Goal: Information Seeking & Learning: Learn about a topic

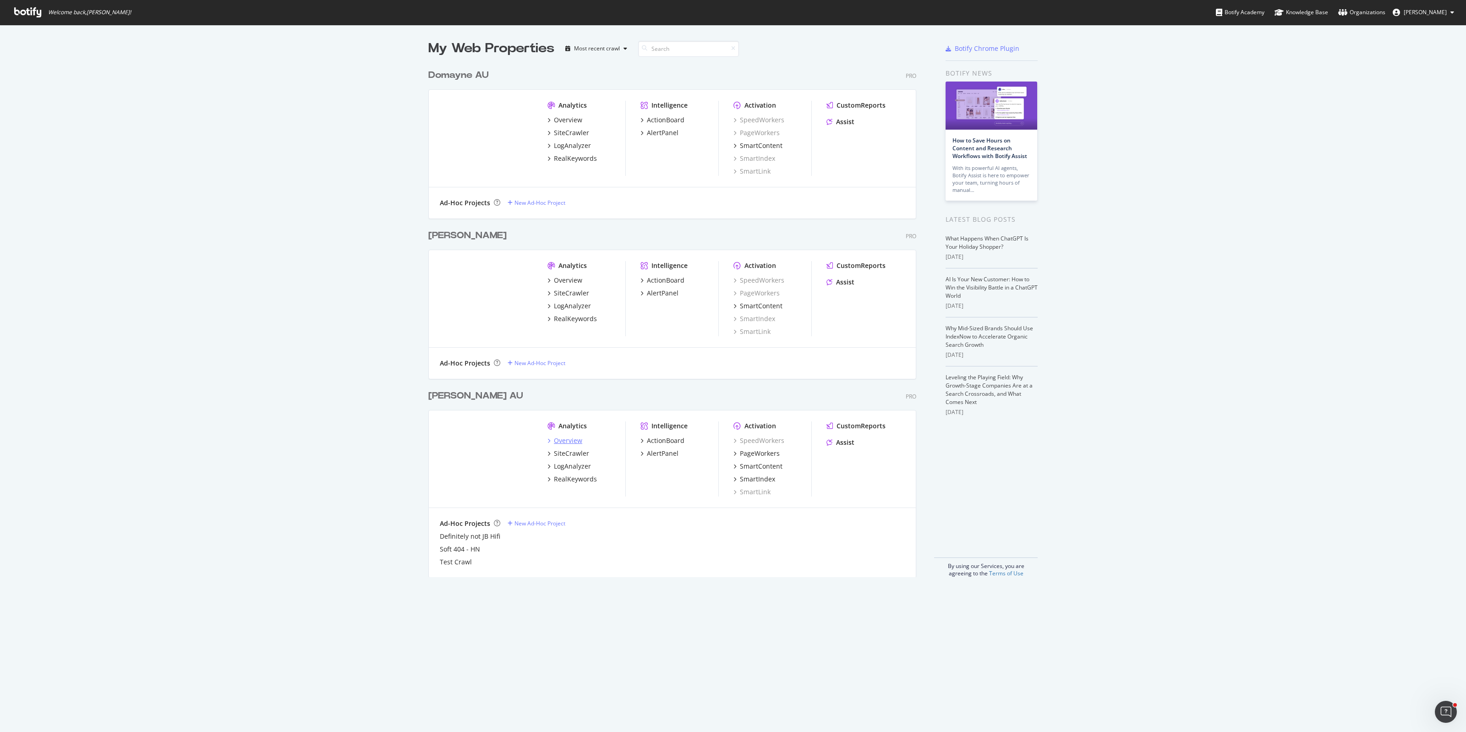
click at [559, 439] on div "Overview" at bounding box center [568, 440] width 28 height 9
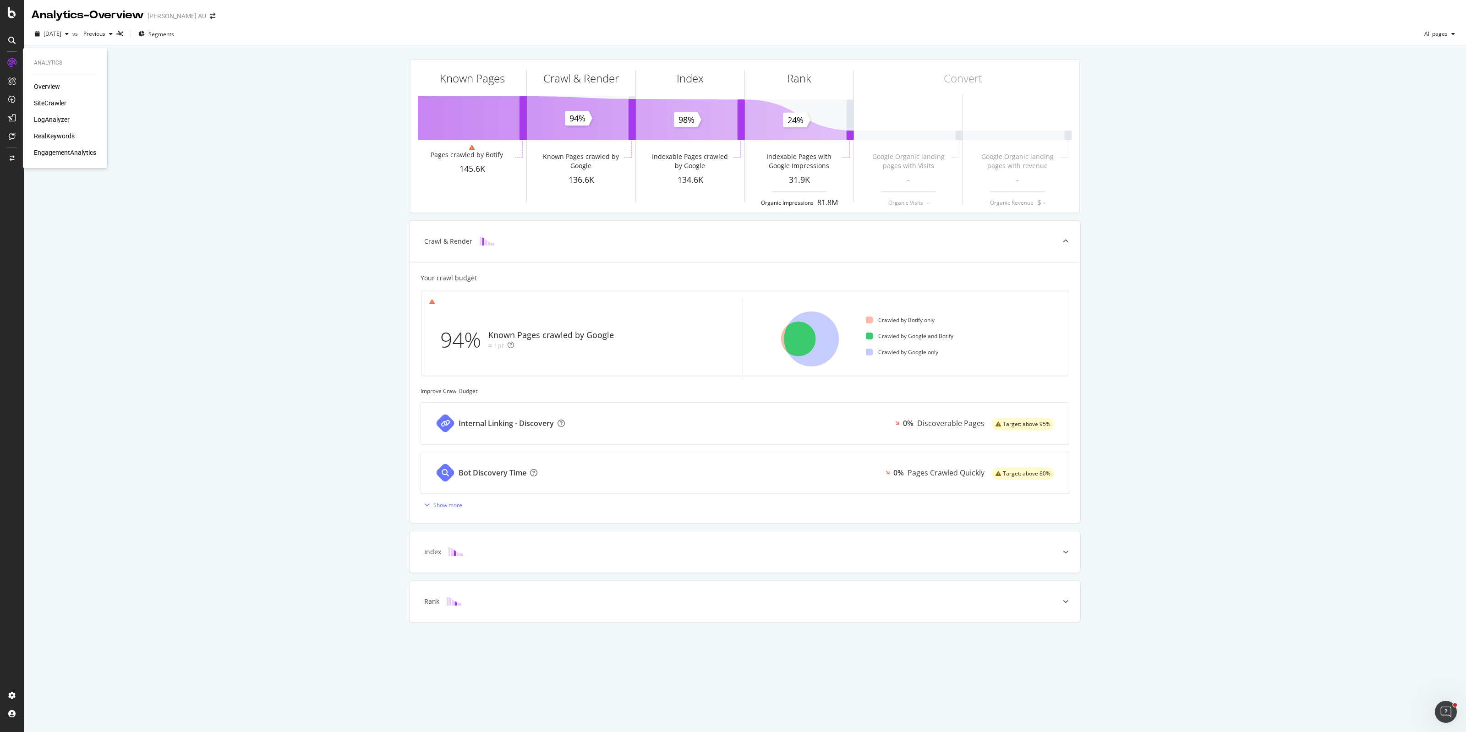
click at [57, 103] on div "SiteCrawler" at bounding box center [50, 103] width 33 height 9
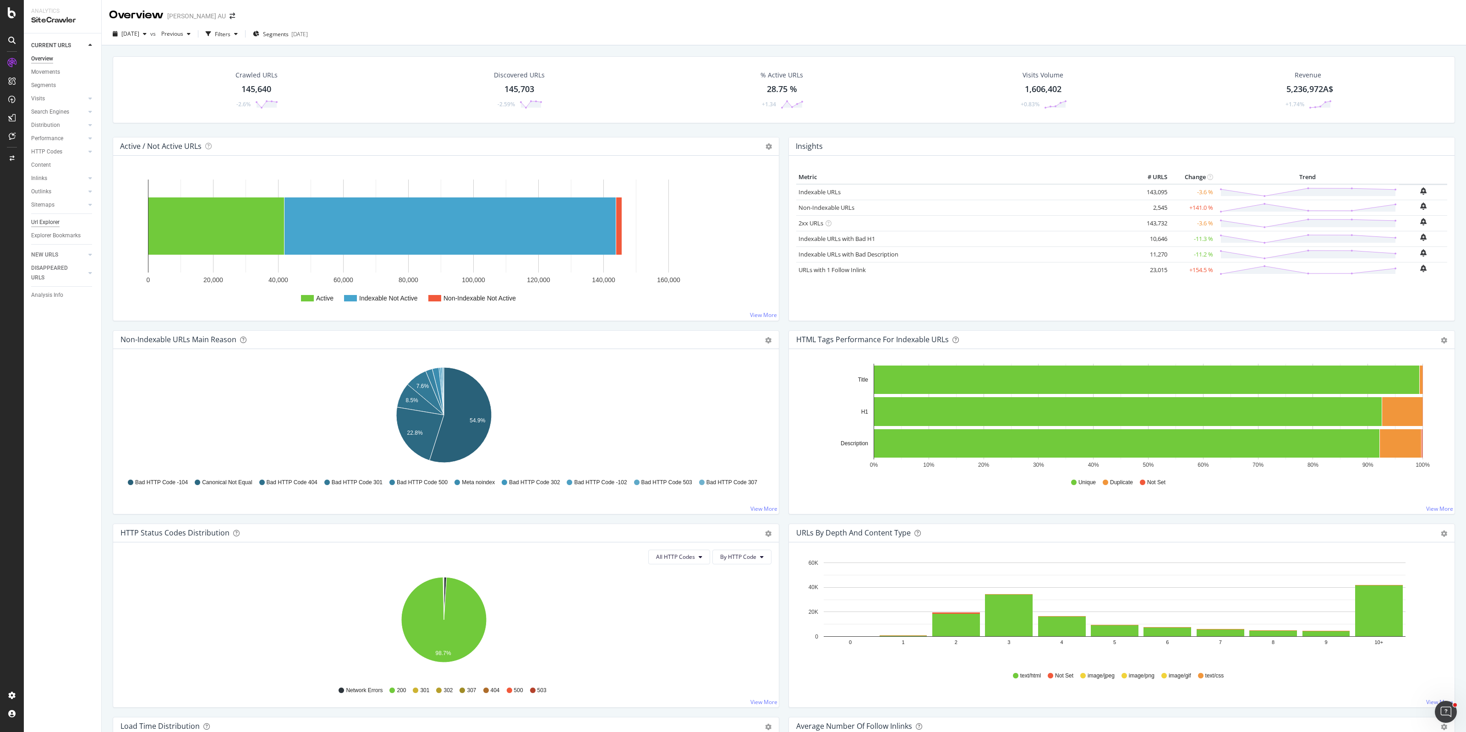
click at [53, 225] on div "Url Explorer" at bounding box center [45, 223] width 28 height 10
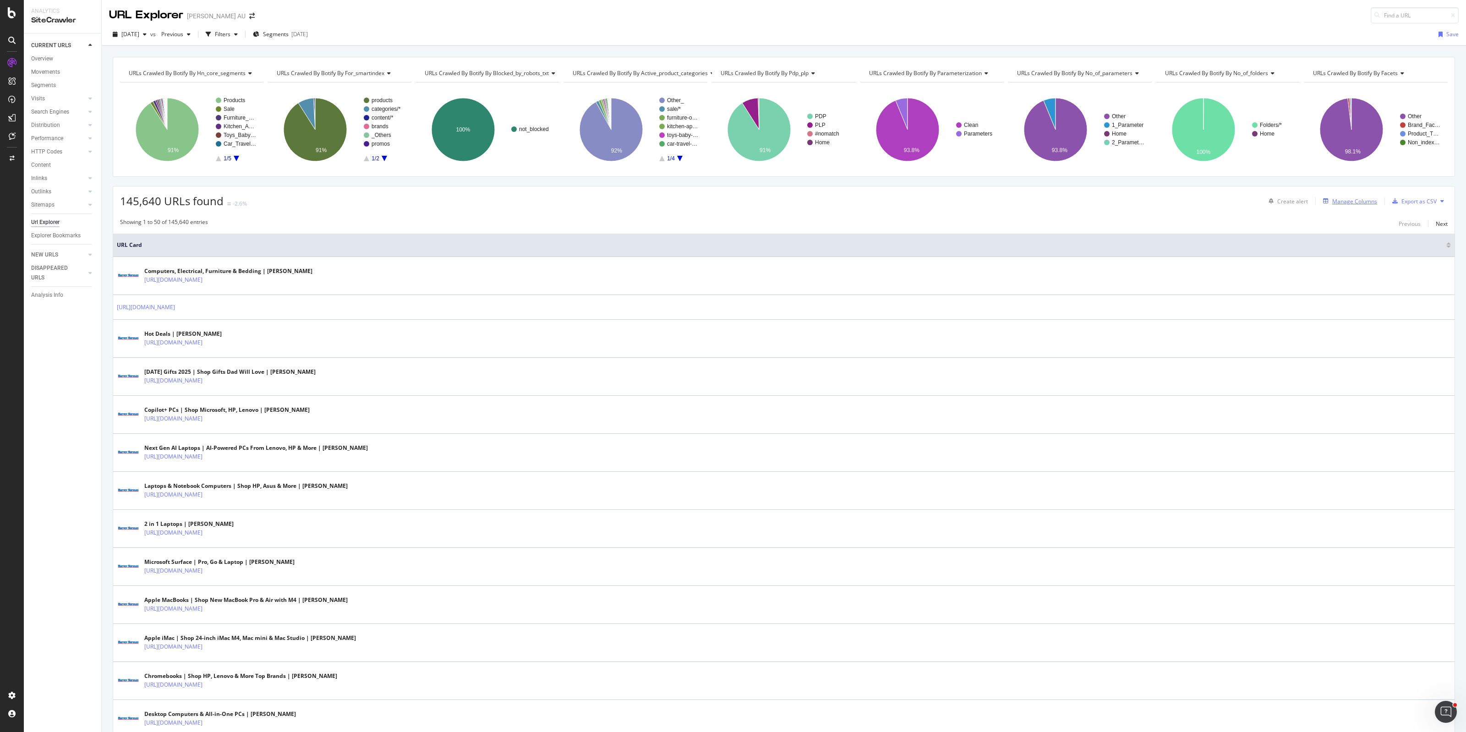
click at [1173, 206] on div "Manage Columns" at bounding box center [1349, 201] width 58 height 10
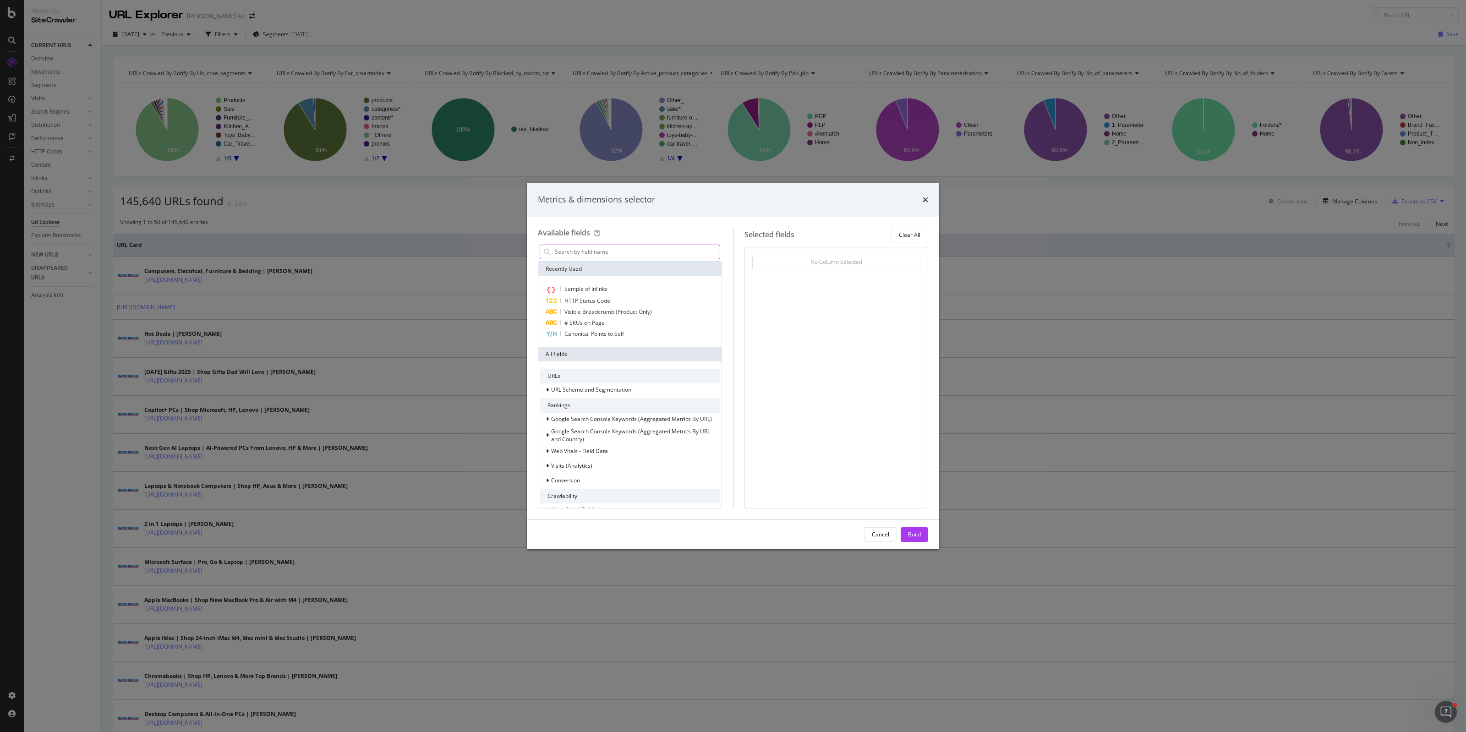
click at [636, 249] on input "modal" at bounding box center [637, 252] width 166 height 14
click at [630, 331] on div "Canonical Points to Self" at bounding box center [630, 334] width 180 height 11
click at [910, 541] on div "Build" at bounding box center [914, 535] width 13 height 14
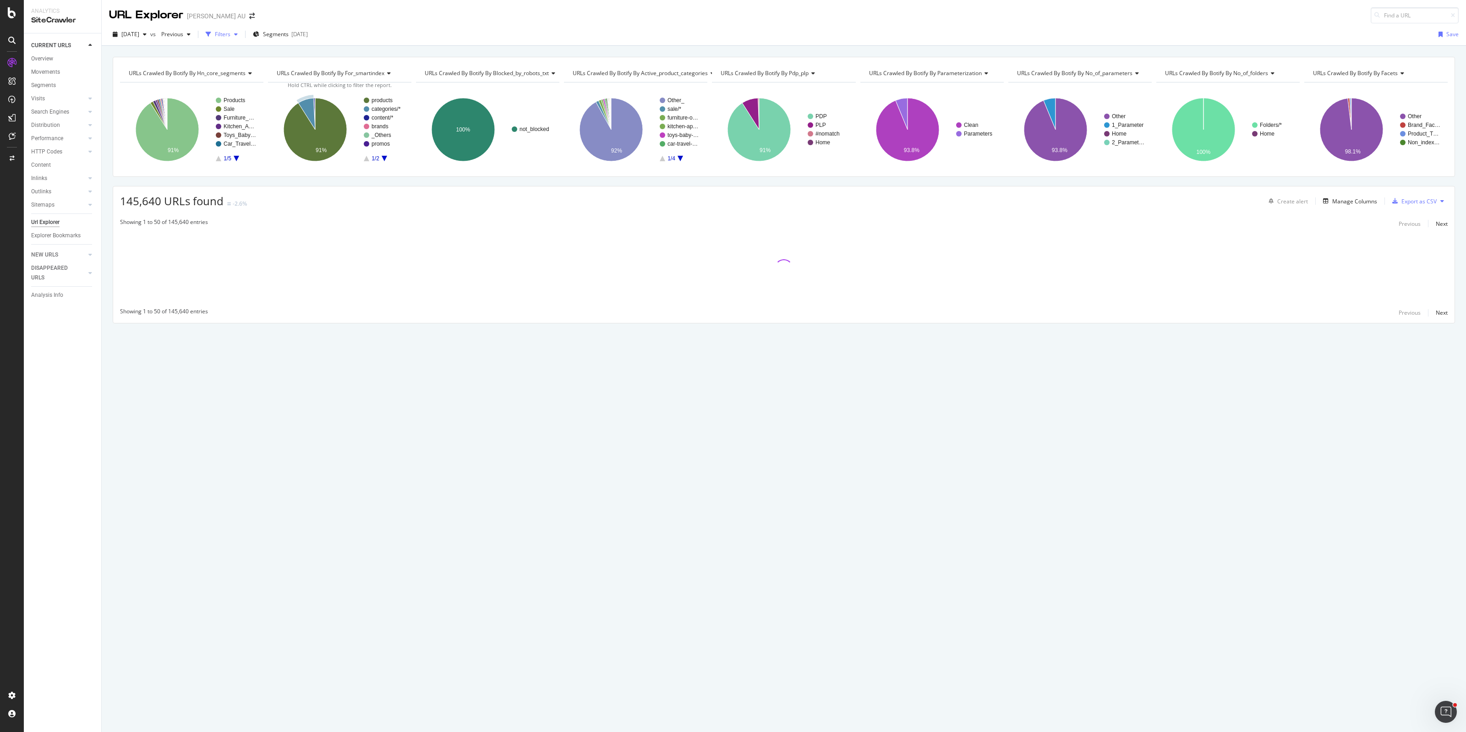
click at [230, 37] on div "Filters" at bounding box center [223, 34] width 16 height 8
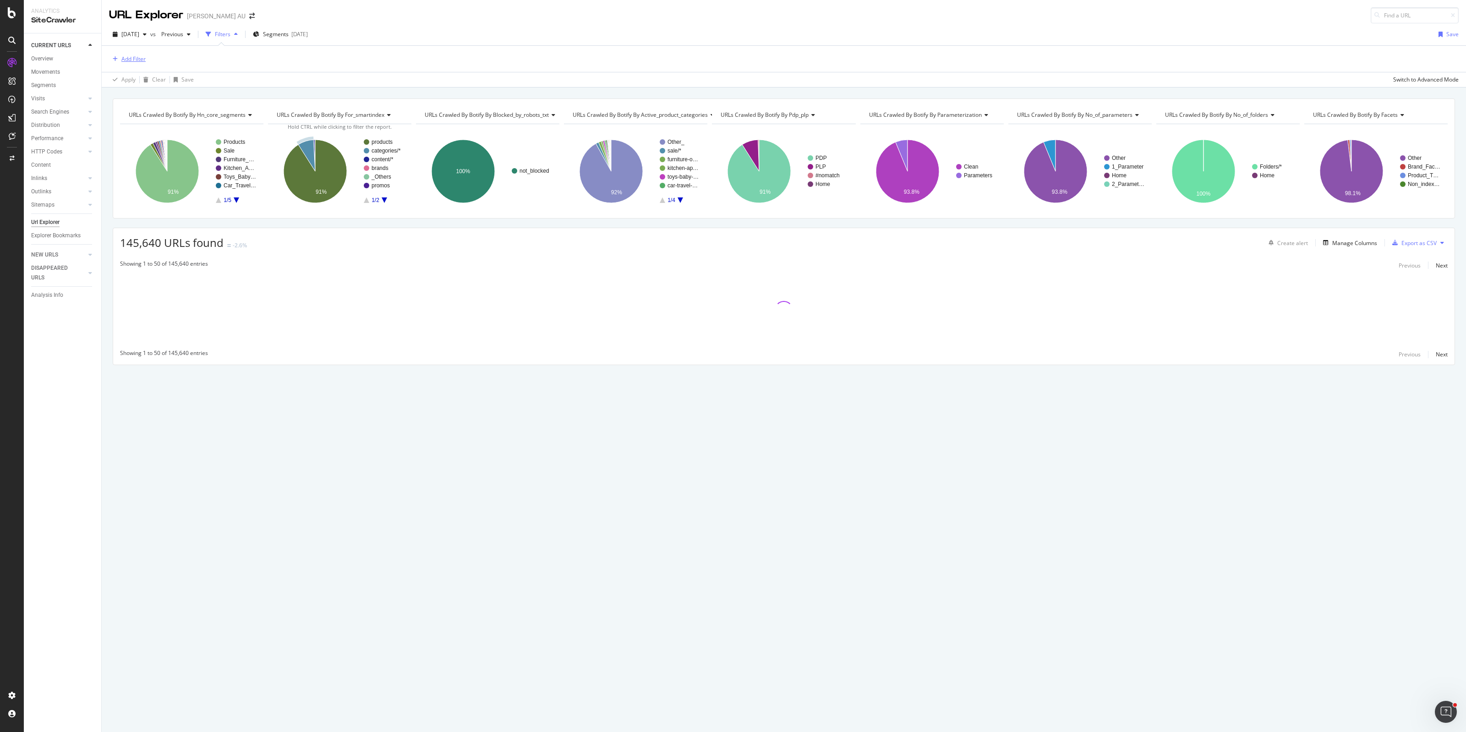
click at [140, 61] on div "Add Filter" at bounding box center [133, 59] width 24 height 8
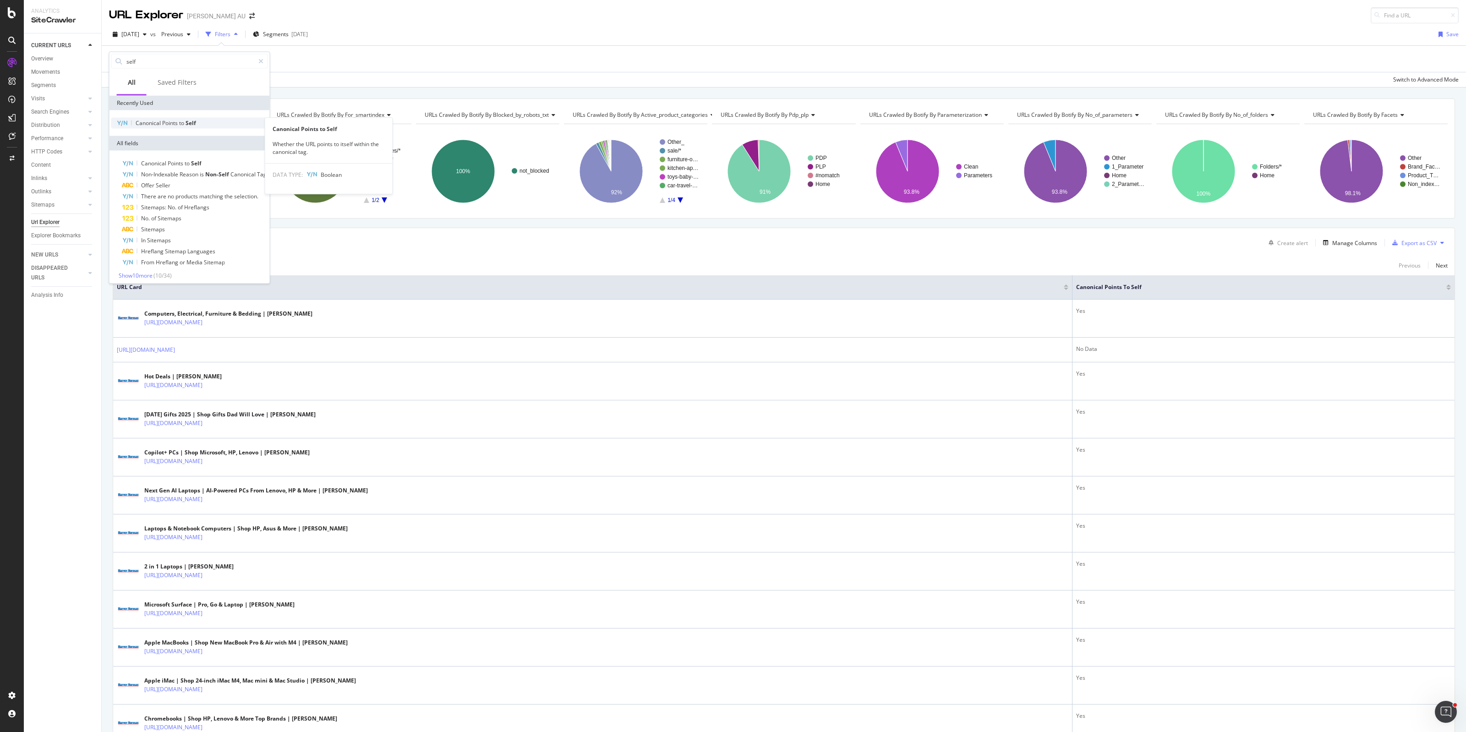
type input "self"
click at [170, 123] on span "Points" at bounding box center [170, 123] width 17 height 8
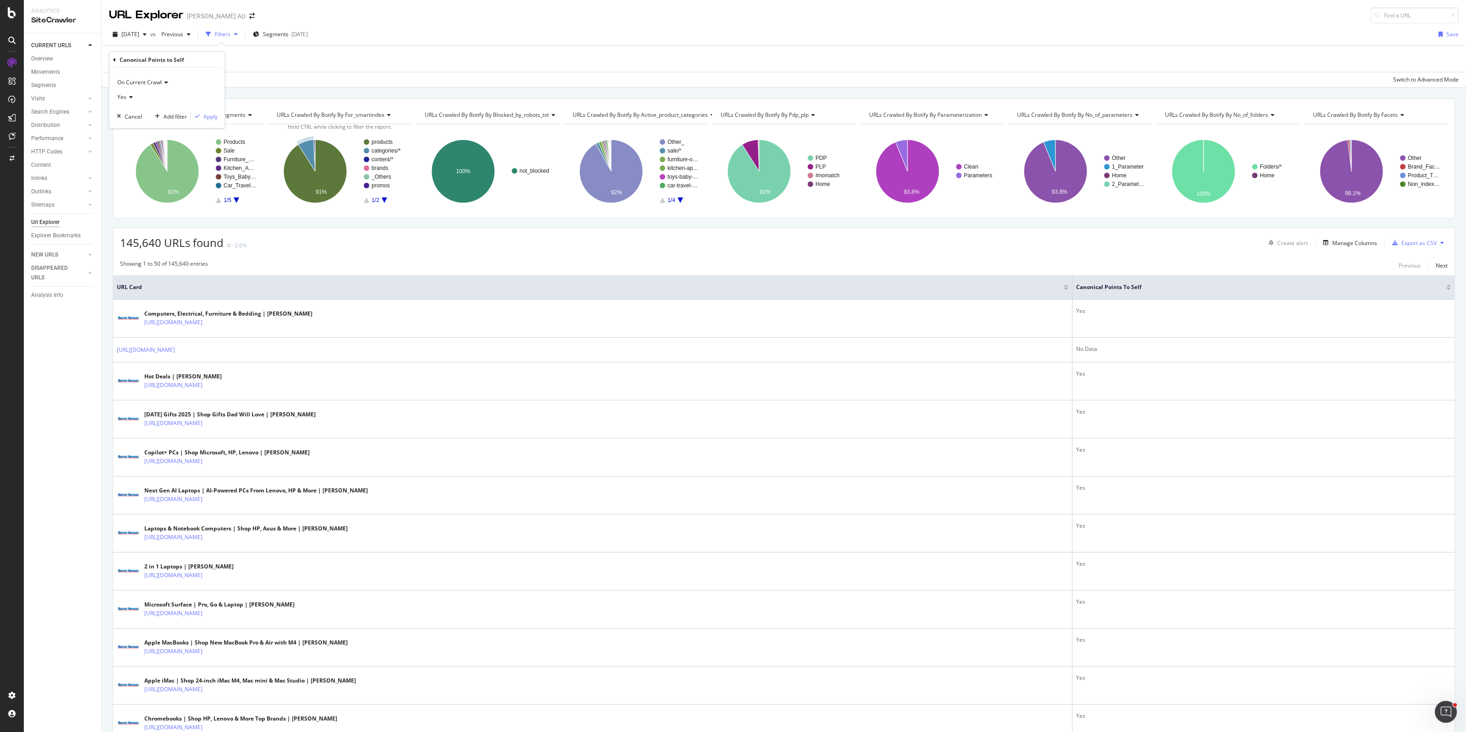
click at [133, 99] on div "Yes" at bounding box center [167, 97] width 101 height 15
click at [134, 129] on div "No" at bounding box center [168, 128] width 98 height 12
click at [214, 113] on div "Apply" at bounding box center [210, 116] width 14 height 8
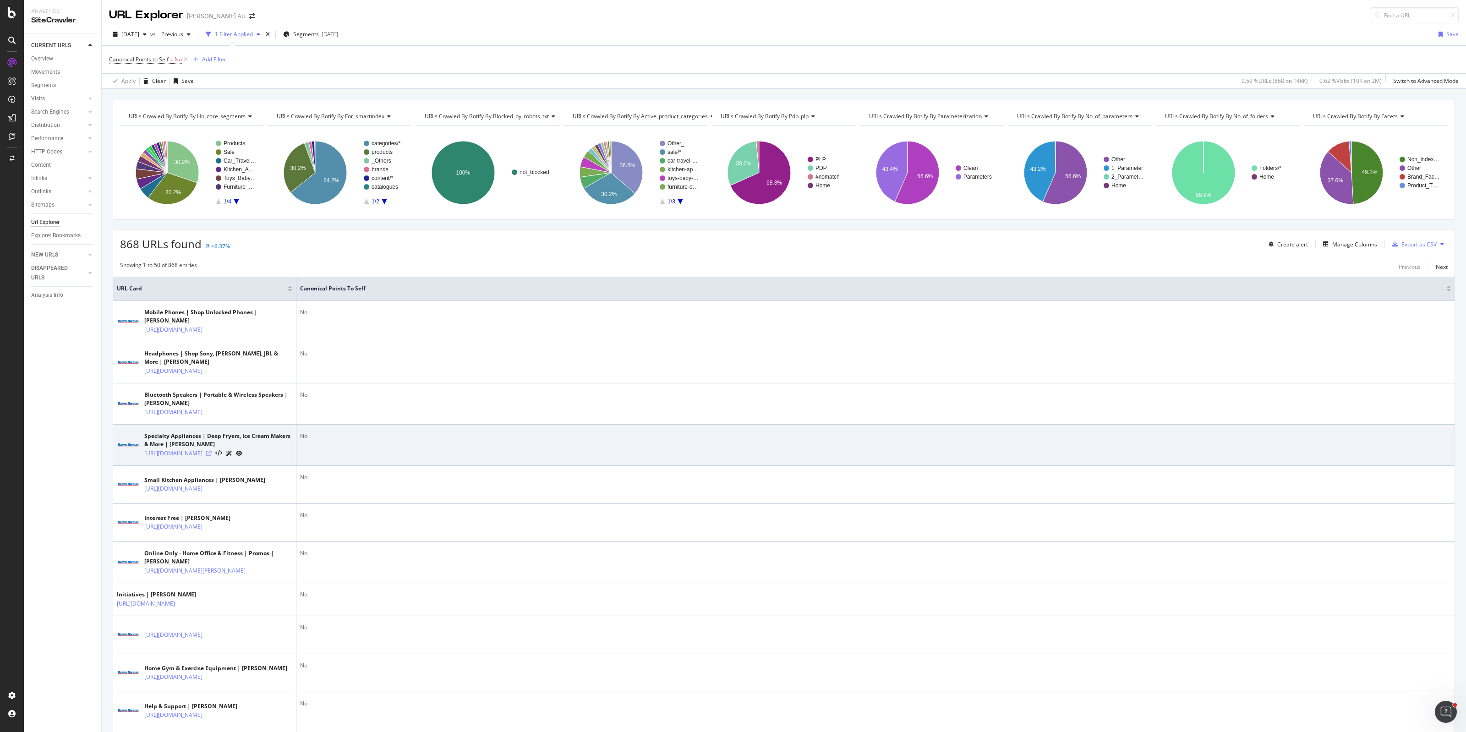
click at [212, 456] on icon at bounding box center [208, 453] width 5 height 5
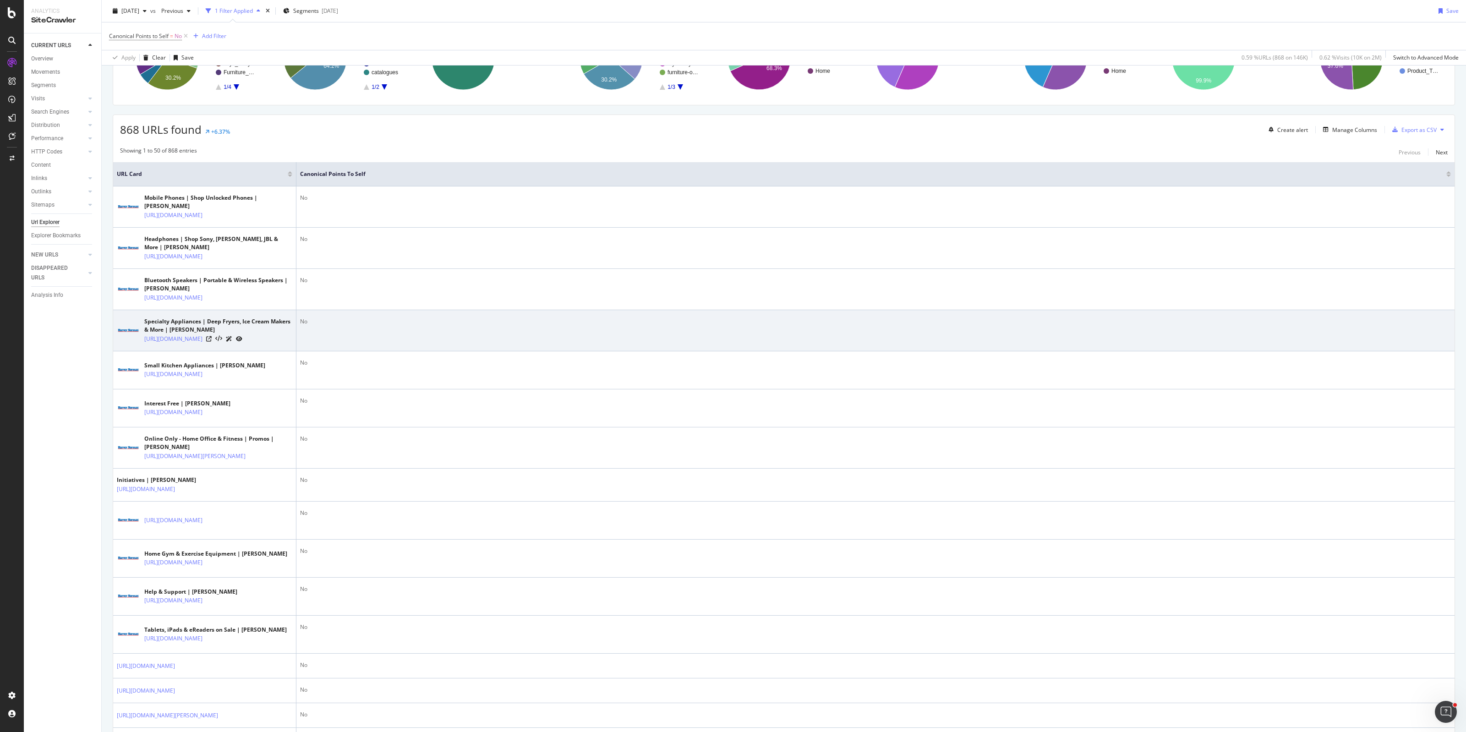
scroll to position [172, 0]
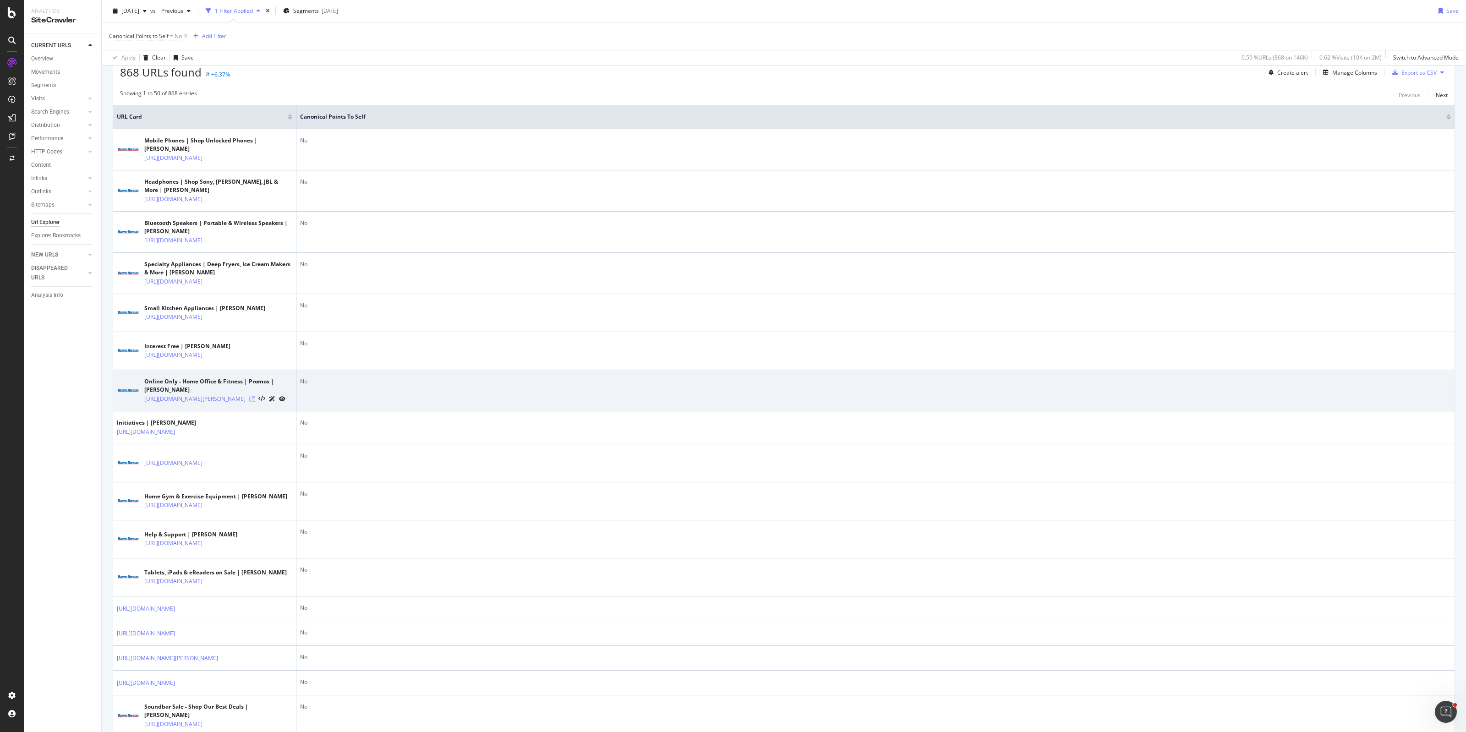
click at [255, 402] on icon at bounding box center [251, 398] width 5 height 5
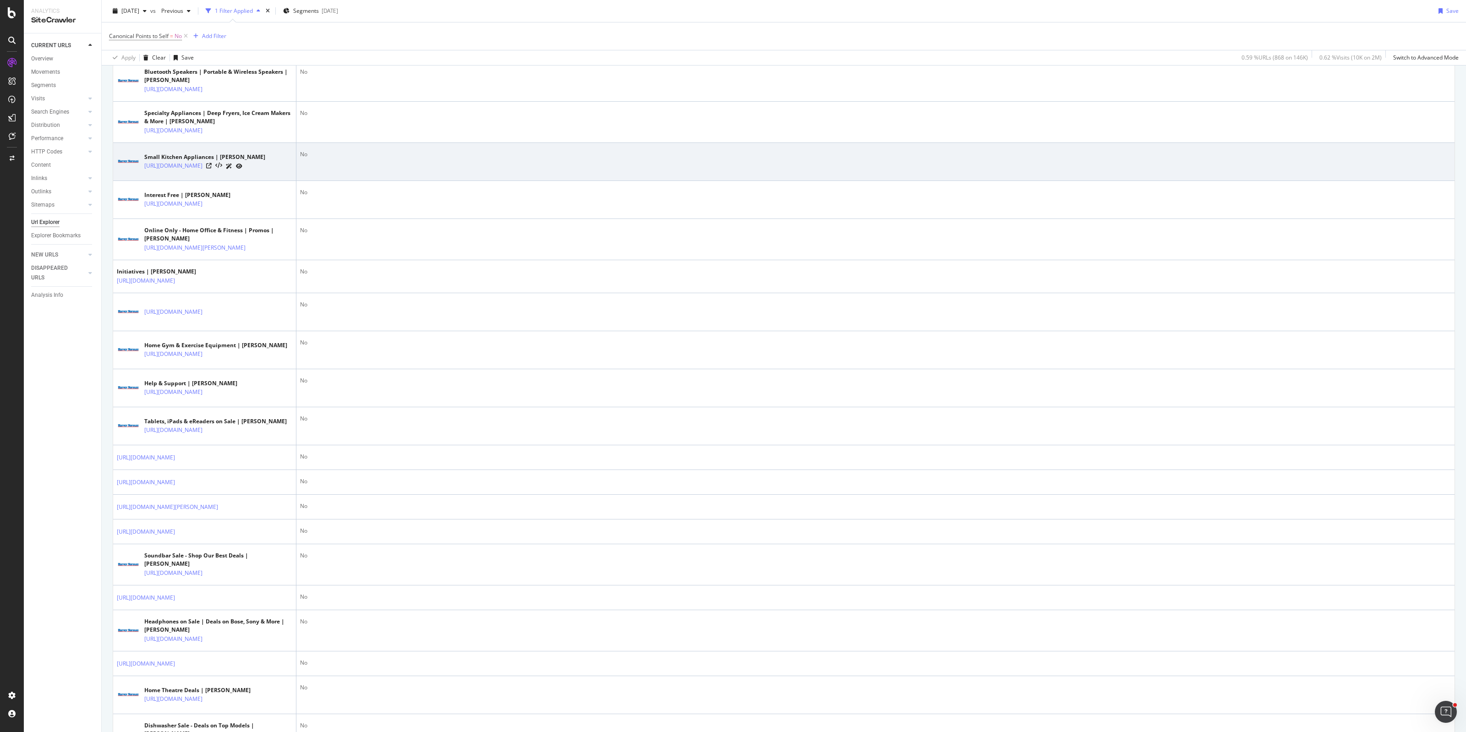
scroll to position [401, 0]
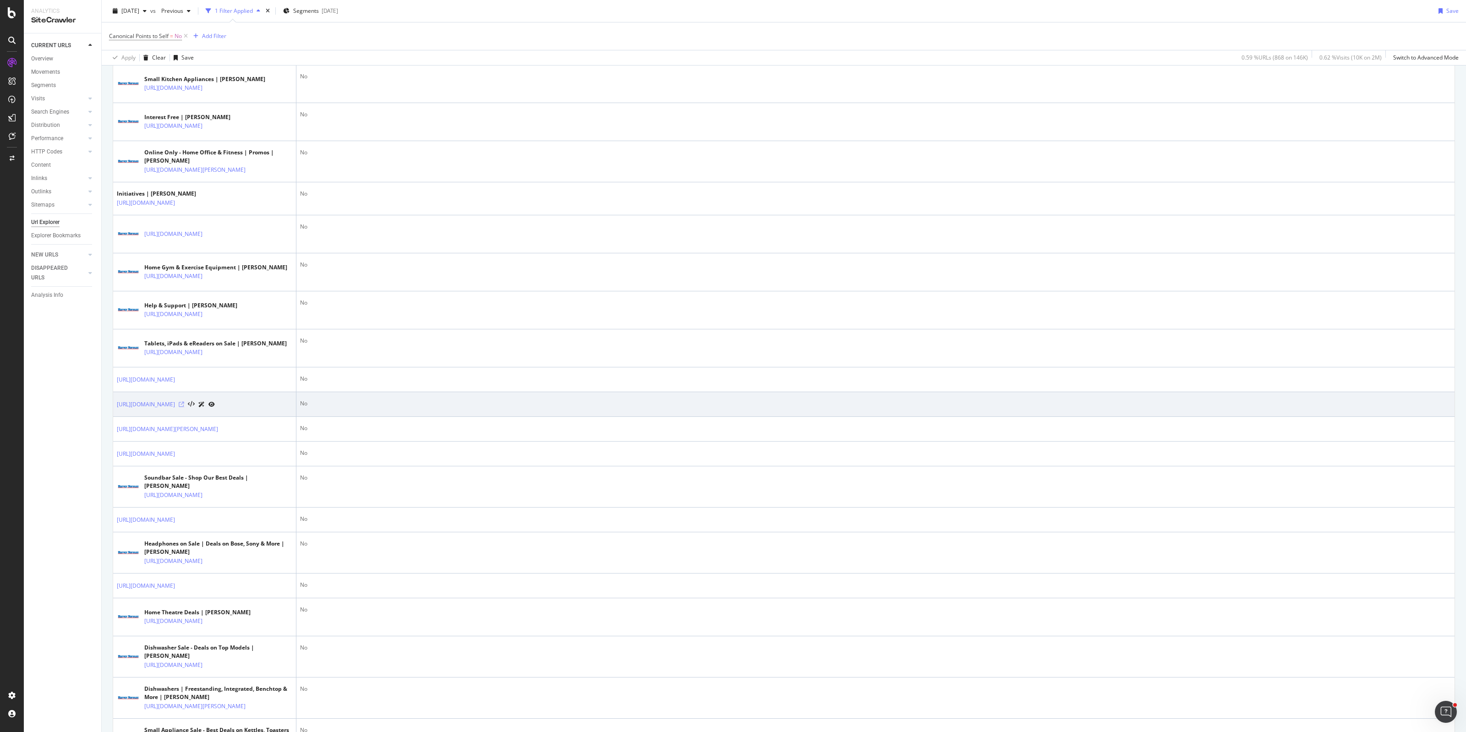
click at [184, 407] on icon at bounding box center [181, 404] width 5 height 5
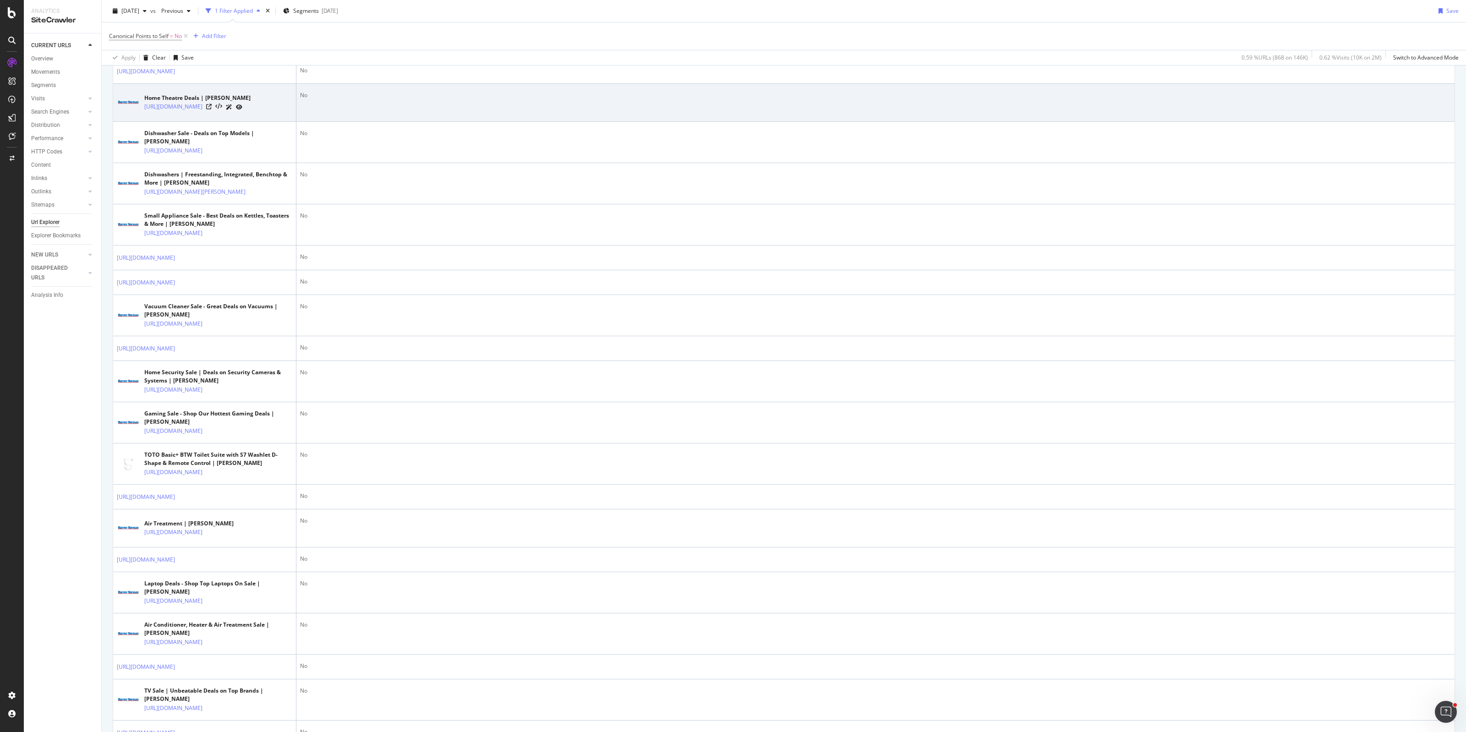
scroll to position [916, 0]
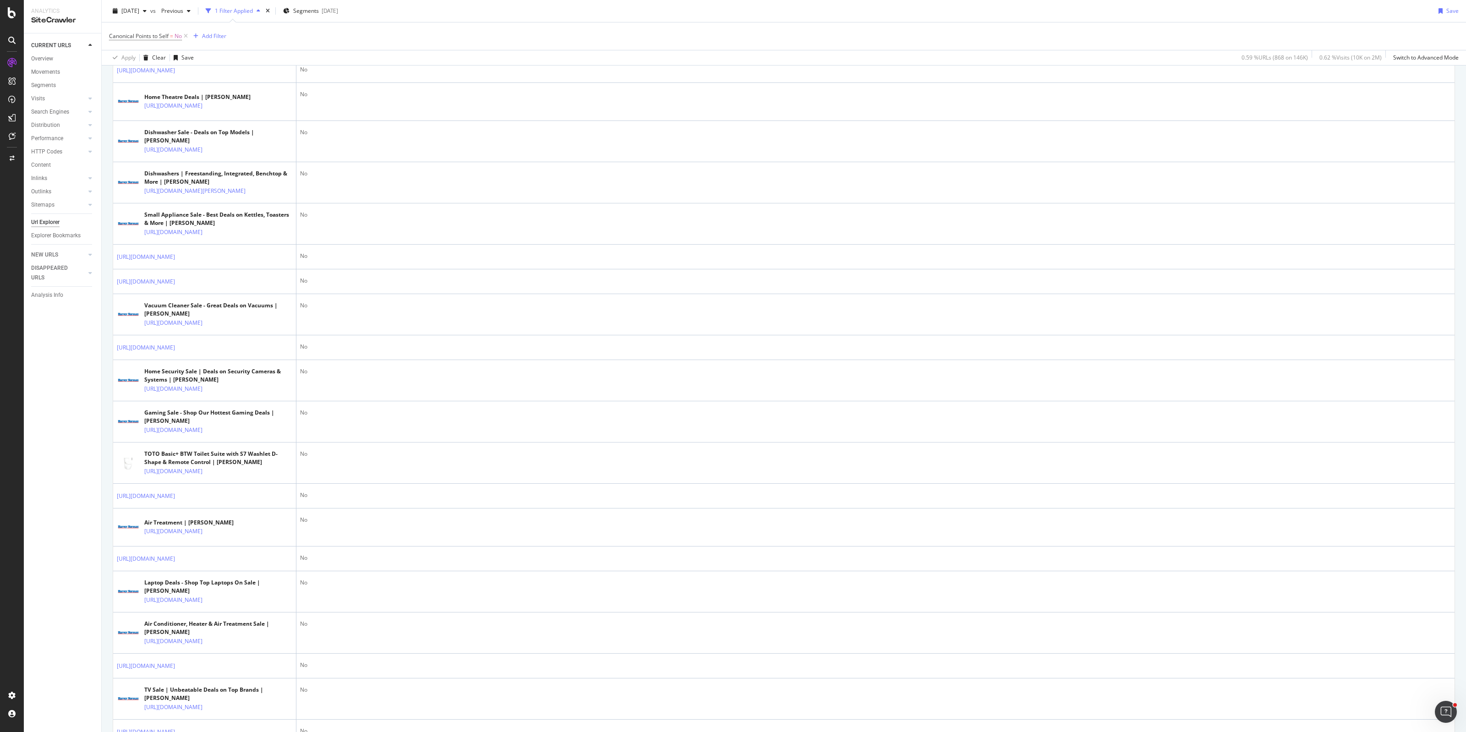
drag, startPoint x: 260, startPoint y: 482, endPoint x: 956, endPoint y: 51, distance: 818.8
click at [255, 194] on icon at bounding box center [251, 190] width 5 height 5
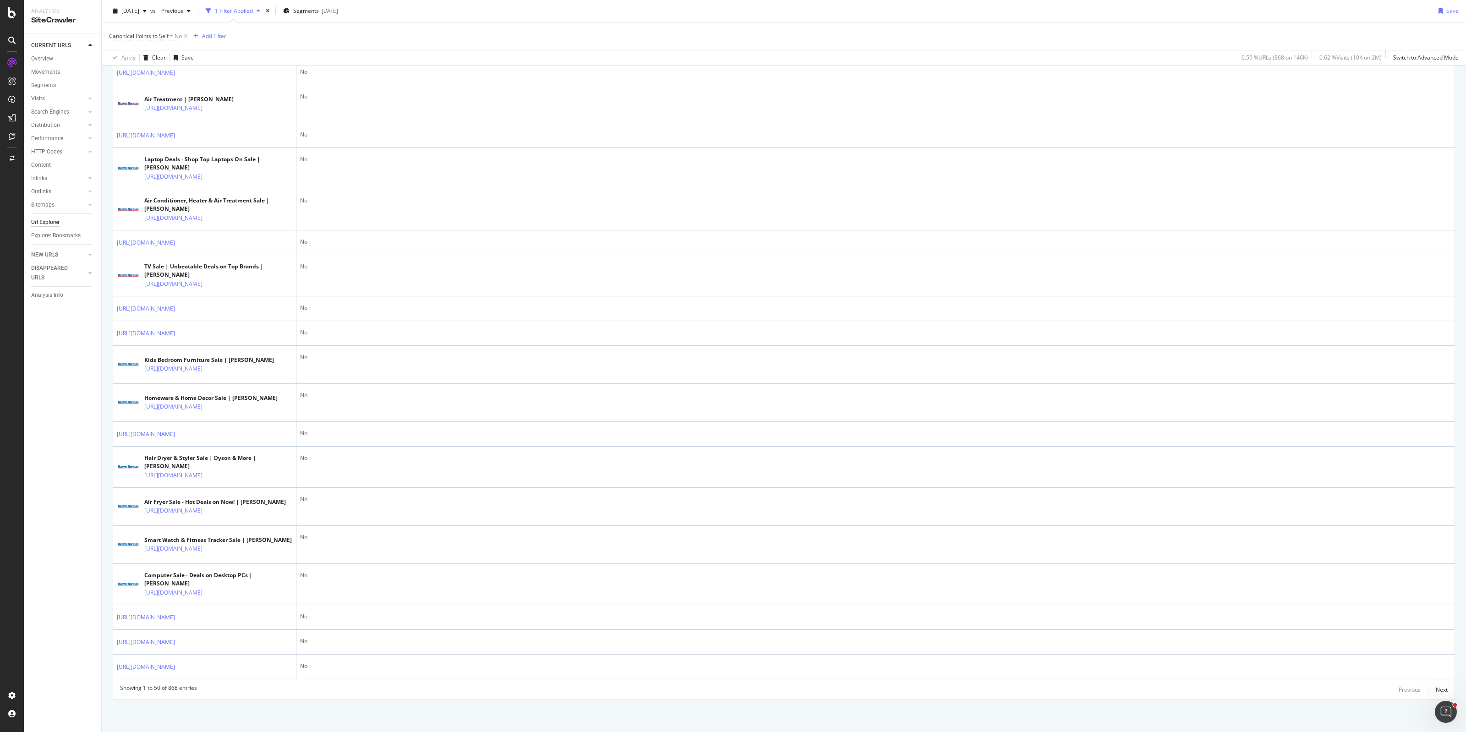
scroll to position [1547, 0]
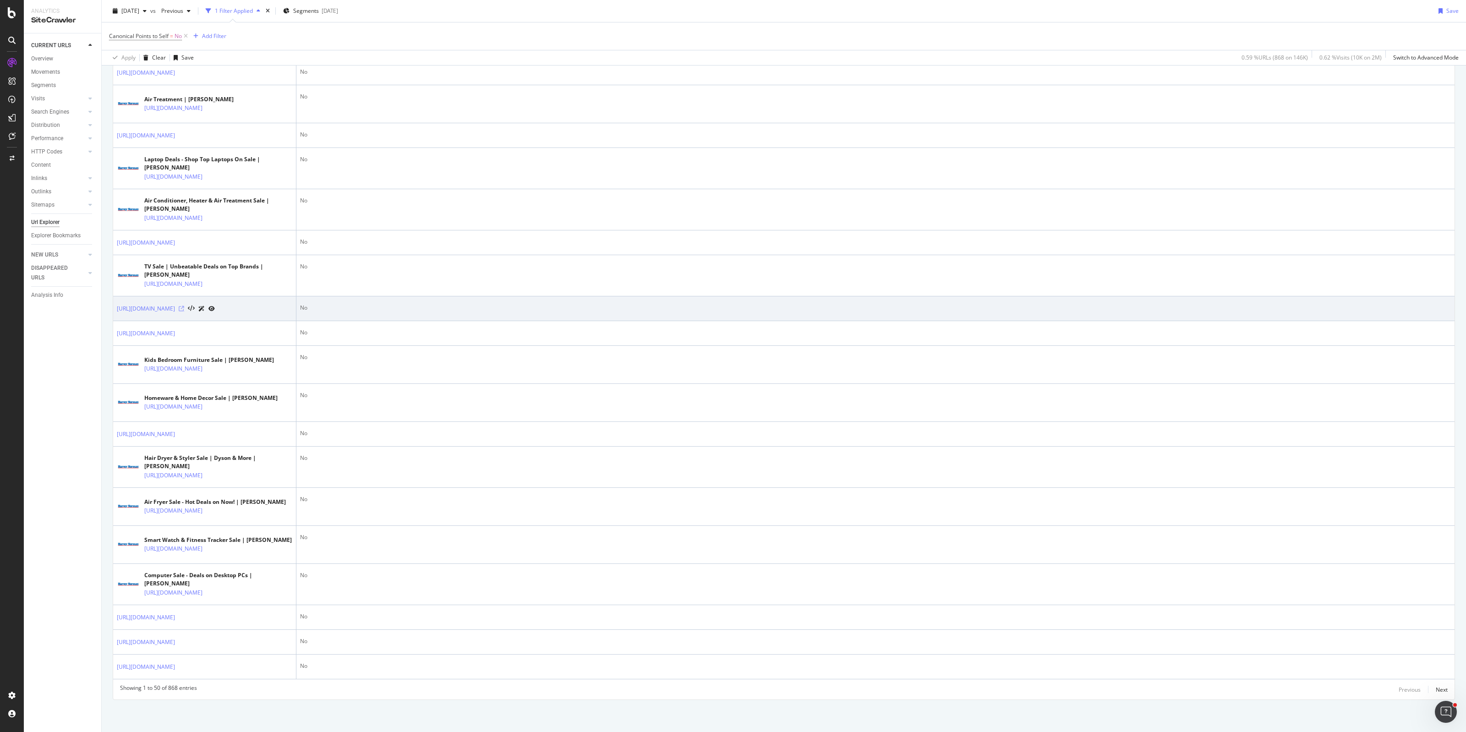
click at [184, 312] on icon at bounding box center [181, 308] width 5 height 5
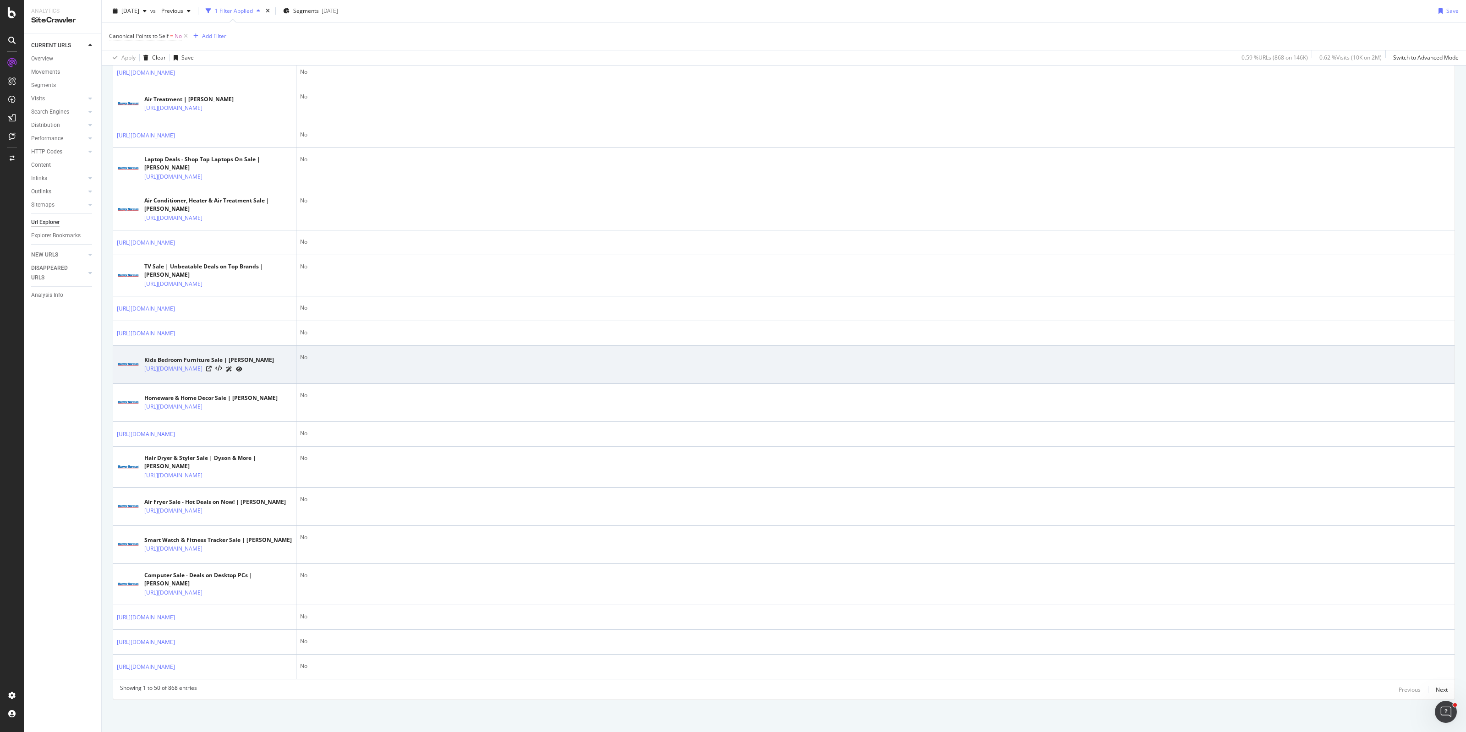
scroll to position [1983, 0]
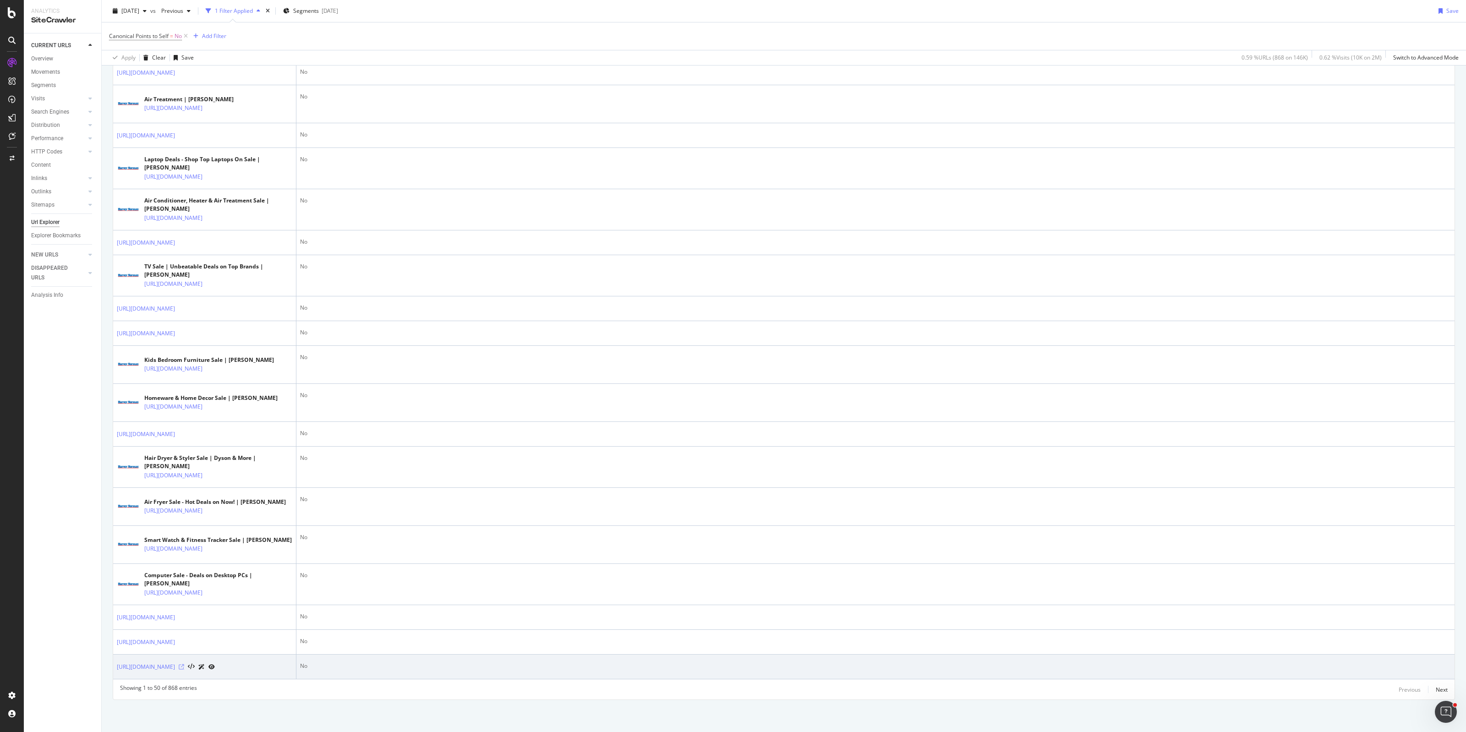
click at [184, 586] on icon at bounding box center [181, 666] width 5 height 5
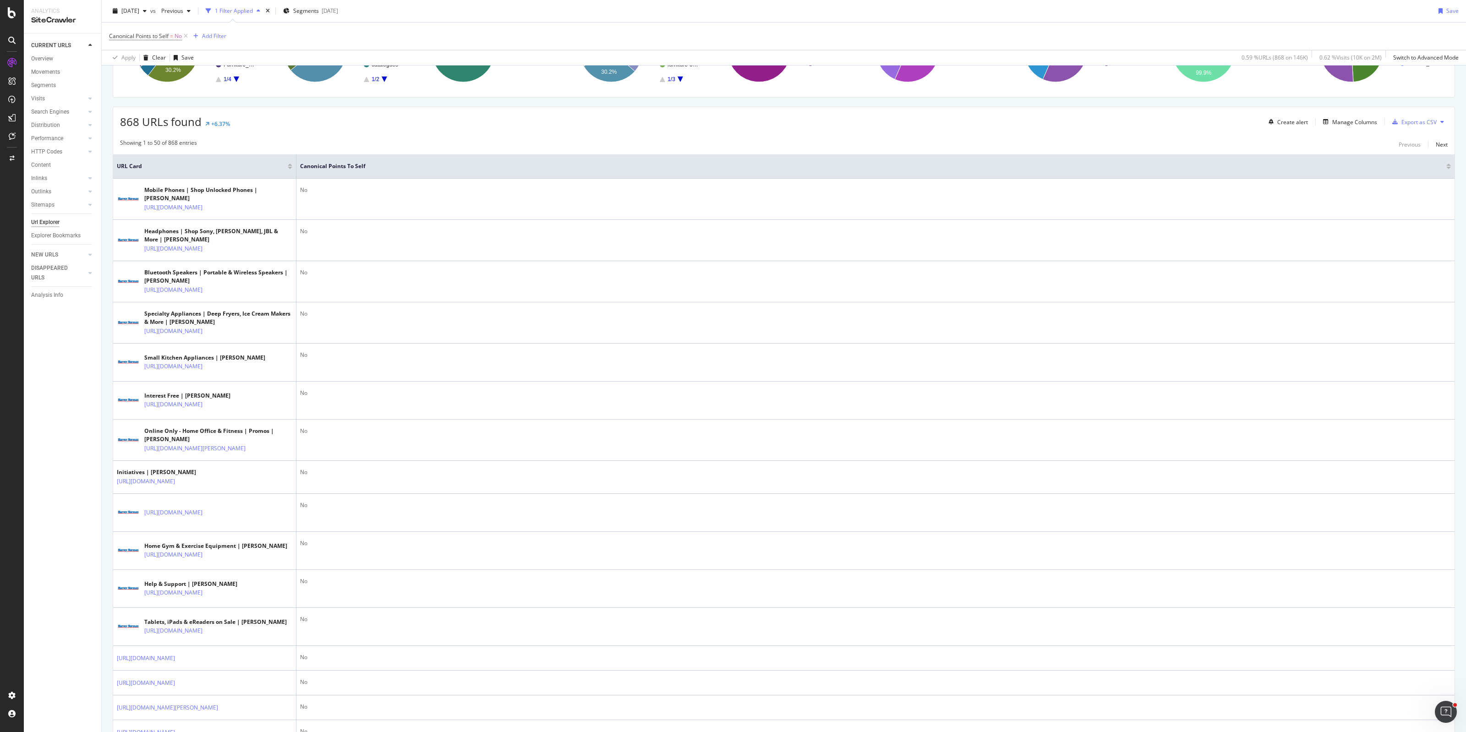
scroll to position [0, 0]
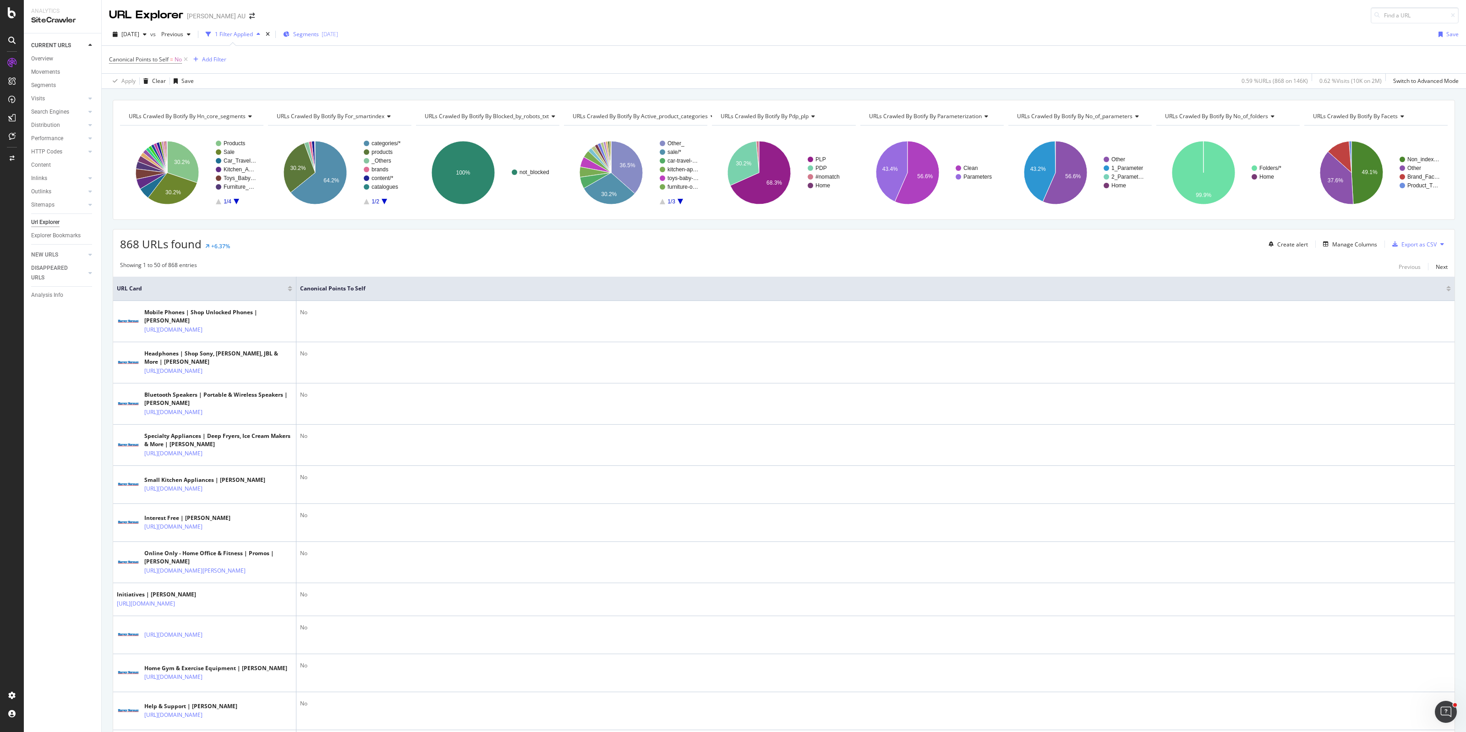
click at [338, 37] on div "Segments [DATE]" at bounding box center [310, 34] width 55 height 8
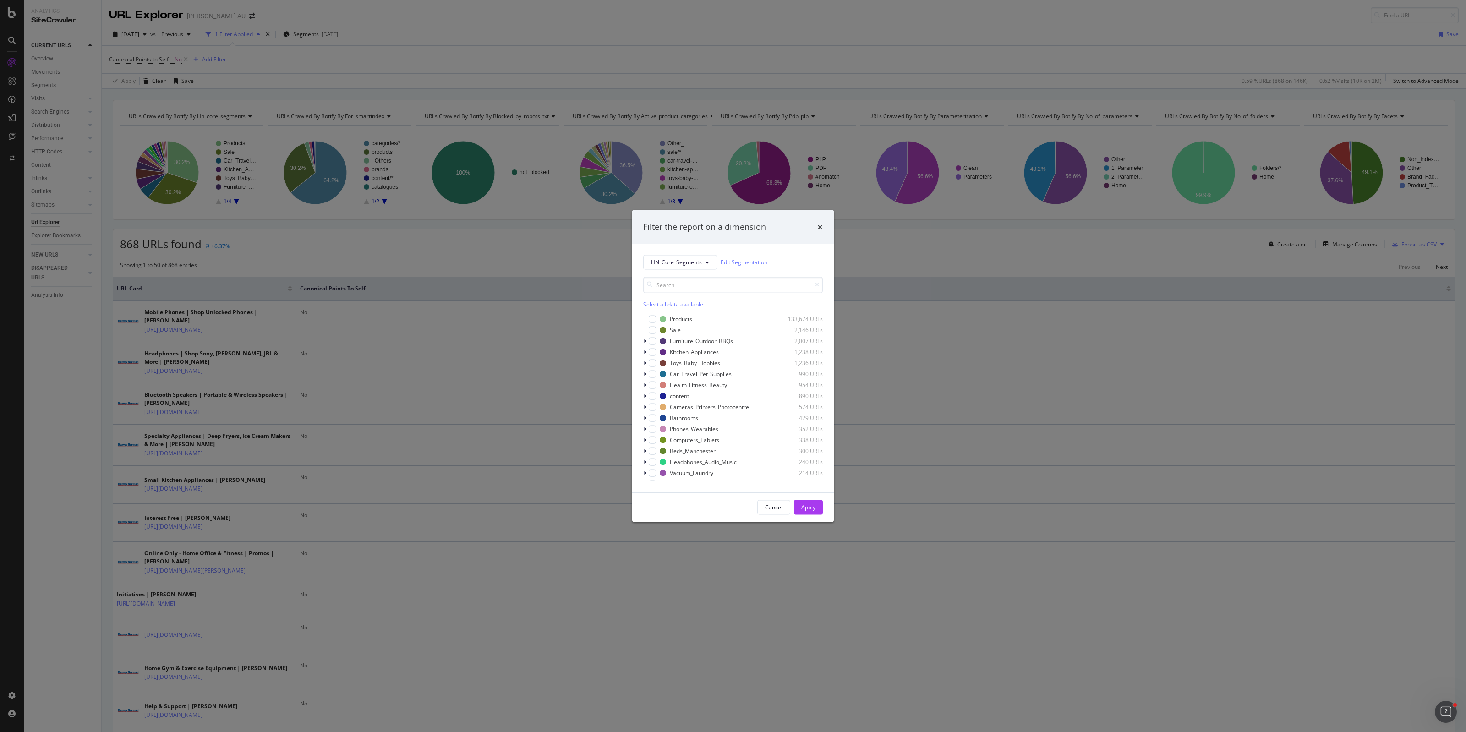
click at [671, 305] on div "Select all data available" at bounding box center [733, 304] width 180 height 8
click at [653, 319] on icon "modal" at bounding box center [653, 319] width 4 height 5
click at [657, 330] on div "Sale 2,146 URLs" at bounding box center [733, 329] width 180 height 9
click at [651, 397] on icon "modal" at bounding box center [653, 396] width 4 height 5
click at [814, 517] on div "Cancel Apply" at bounding box center [733, 507] width 202 height 29
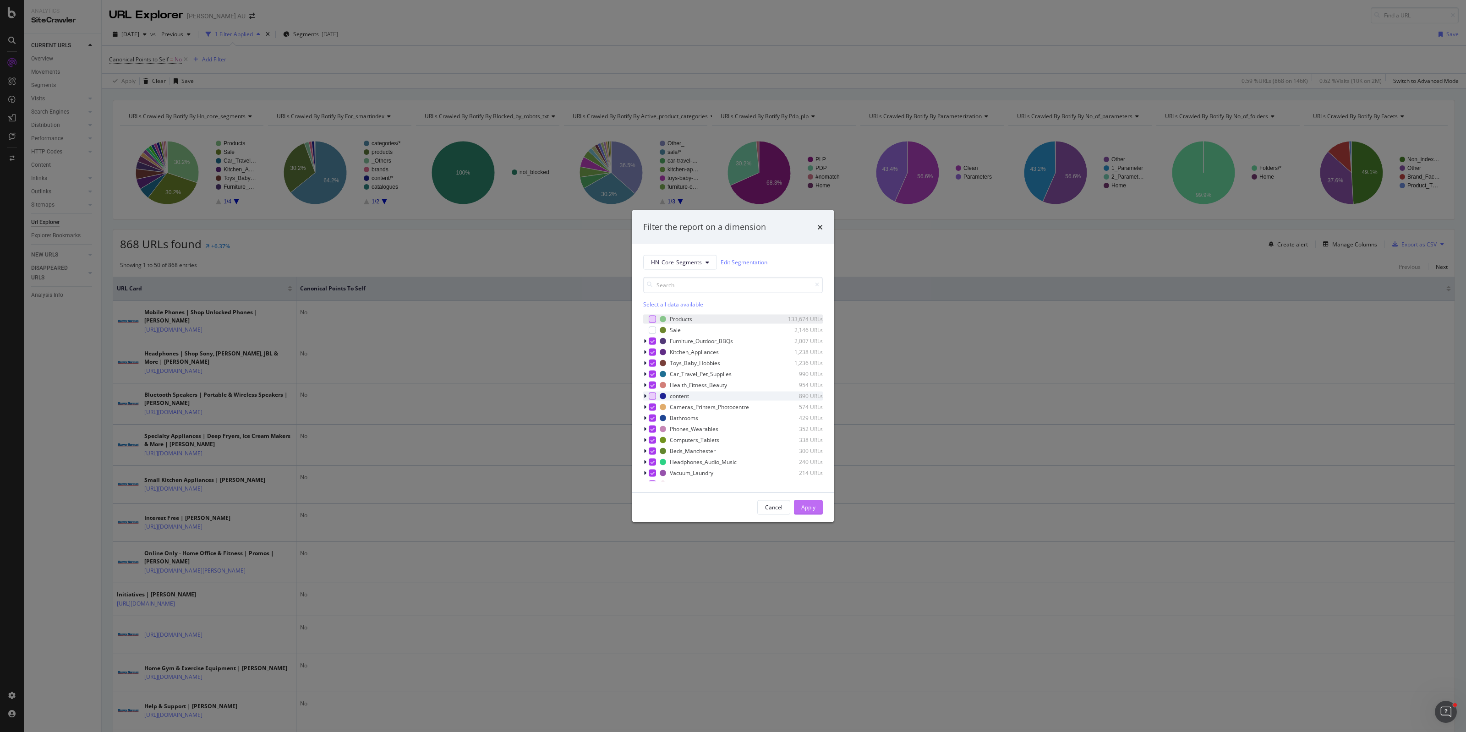
click at [817, 509] on button "Apply" at bounding box center [808, 507] width 29 height 15
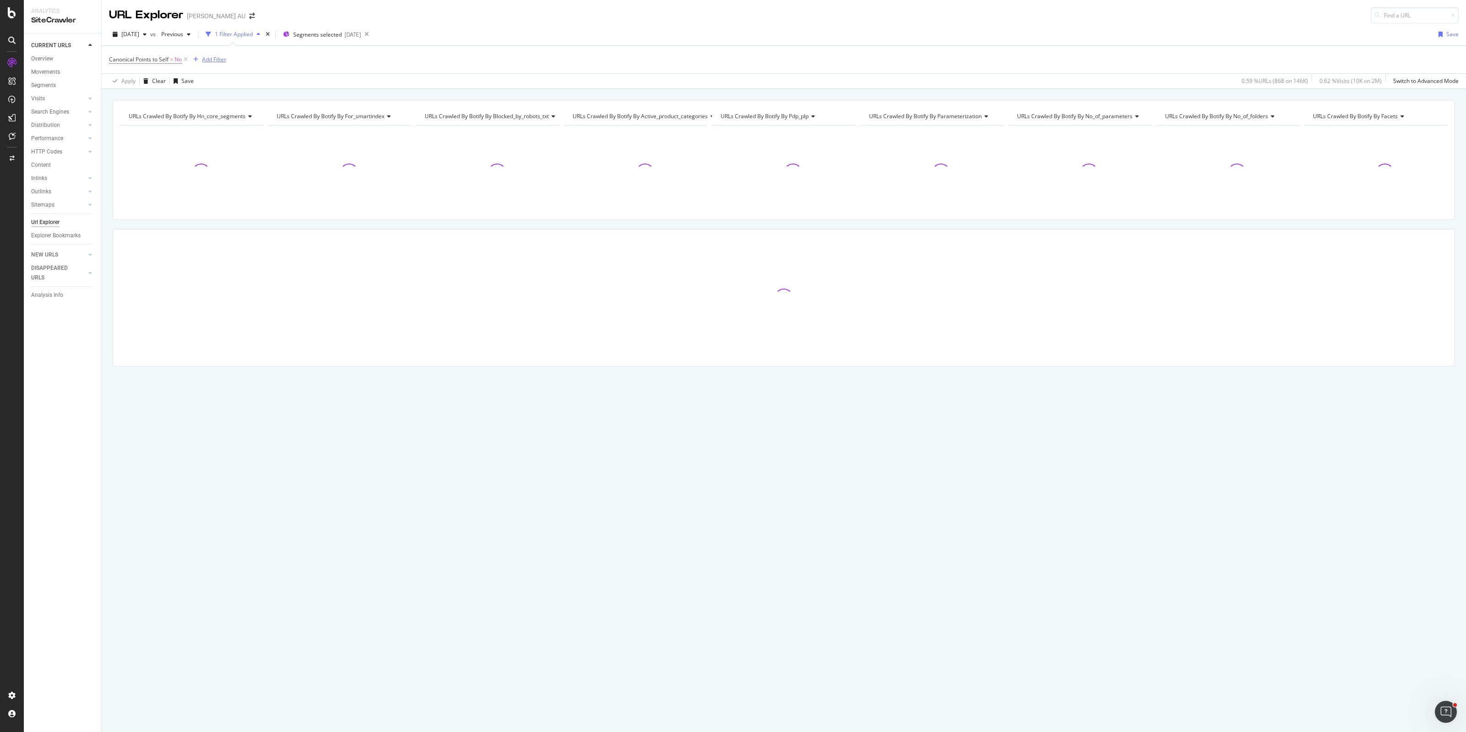
click at [222, 61] on div "Add Filter" at bounding box center [214, 59] width 24 height 8
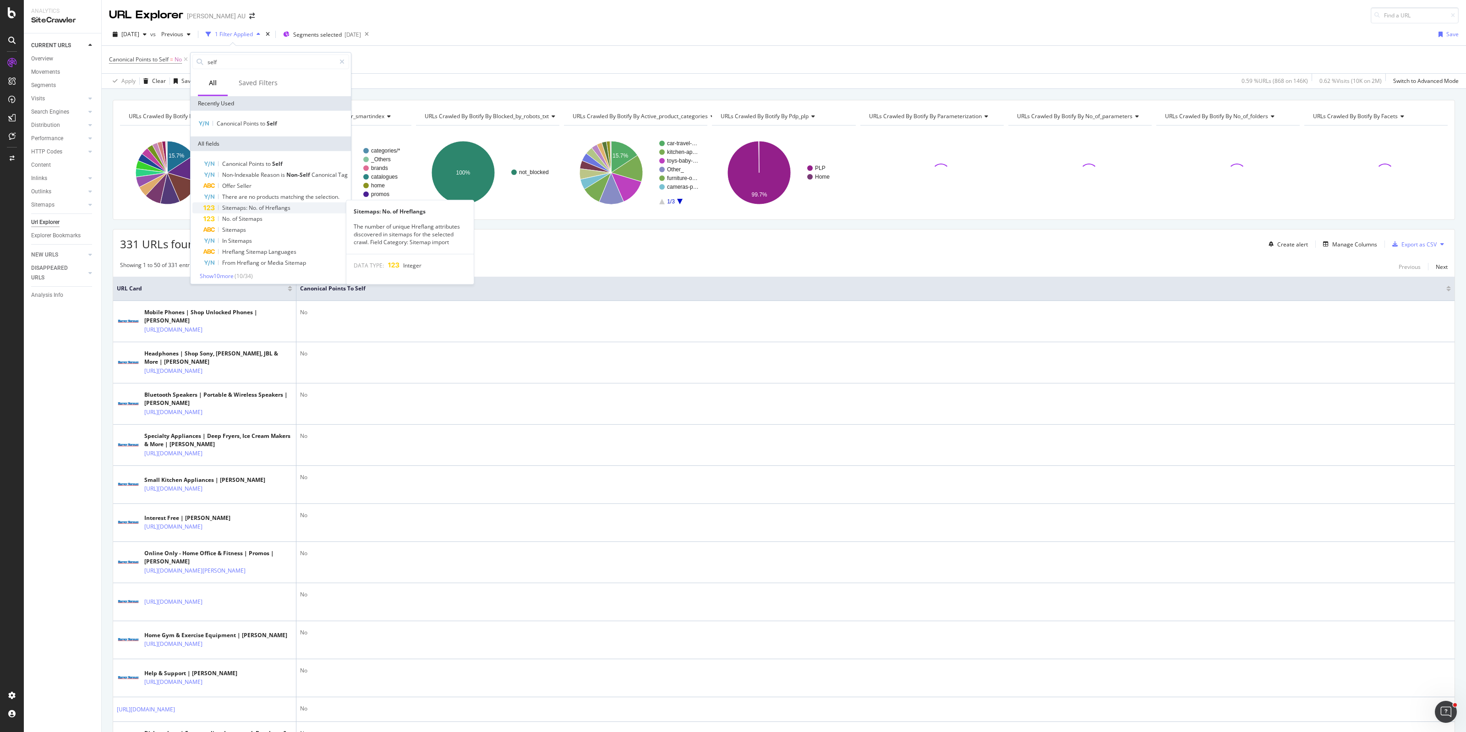
scroll to position [3, 0]
click at [420, 94] on div "URLs Crawled By Botify By hn_core_segments Chart (by Value) Table Expand Export…" at bounding box center [784, 100] width 1365 height 22
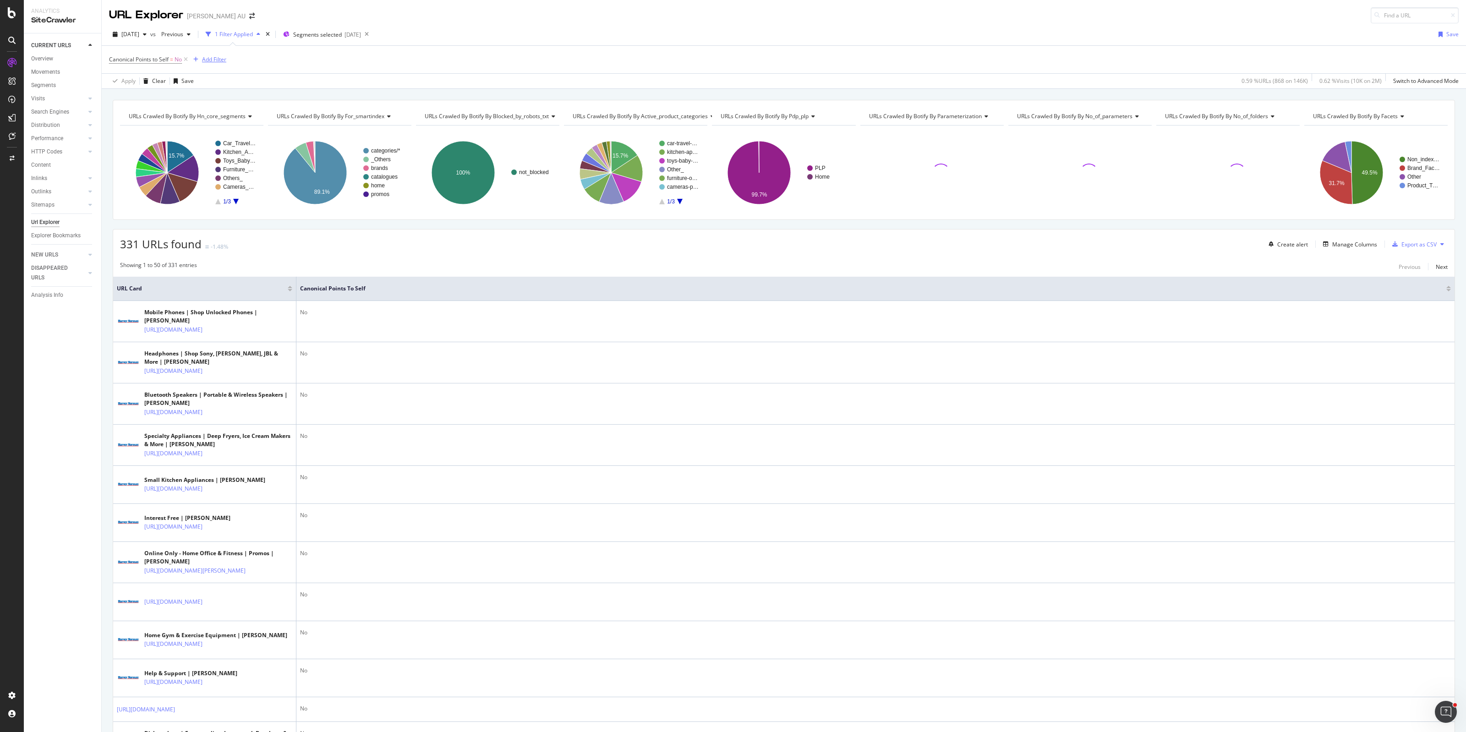
click at [212, 58] on div "Add Filter" at bounding box center [214, 59] width 24 height 8
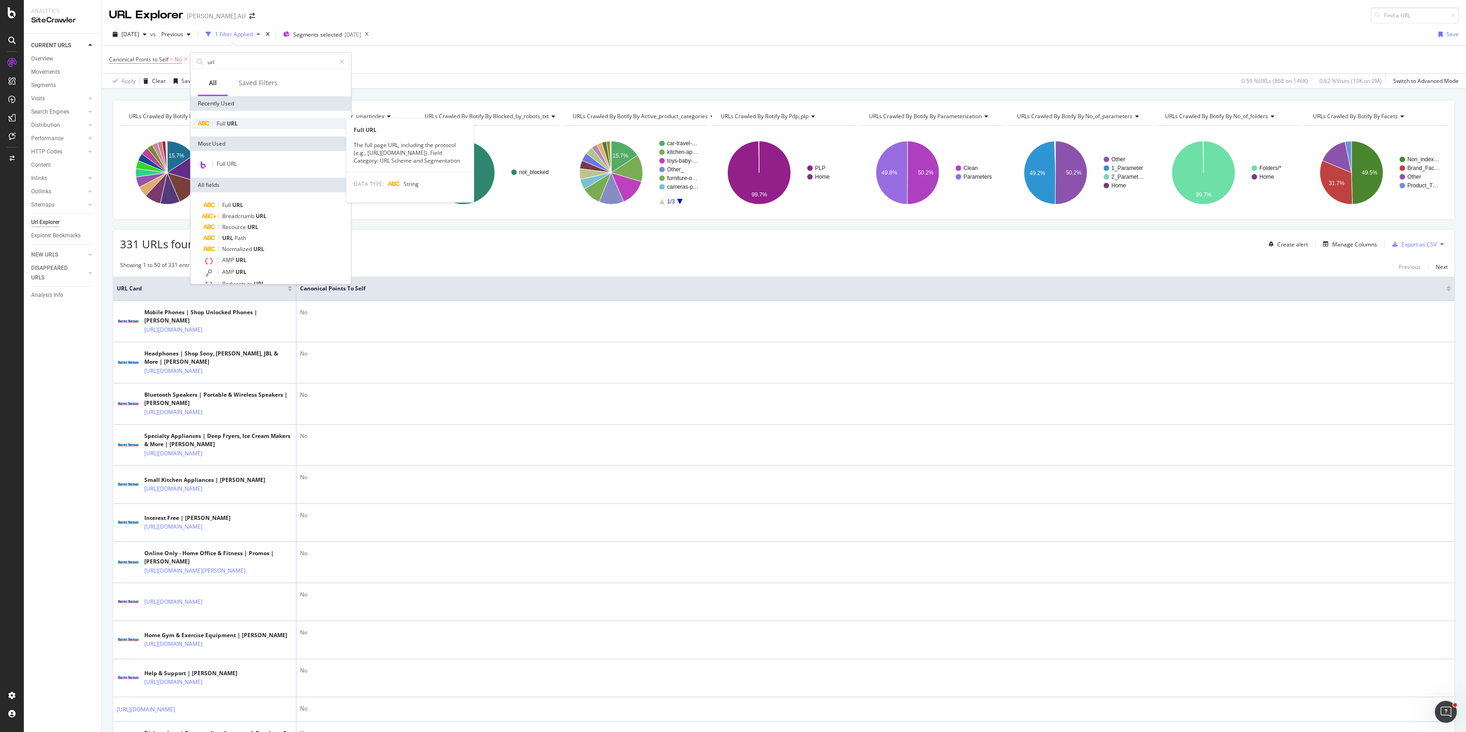
type input "url"
click at [232, 127] on div "Full URL" at bounding box center [270, 123] width 157 height 11
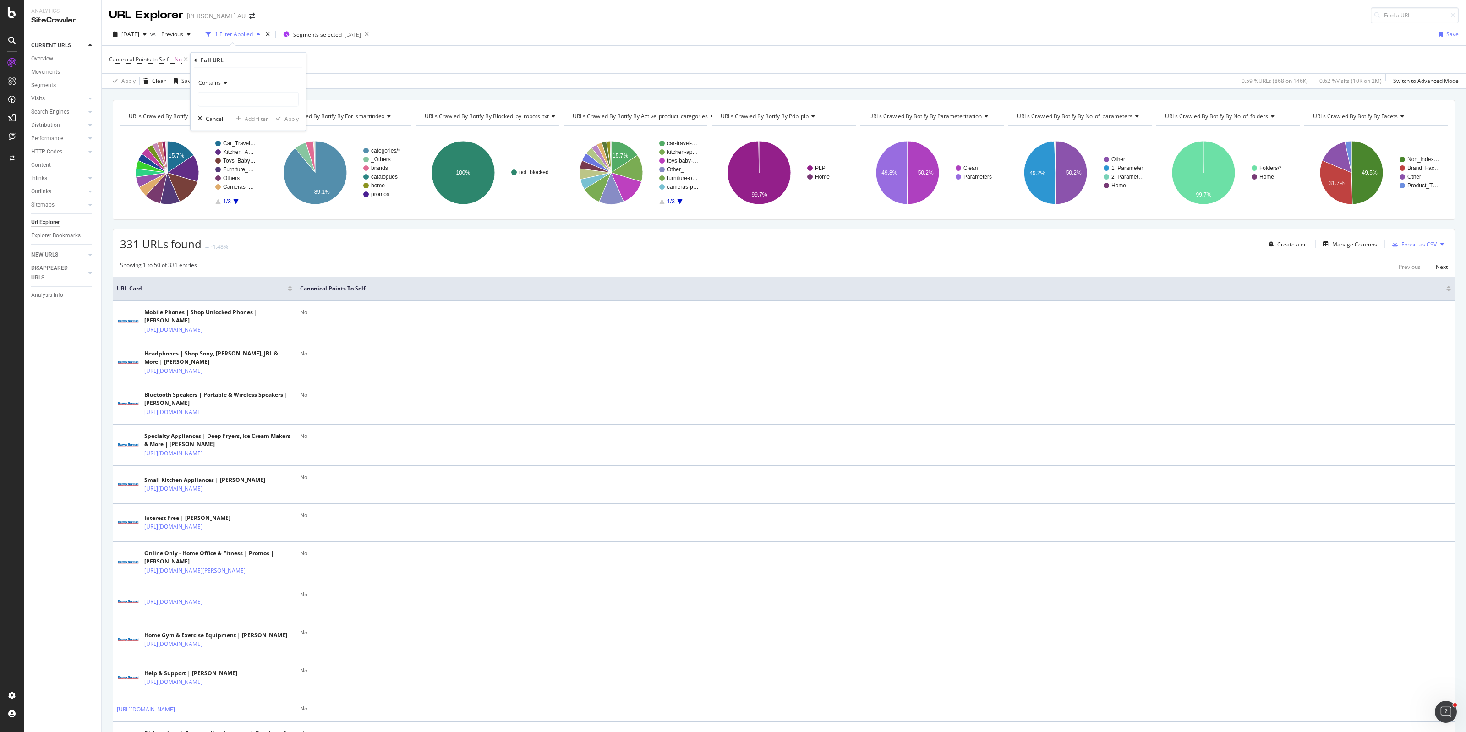
click at [214, 79] on span "Contains" at bounding box center [209, 83] width 22 height 8
click at [237, 184] on span "Doesn't contain" at bounding box center [223, 185] width 40 height 8
click at [251, 104] on input "text" at bounding box center [248, 99] width 100 height 15
click at [244, 103] on input "text" at bounding box center [248, 99] width 100 height 15
type input "2895"
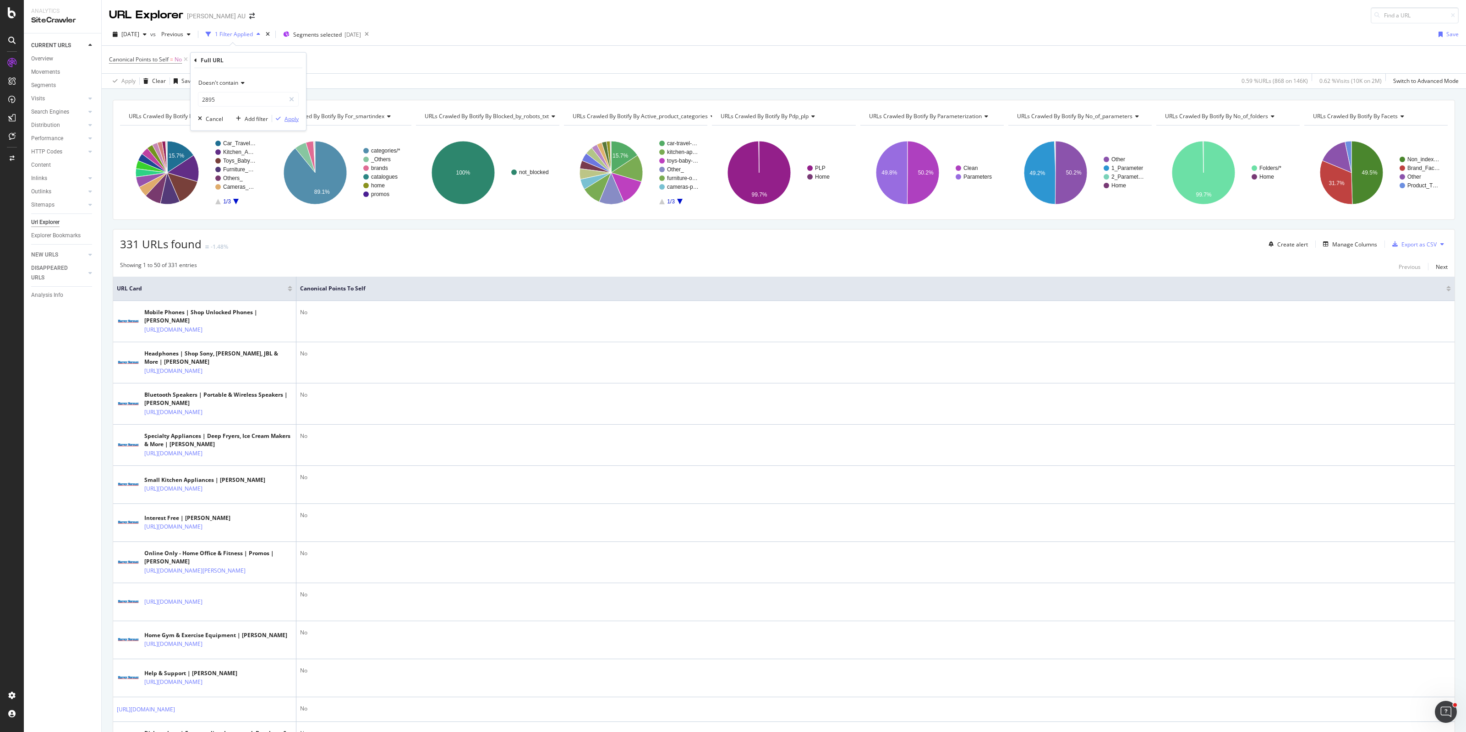
click at [289, 117] on div "Apply" at bounding box center [292, 119] width 14 height 8
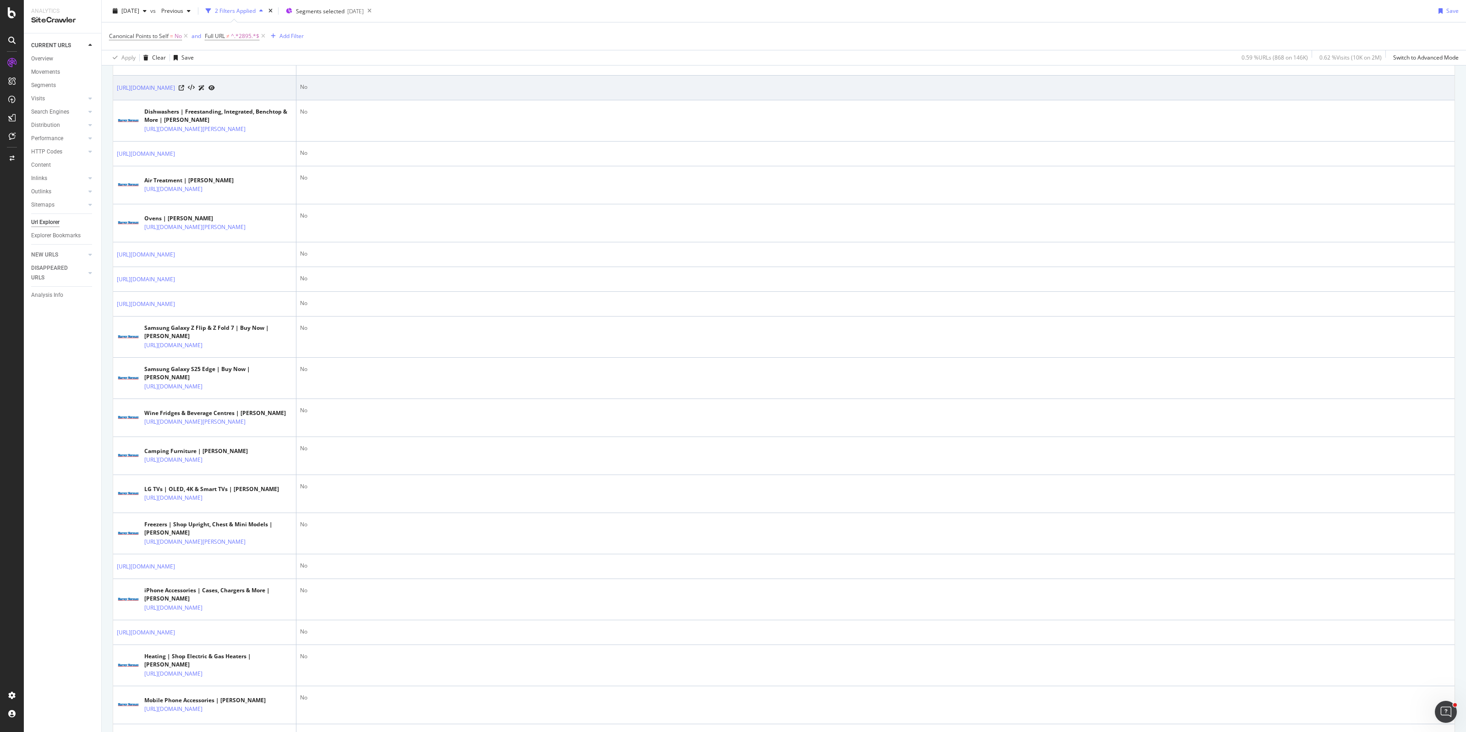
scroll to position [458, 0]
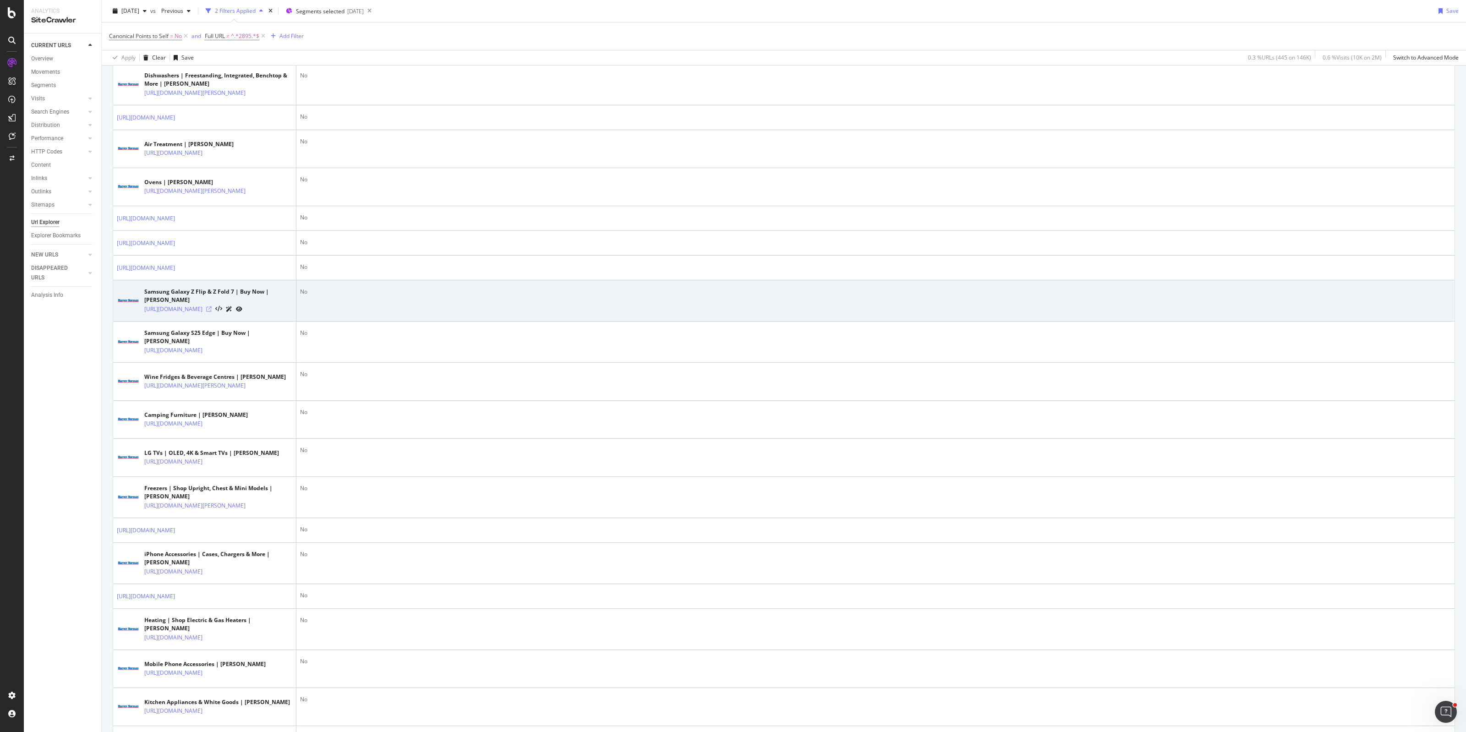
click at [212, 312] on icon at bounding box center [208, 309] width 5 height 5
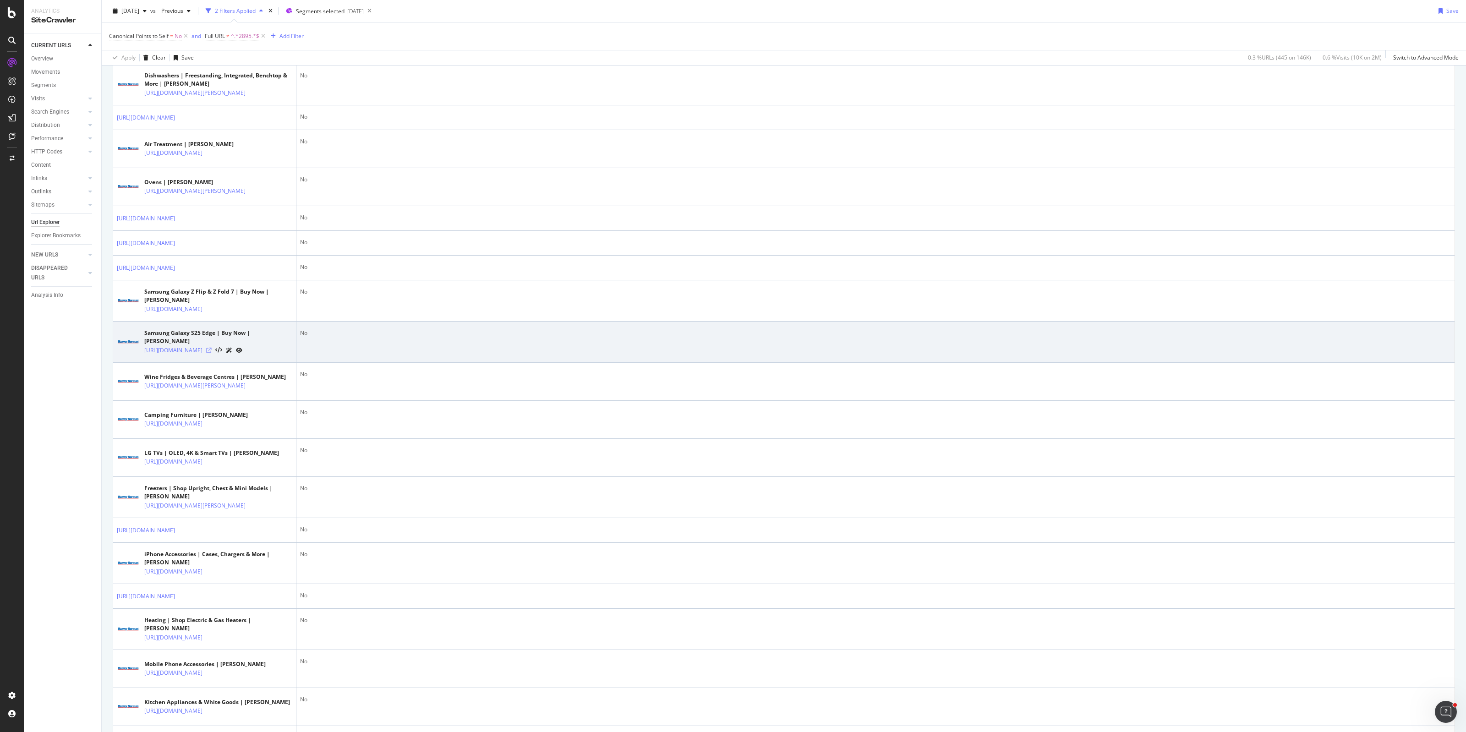
click at [212, 353] on icon at bounding box center [208, 350] width 5 height 5
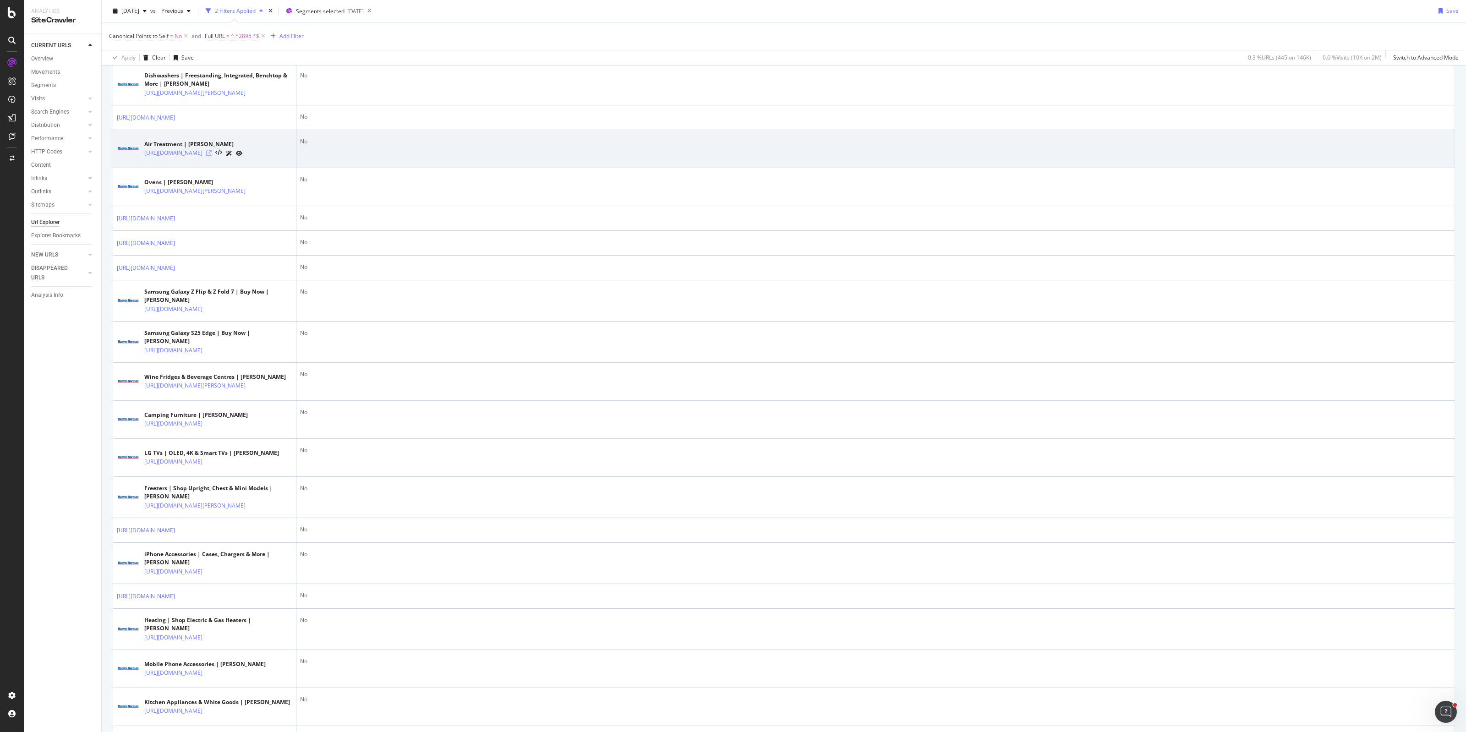
click at [212, 156] on icon at bounding box center [208, 152] width 5 height 5
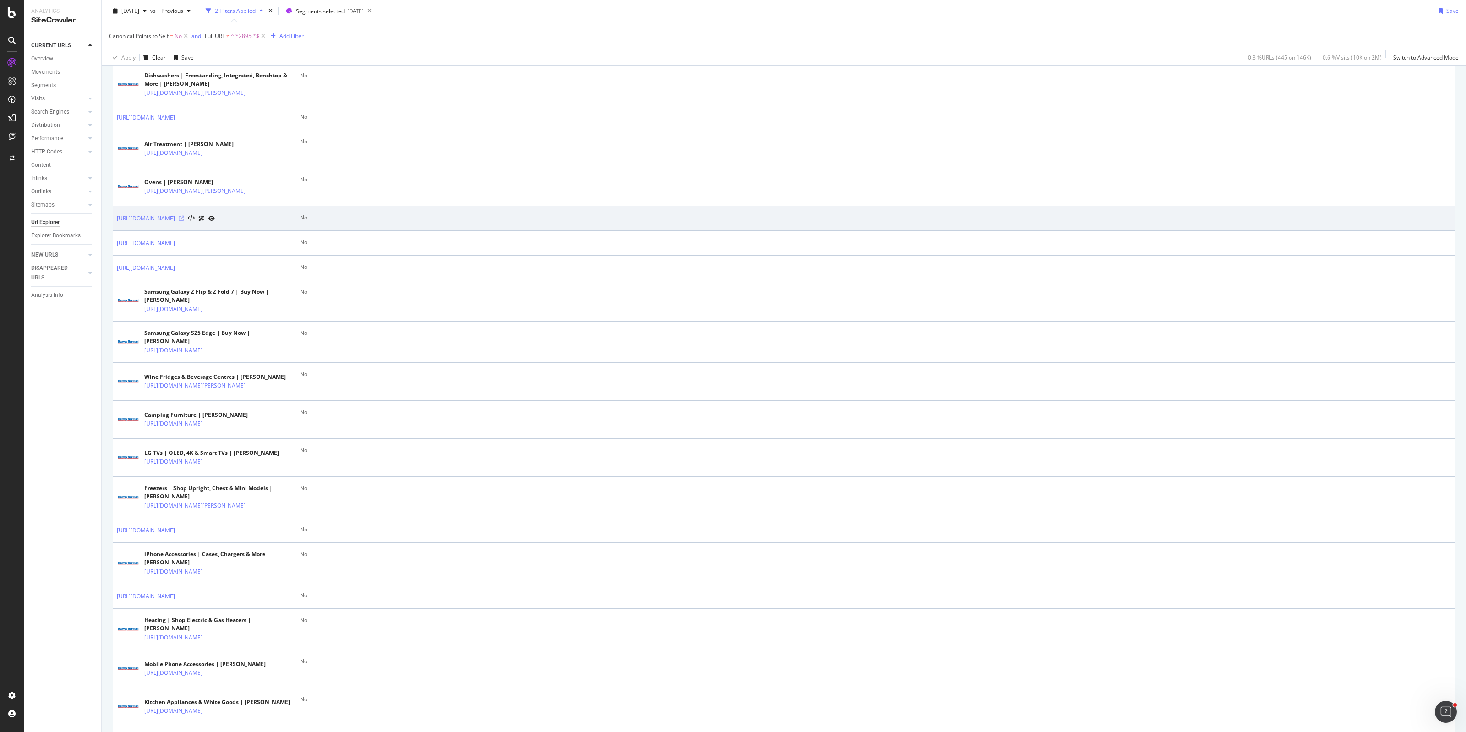
click at [184, 221] on icon at bounding box center [181, 218] width 5 height 5
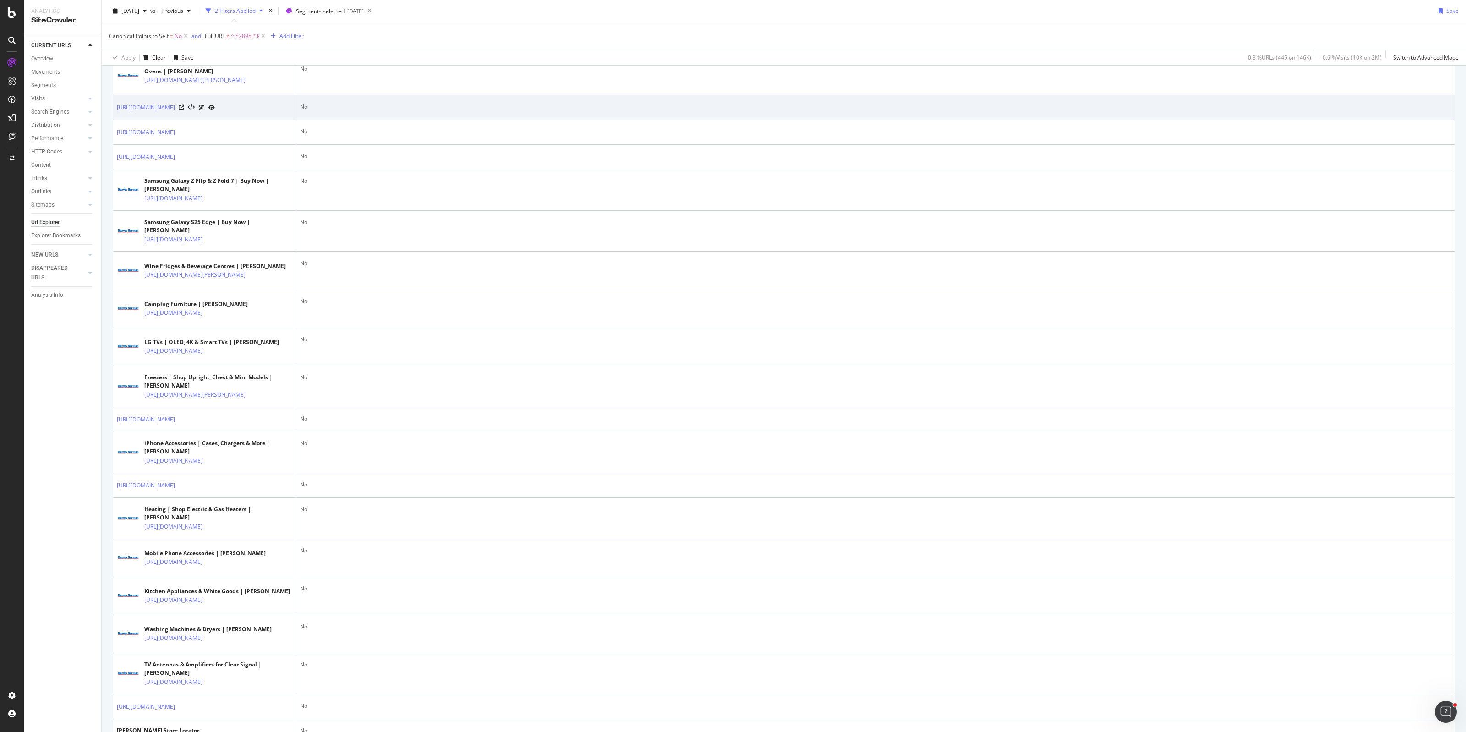
scroll to position [573, 0]
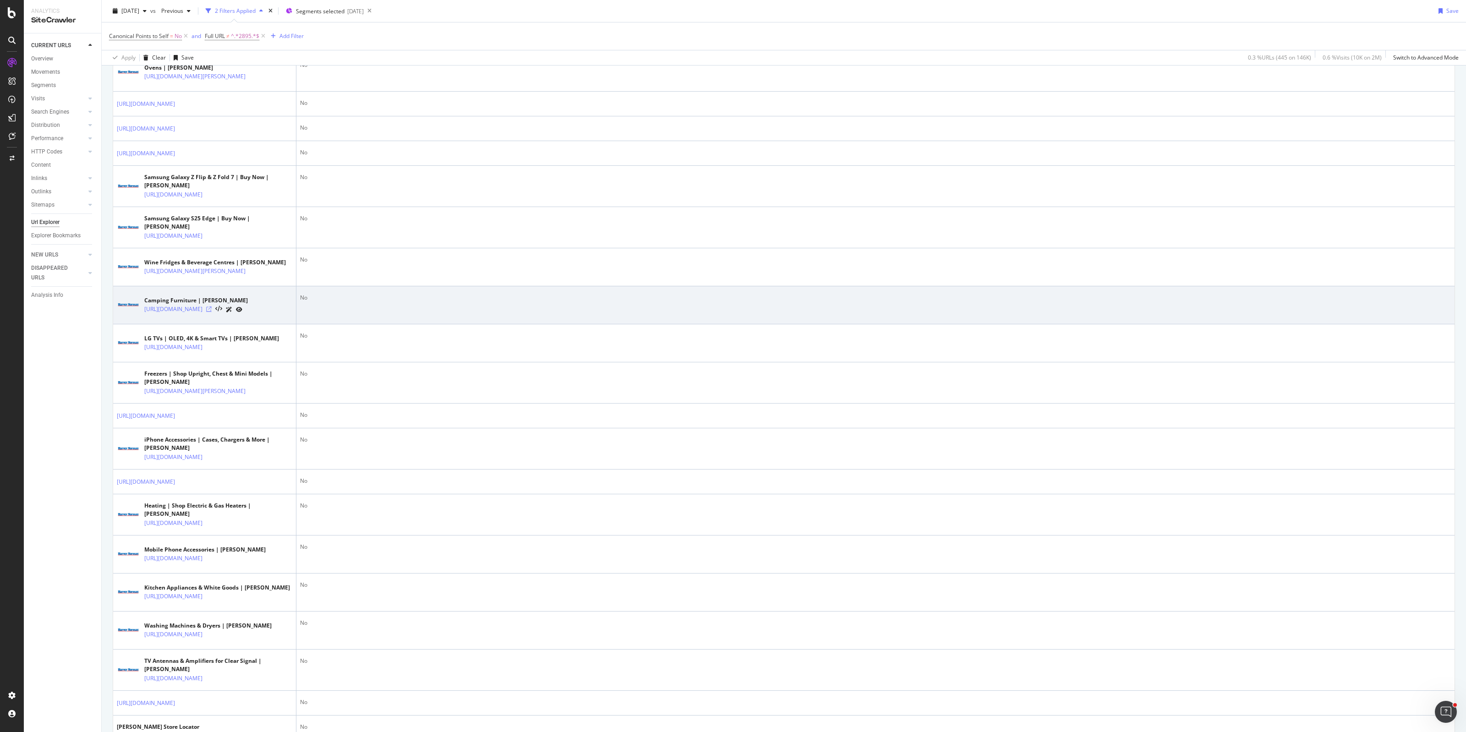
click at [212, 312] on icon at bounding box center [208, 309] width 5 height 5
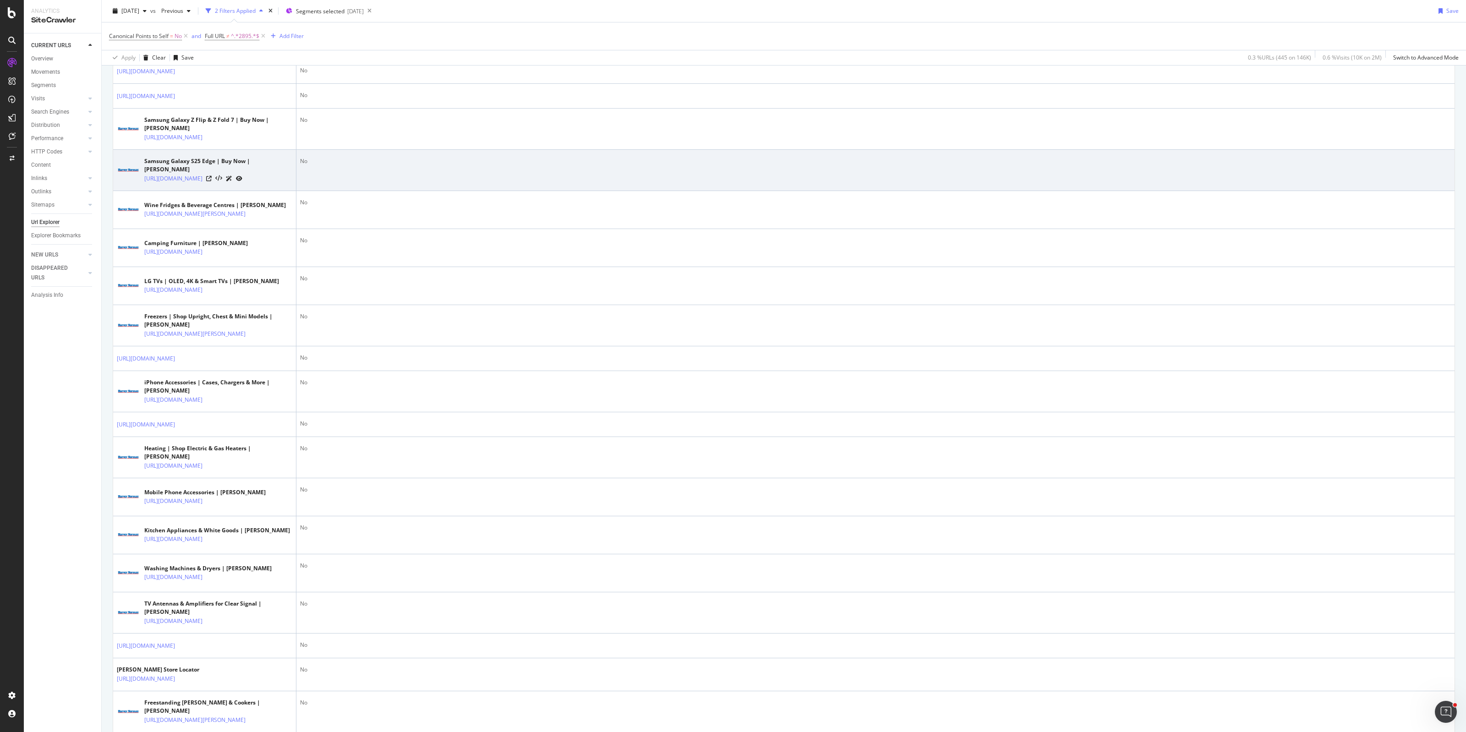
scroll to position [687, 0]
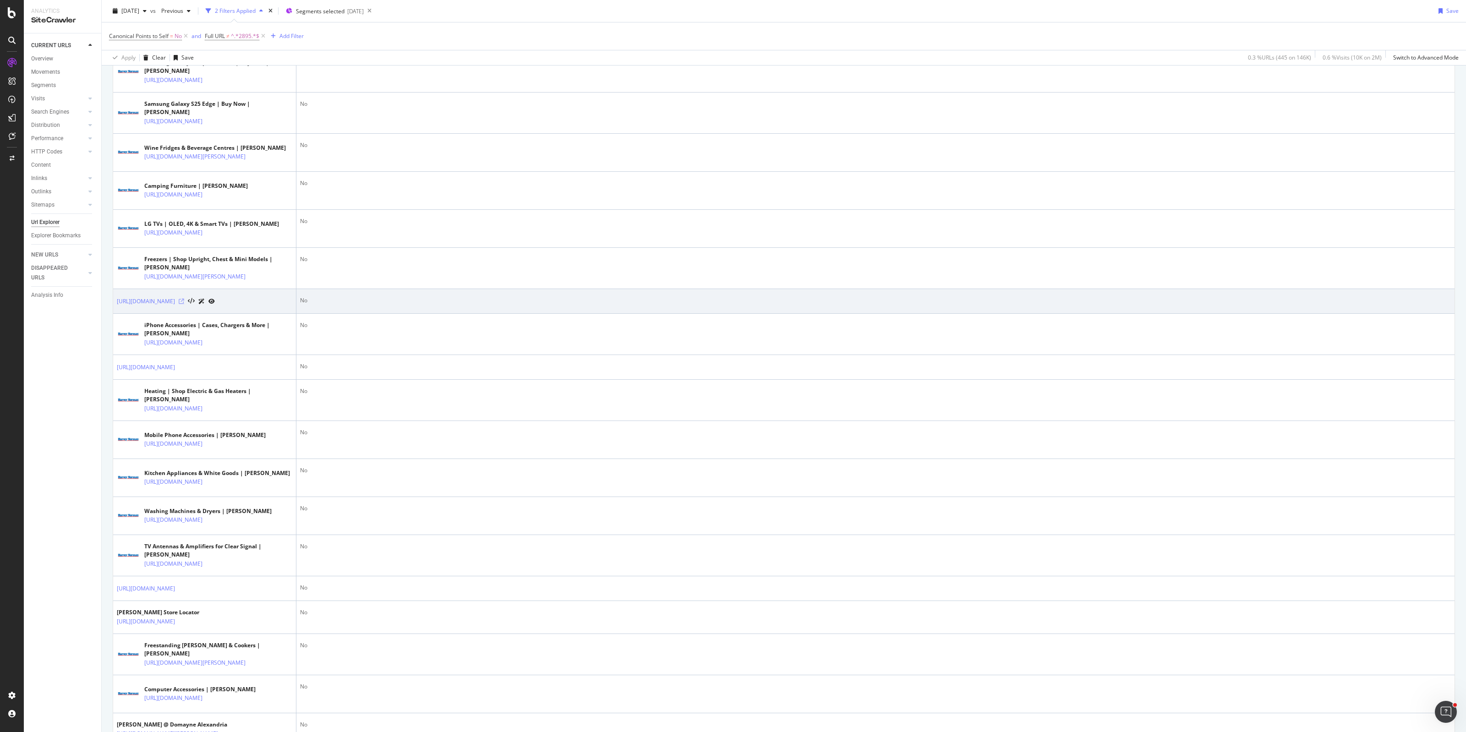
click at [184, 304] on icon at bounding box center [181, 301] width 5 height 5
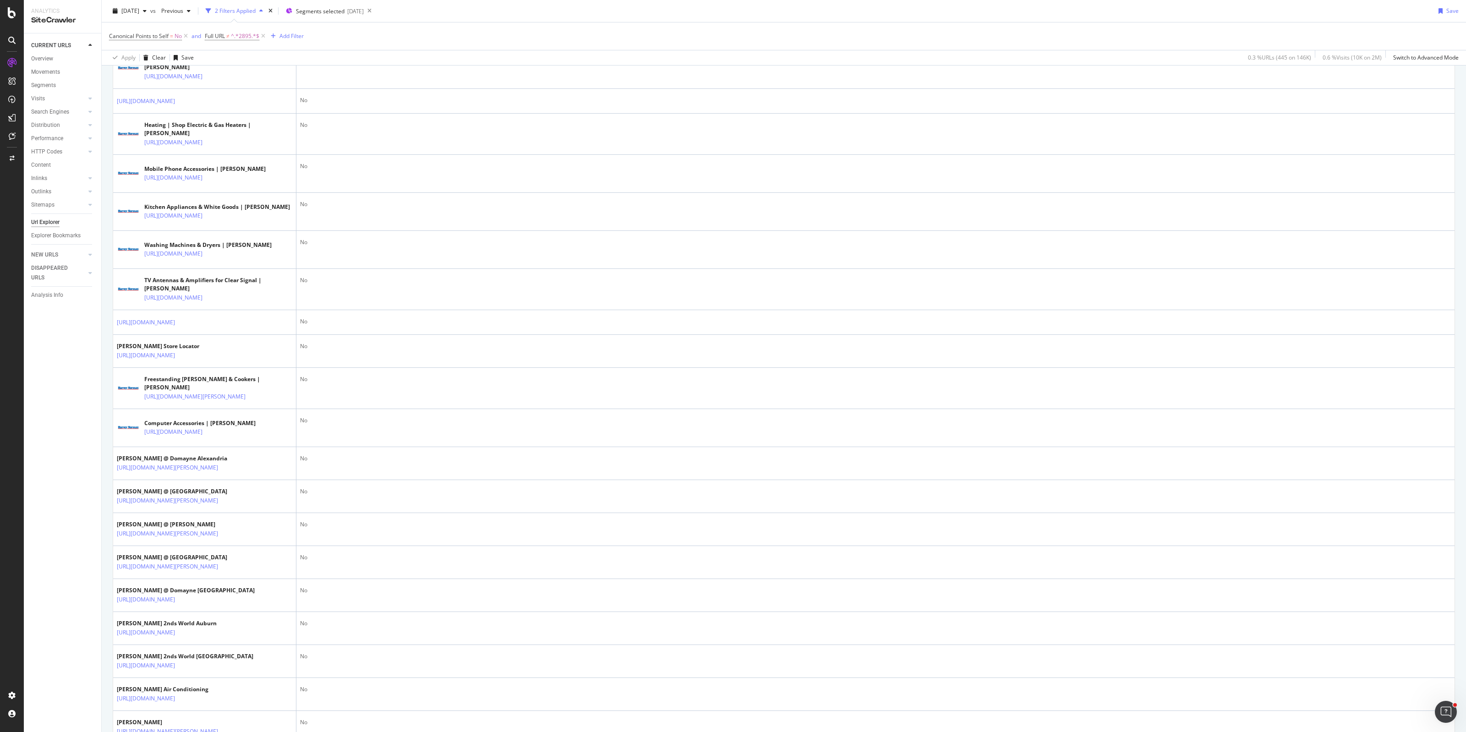
scroll to position [974, 0]
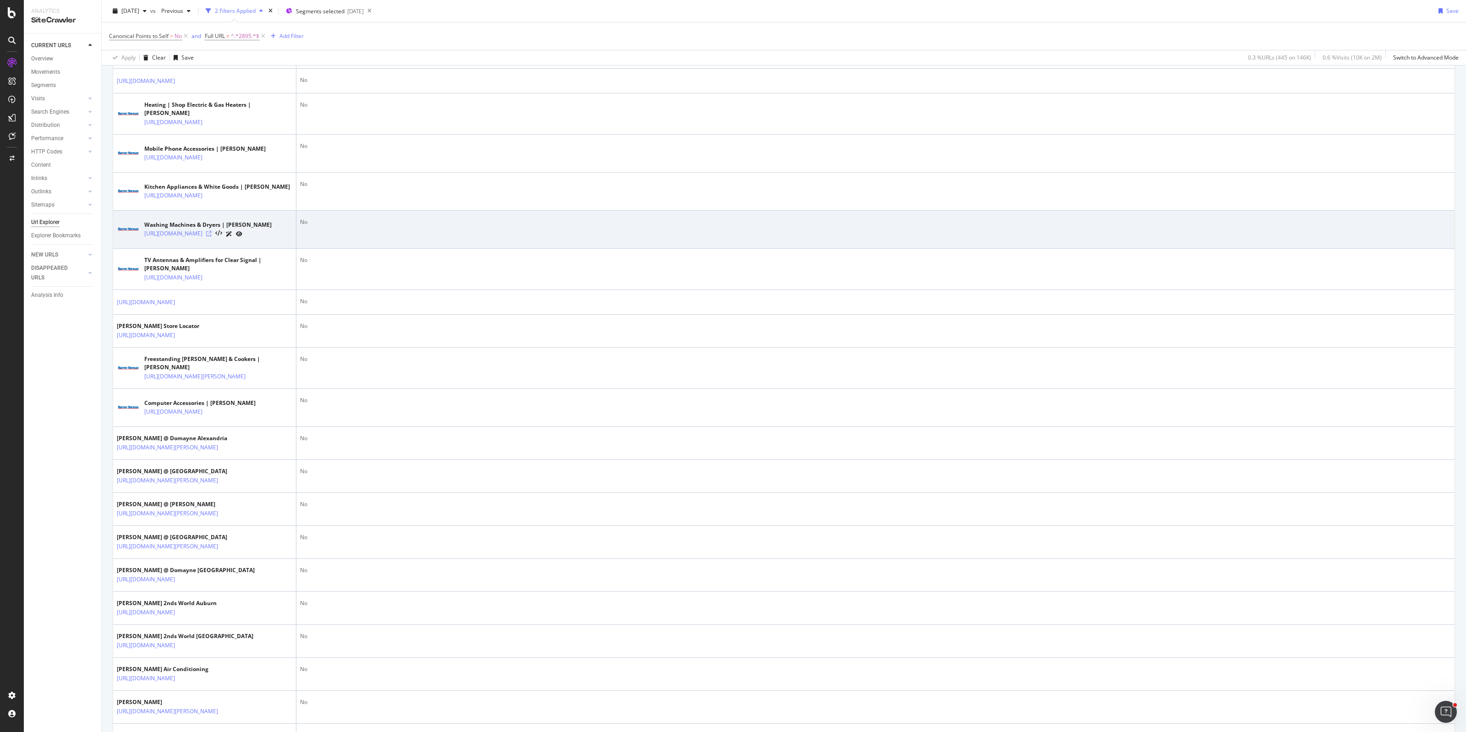
click at [212, 236] on icon at bounding box center [208, 233] width 5 height 5
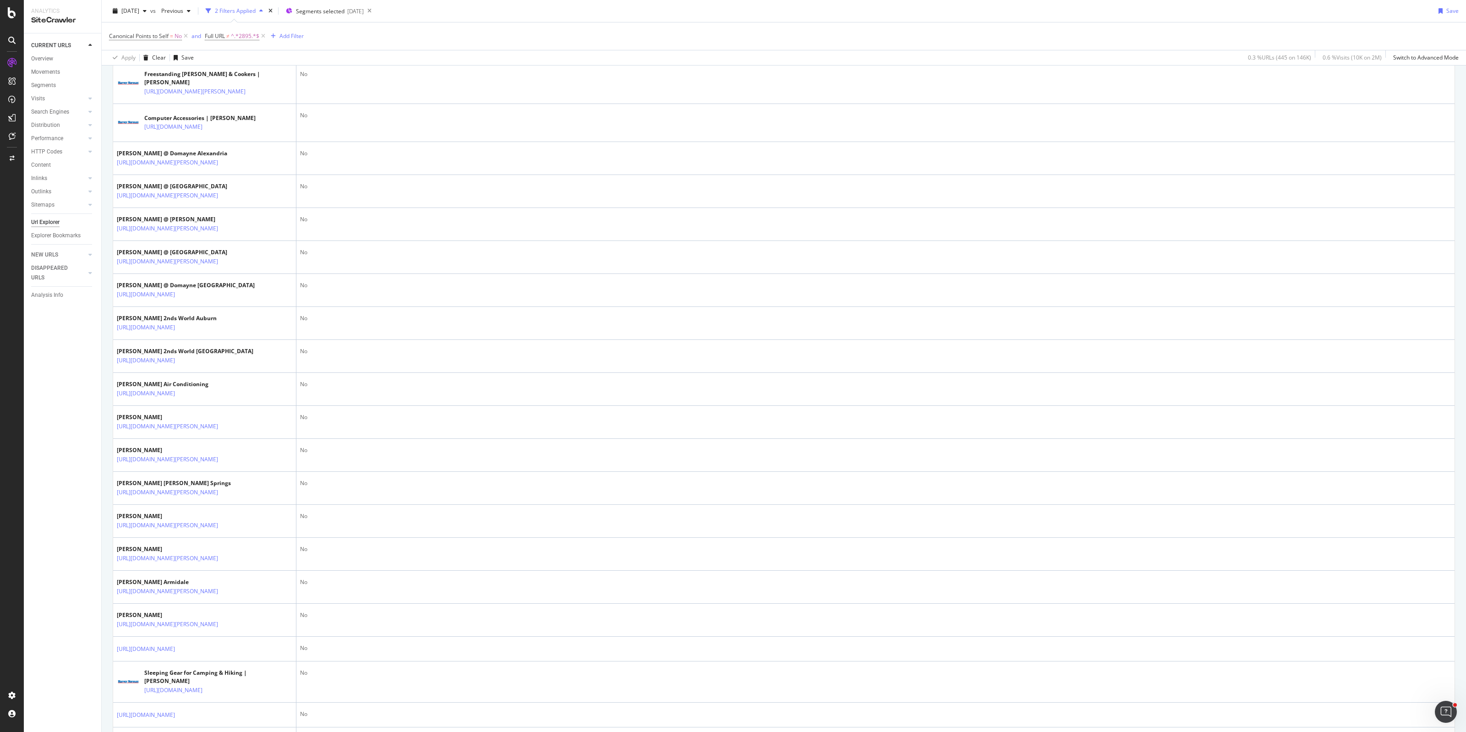
scroll to position [1260, 0]
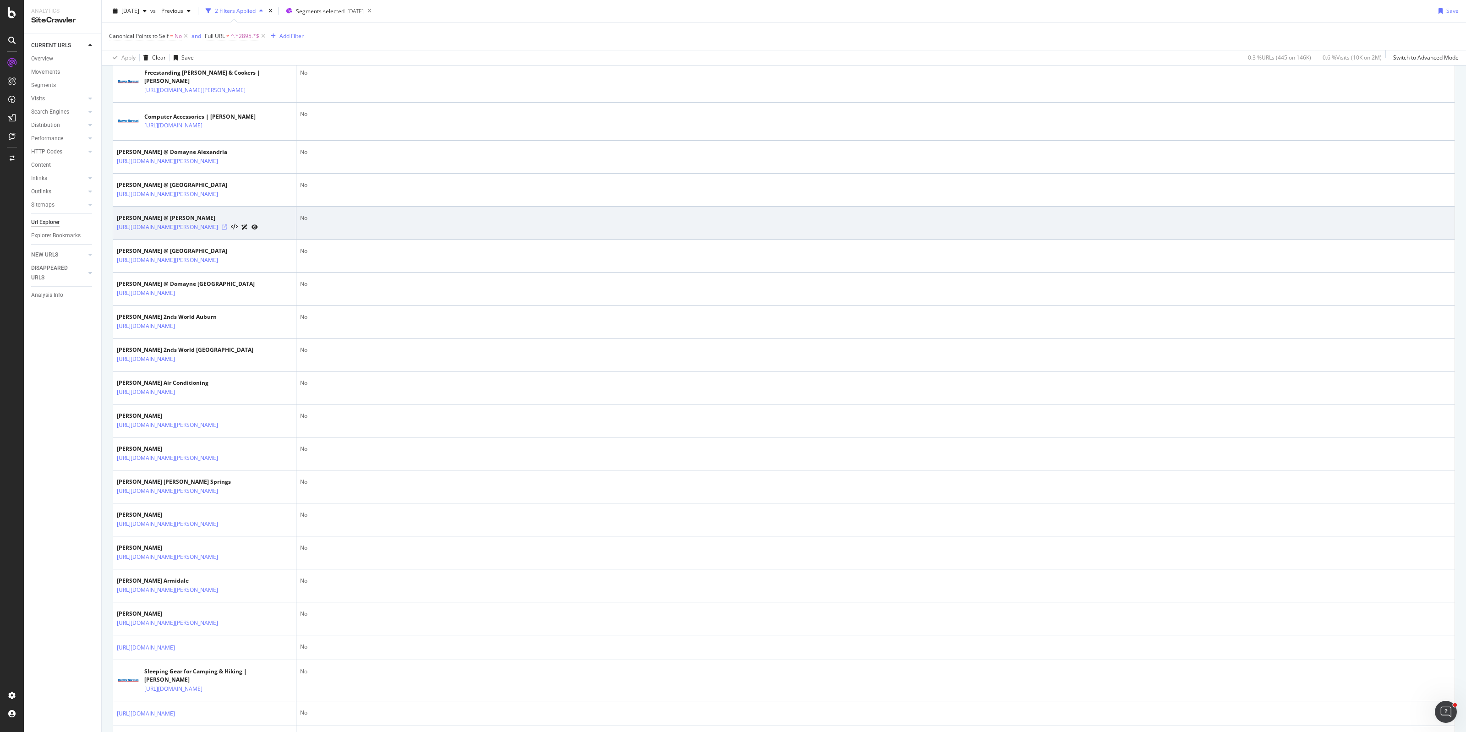
click at [227, 230] on icon at bounding box center [224, 227] width 5 height 5
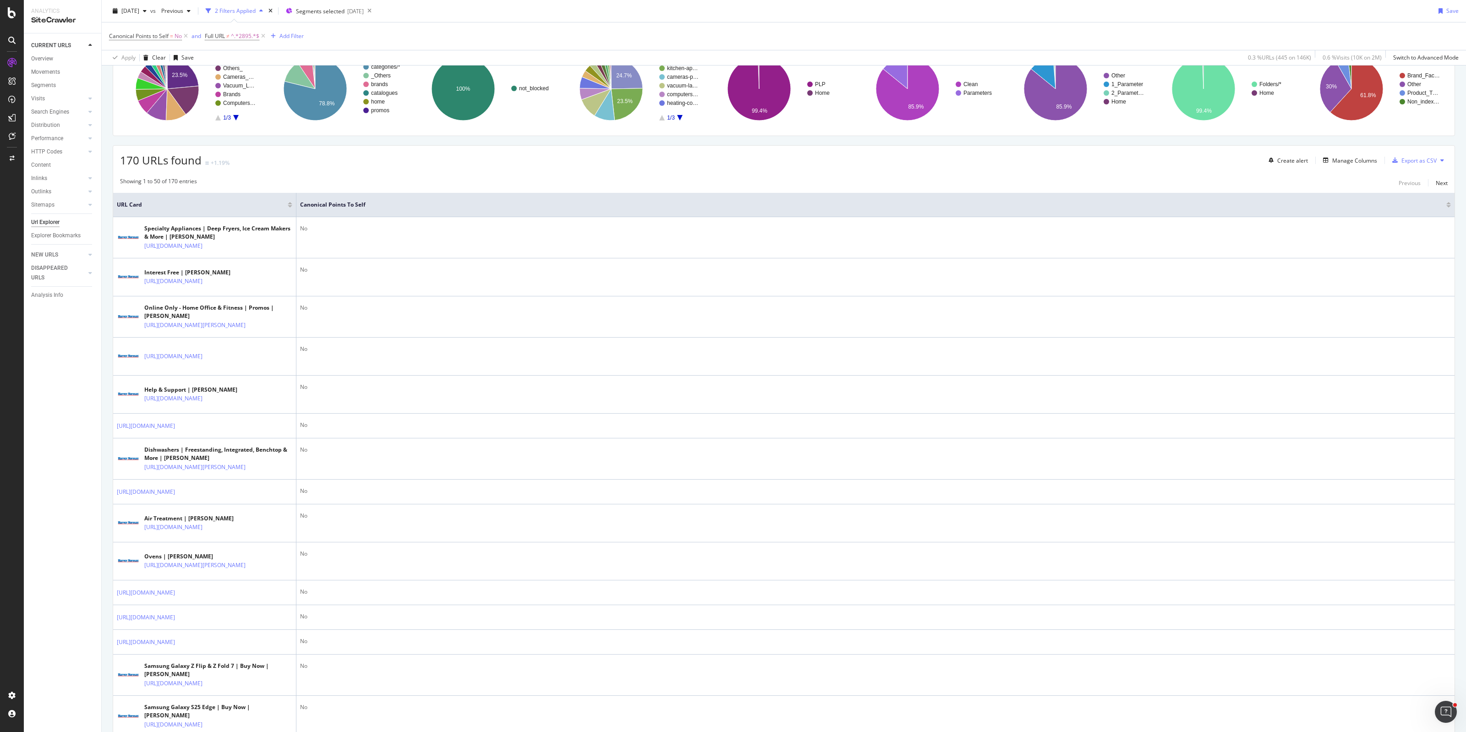
scroll to position [0, 0]
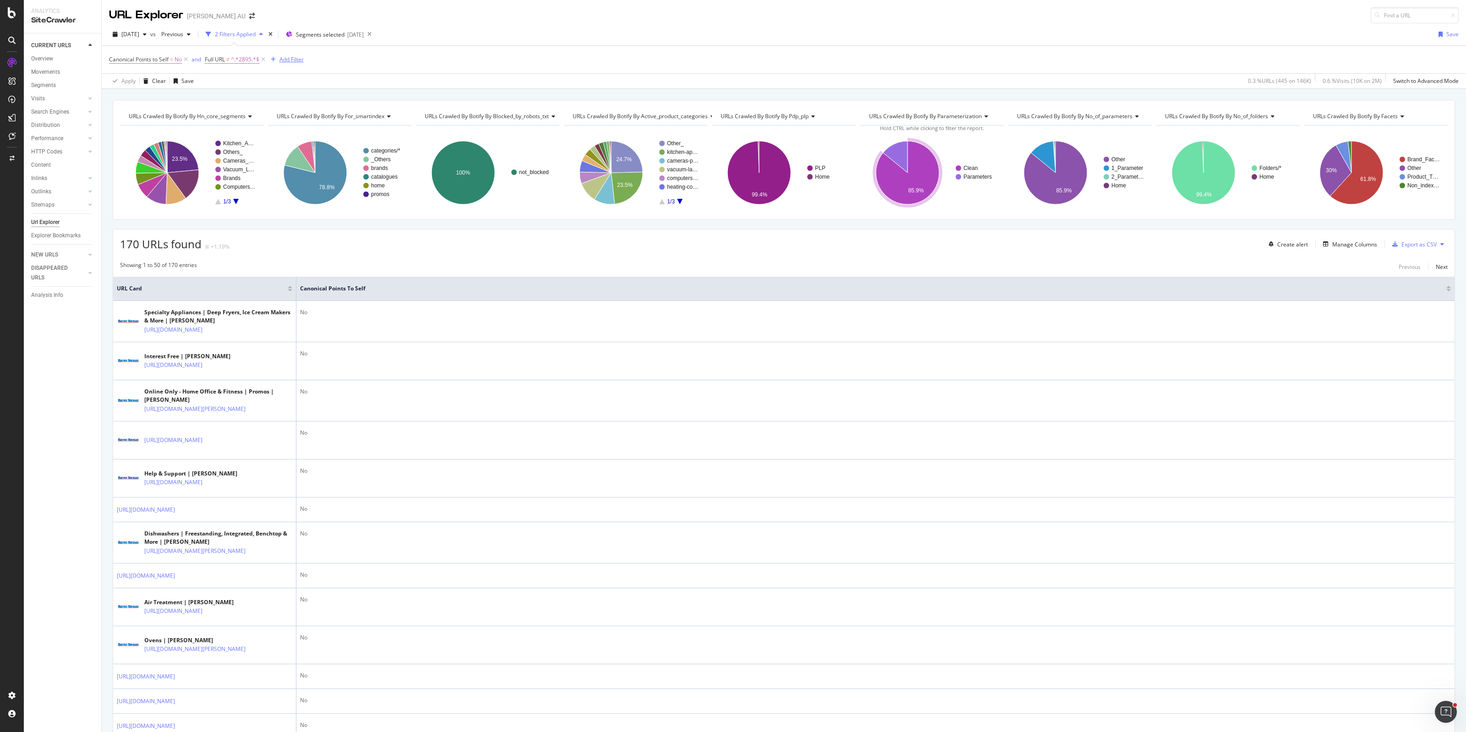
click at [291, 59] on div "Add Filter" at bounding box center [292, 59] width 24 height 8
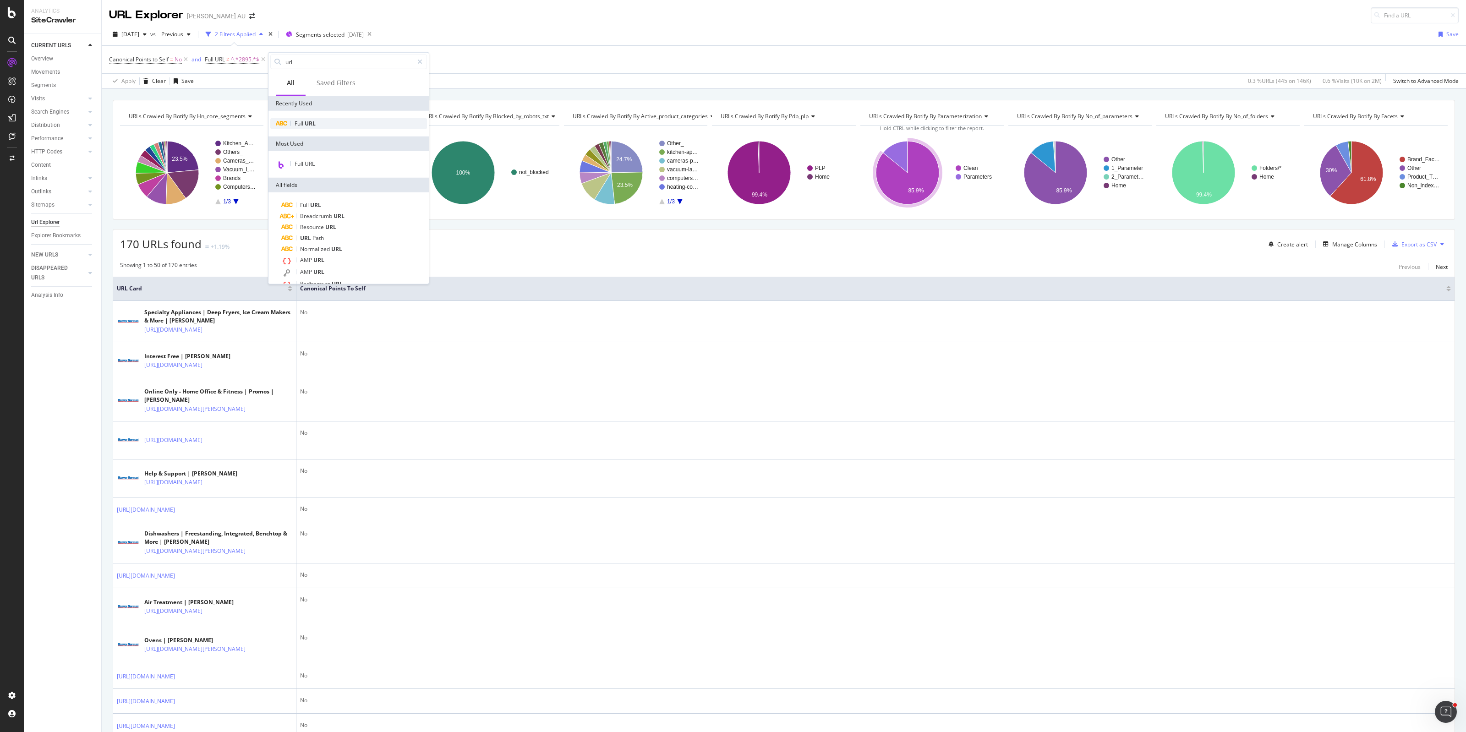
click at [306, 121] on span "URL" at bounding box center [310, 124] width 11 height 8
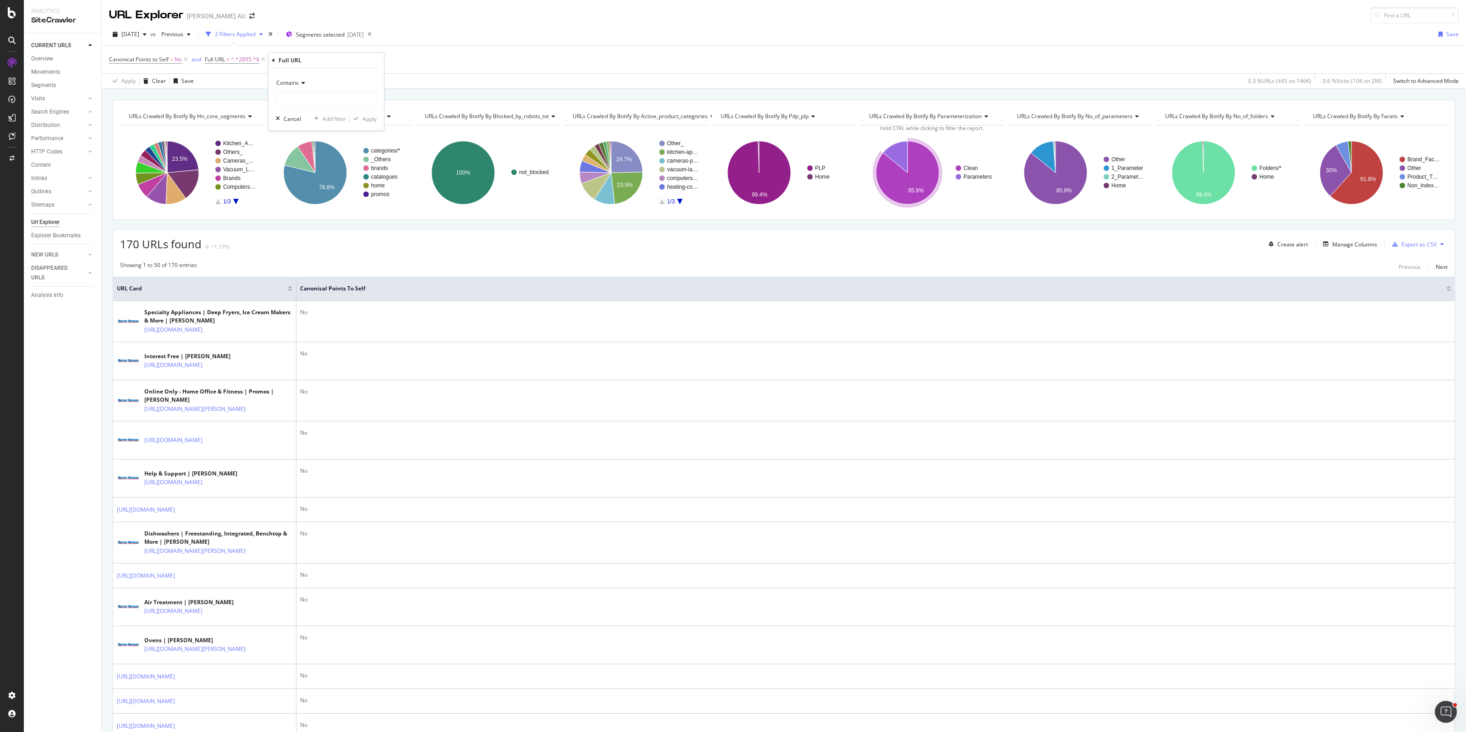
click at [287, 85] on span "Contains" at bounding box center [287, 83] width 22 height 8
click at [310, 185] on span "Doesn't contain" at bounding box center [300, 185] width 40 height 8
click at [301, 95] on input "text" at bounding box center [326, 99] width 100 height 15
type input "stores"
click at [373, 119] on div "Apply" at bounding box center [369, 119] width 14 height 8
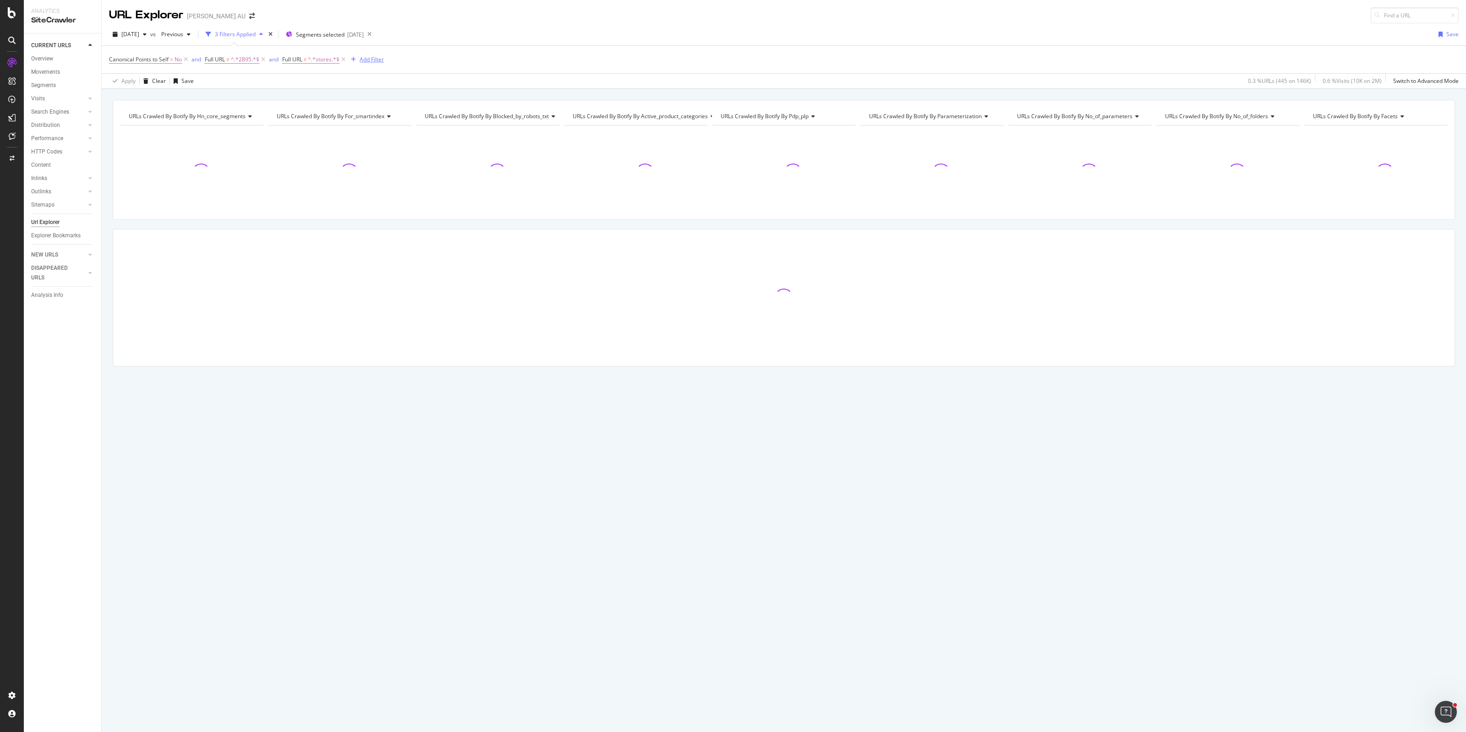
click at [373, 59] on div "Add Filter" at bounding box center [372, 59] width 24 height 8
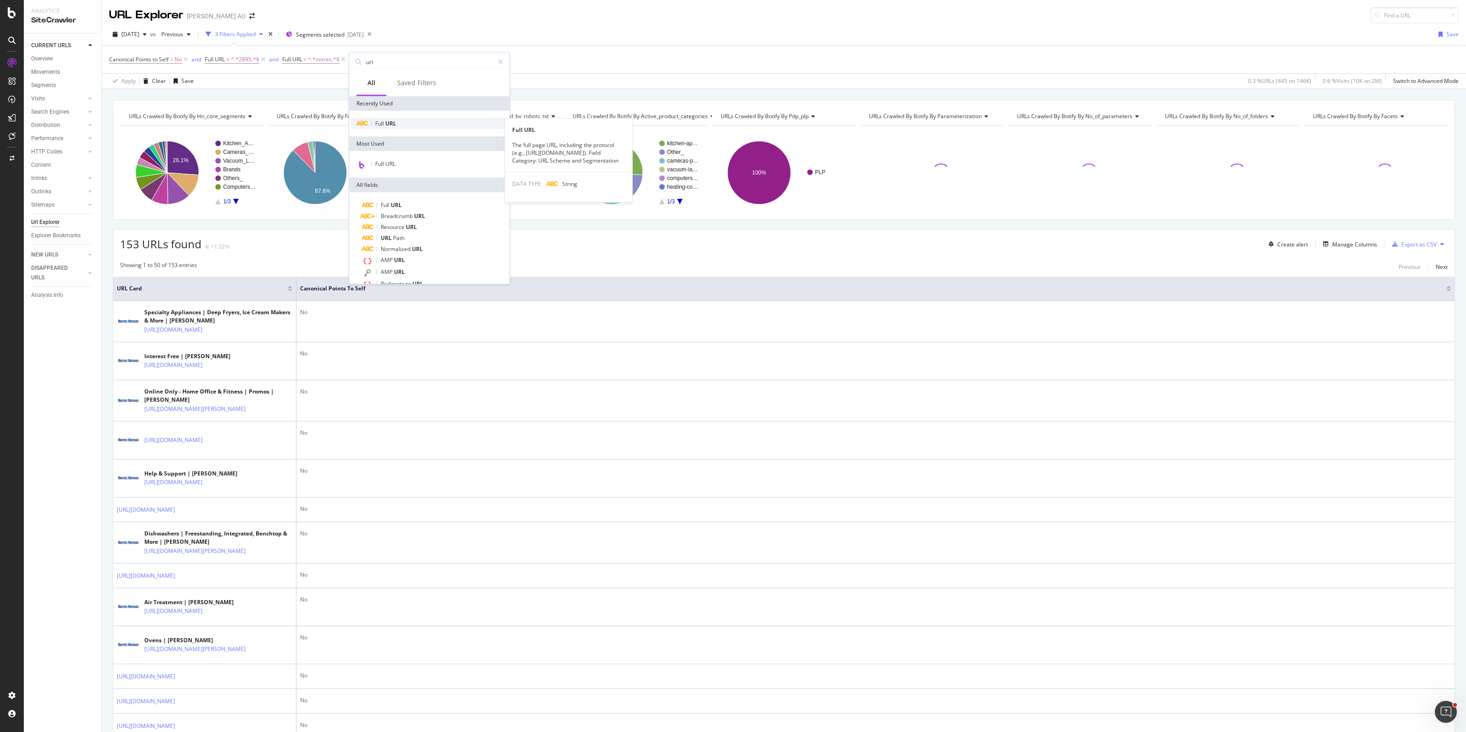
click at [390, 122] on span "URL" at bounding box center [390, 124] width 11 height 8
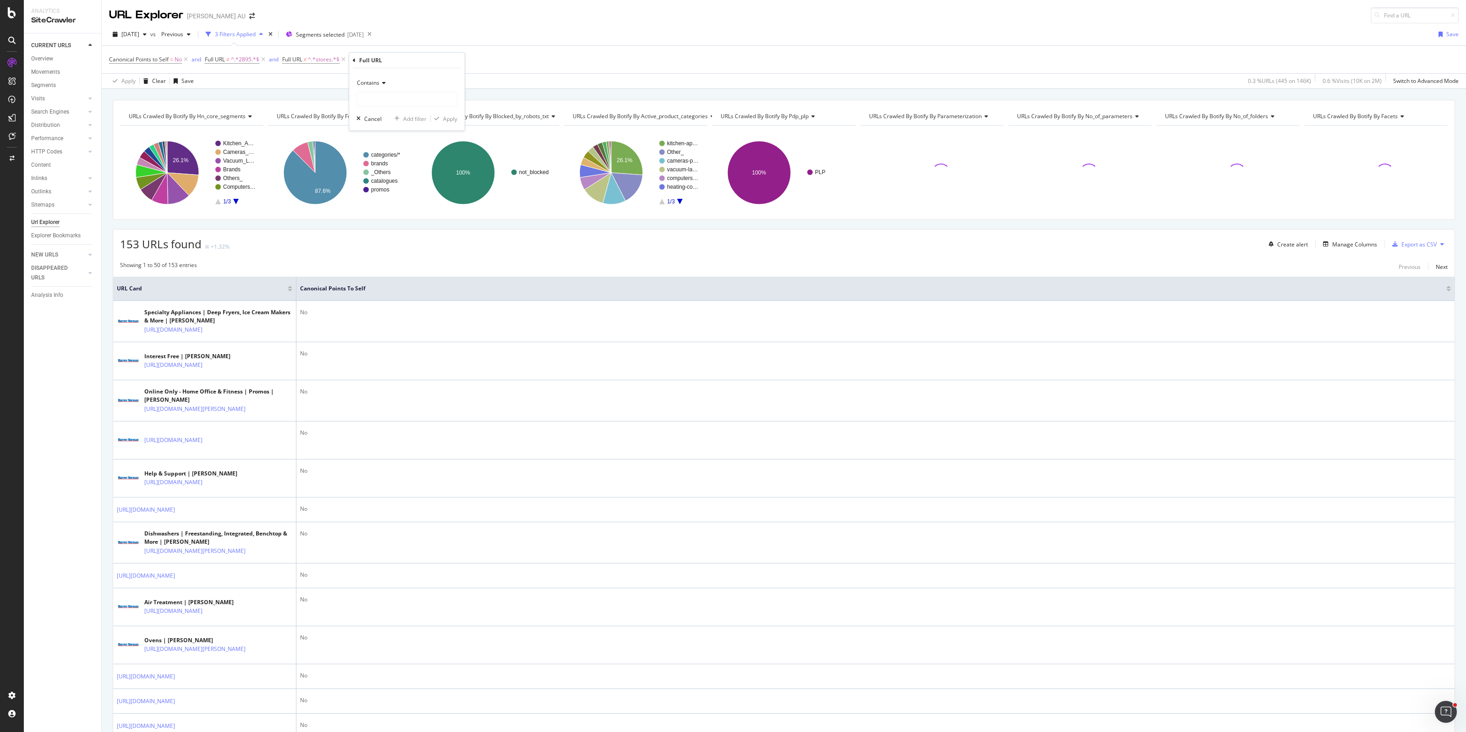
click at [374, 82] on span "Contains" at bounding box center [368, 83] width 22 height 8
click at [389, 185] on span "Doesn't contain" at bounding box center [381, 185] width 40 height 8
click at [372, 100] on input "text" at bounding box center [407, 99] width 100 height 15
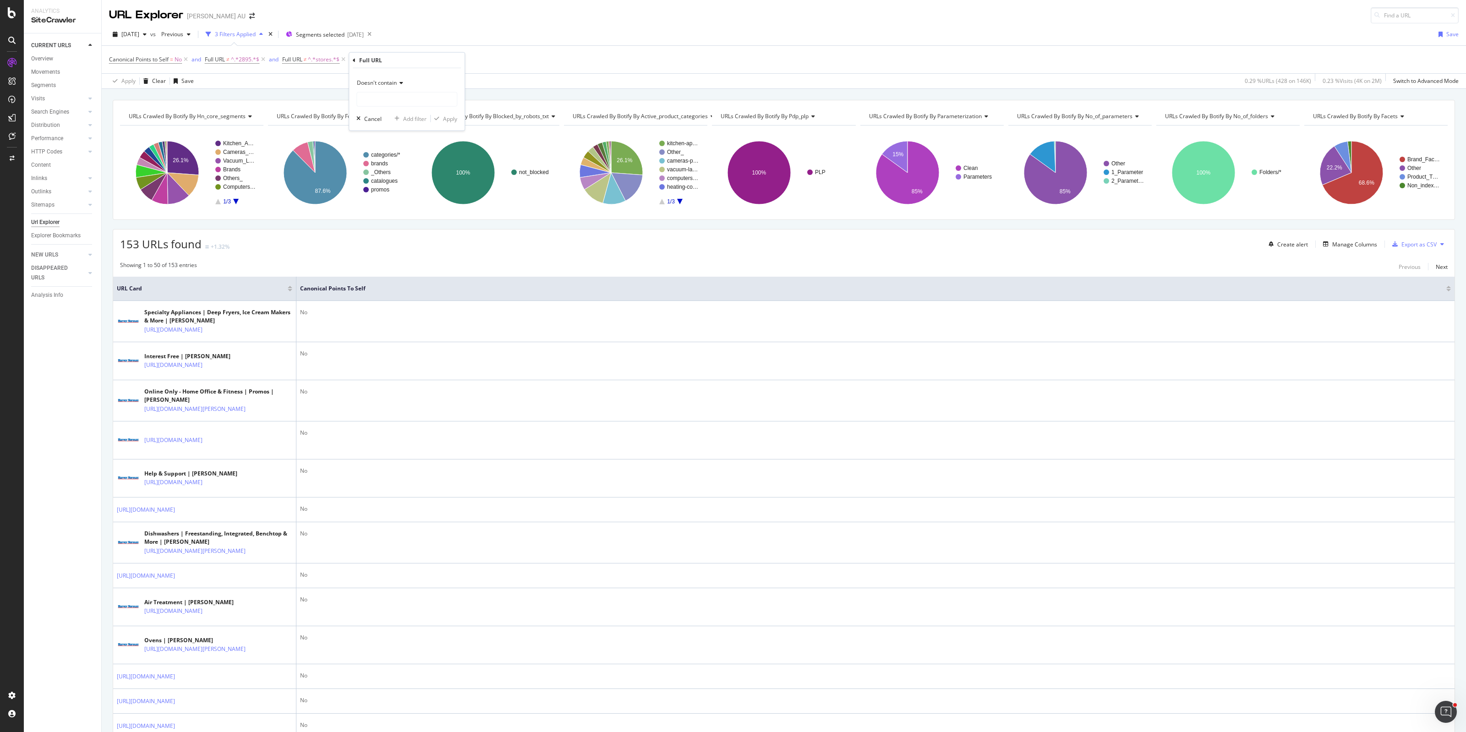
click at [377, 83] on span "Doesn't contain" at bounding box center [377, 83] width 40 height 8
click at [392, 208] on span "Doesn't match regex" at bounding box center [387, 209] width 53 height 8
click at [386, 84] on span "Doesn't match regex" at bounding box center [383, 83] width 53 height 8
drag, startPoint x: 403, startPoint y: 187, endPoint x: 401, endPoint y: 161, distance: 26.2
click at [402, 187] on div "Doesn't contain" at bounding box center [408, 185] width 98 height 12
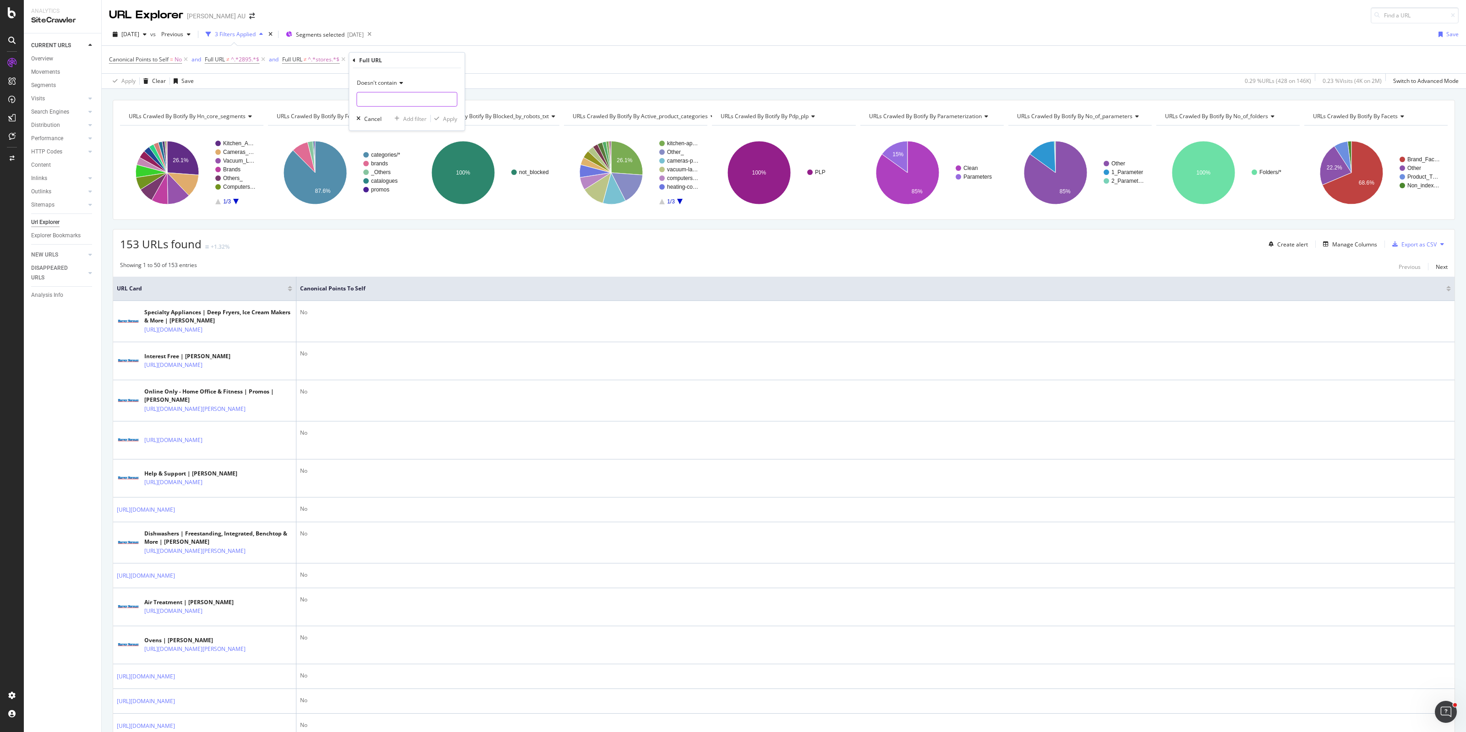
click at [385, 101] on input "text" at bounding box center [407, 99] width 100 height 15
type input "1065"
click at [450, 117] on div "Apply" at bounding box center [450, 119] width 14 height 8
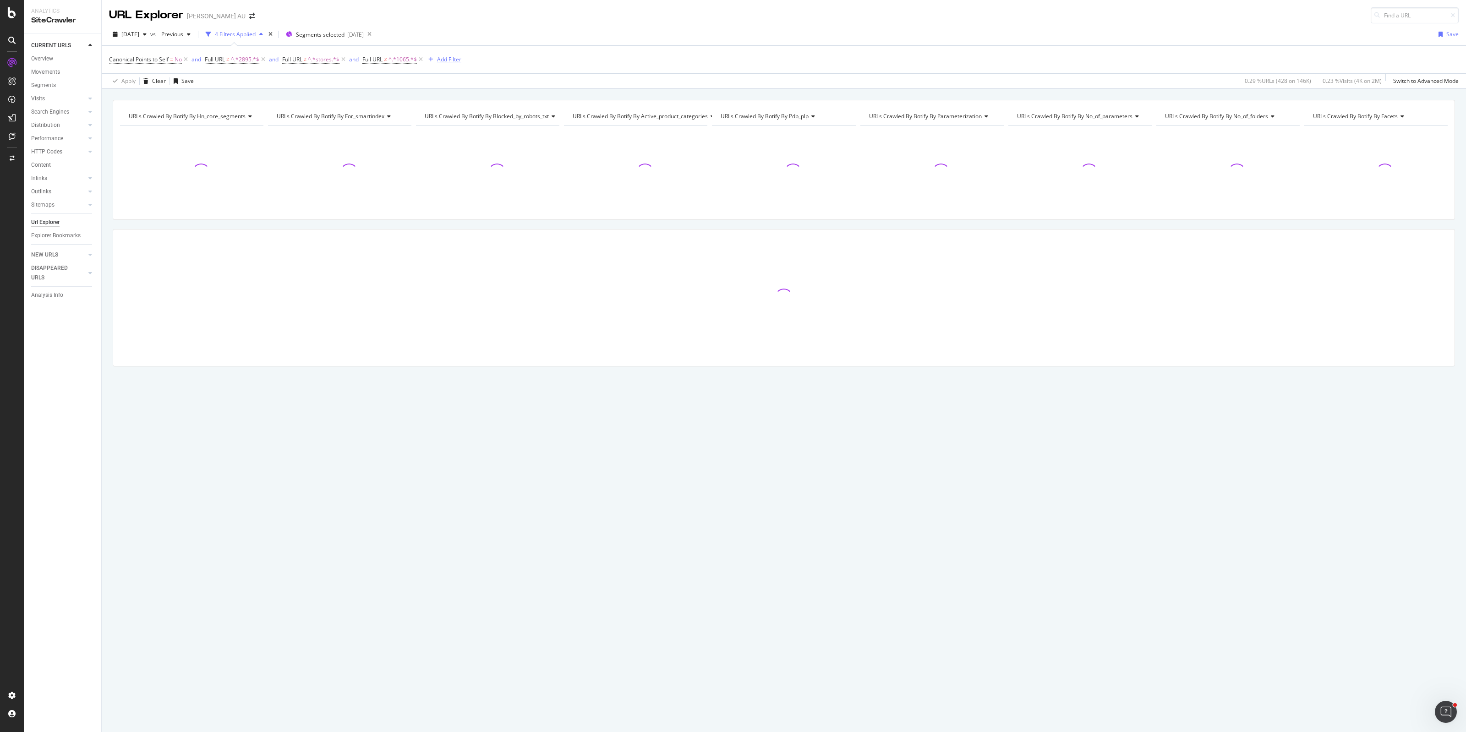
click at [445, 59] on div "Add Filter" at bounding box center [449, 59] width 24 height 8
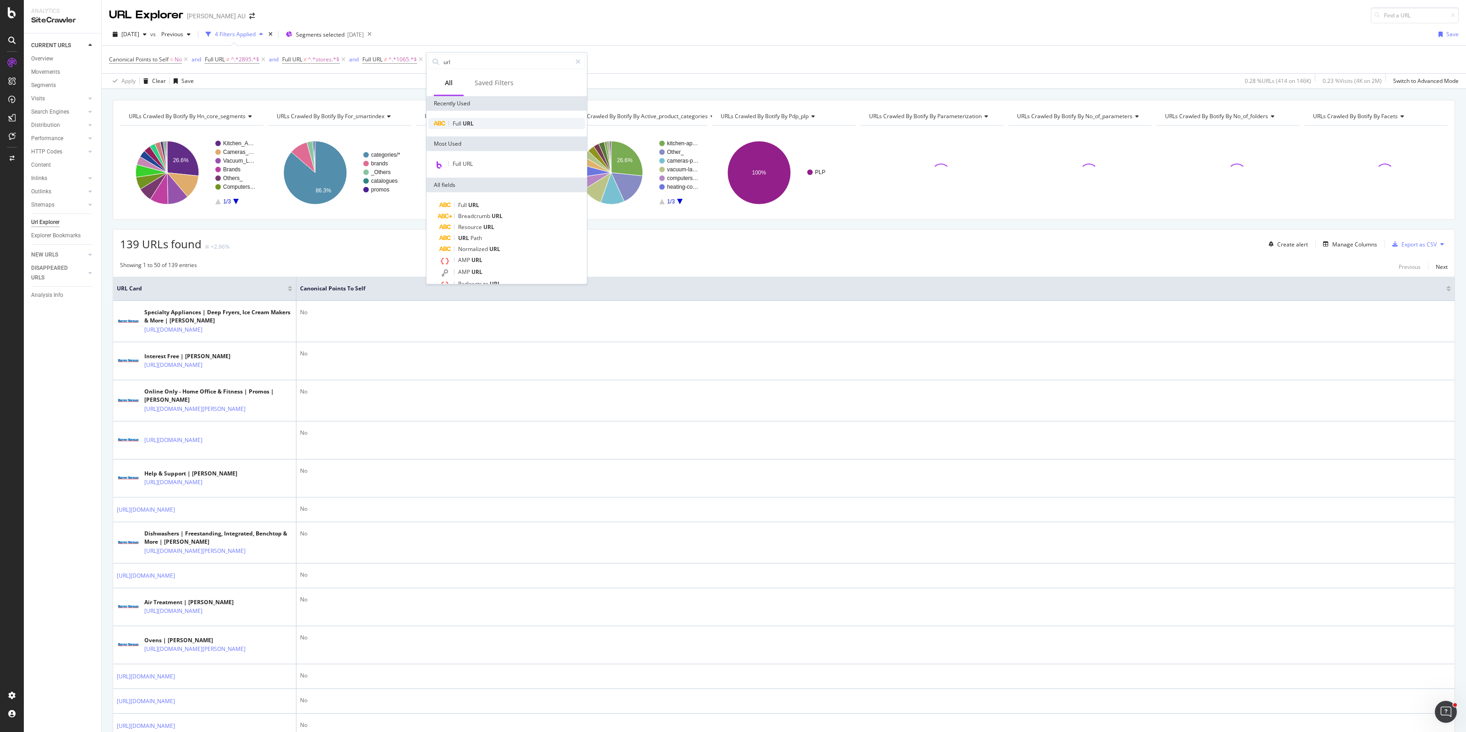
click at [467, 120] on span "URL" at bounding box center [468, 124] width 11 height 8
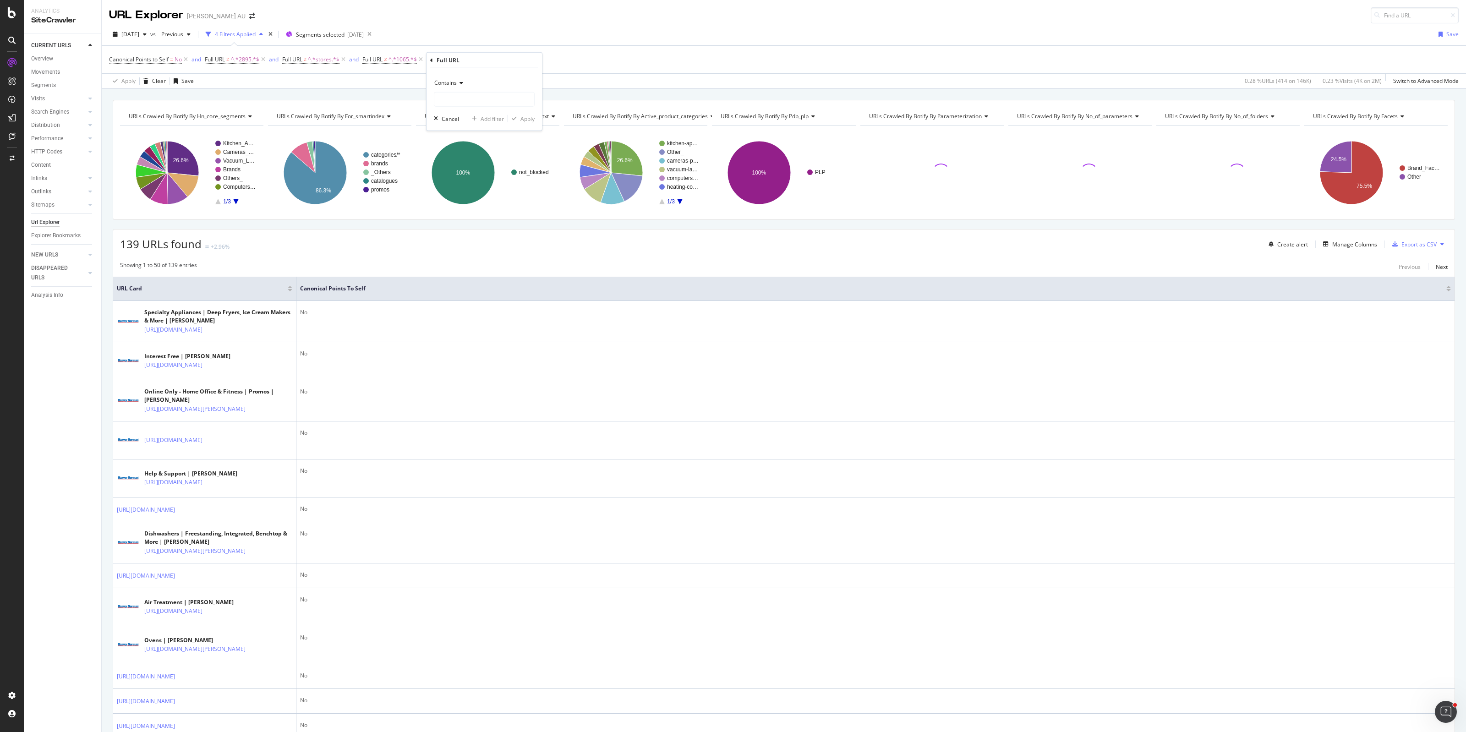
click at [448, 82] on span "Contains" at bounding box center [445, 83] width 22 height 8
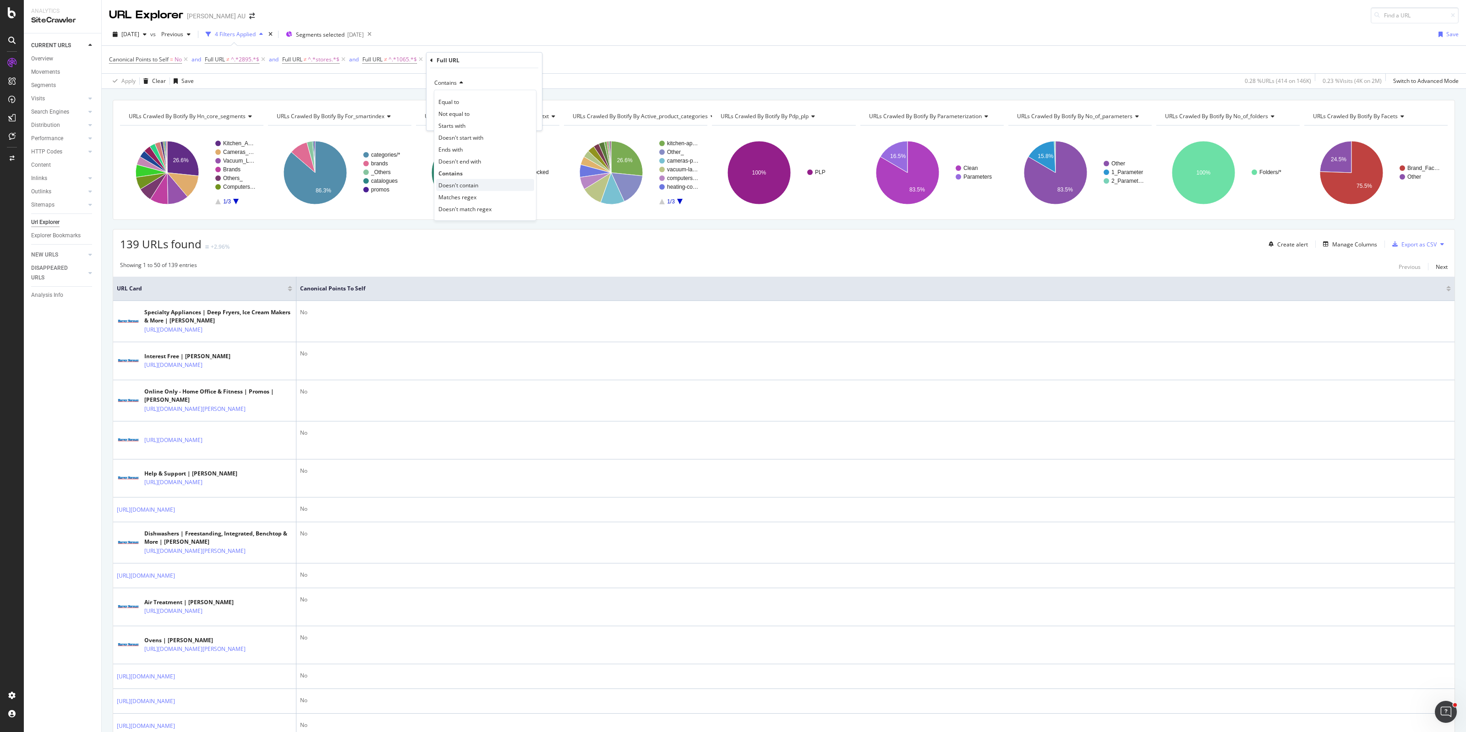
click at [472, 182] on span "Doesn't contain" at bounding box center [459, 185] width 40 height 8
click at [459, 103] on input "text" at bounding box center [484, 99] width 100 height 15
type input "993"
click at [529, 122] on div "Apply" at bounding box center [528, 119] width 14 height 8
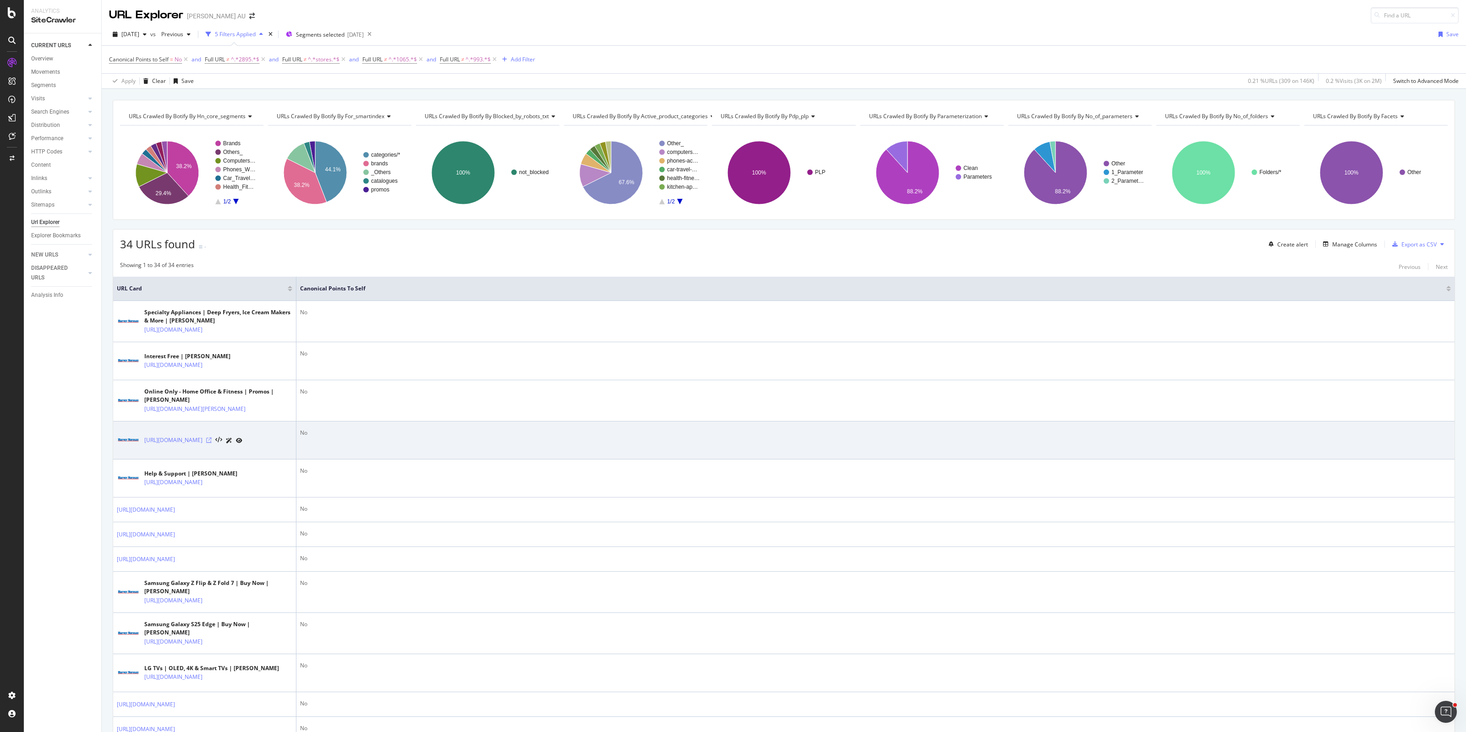
click at [212, 443] on icon at bounding box center [208, 440] width 5 height 5
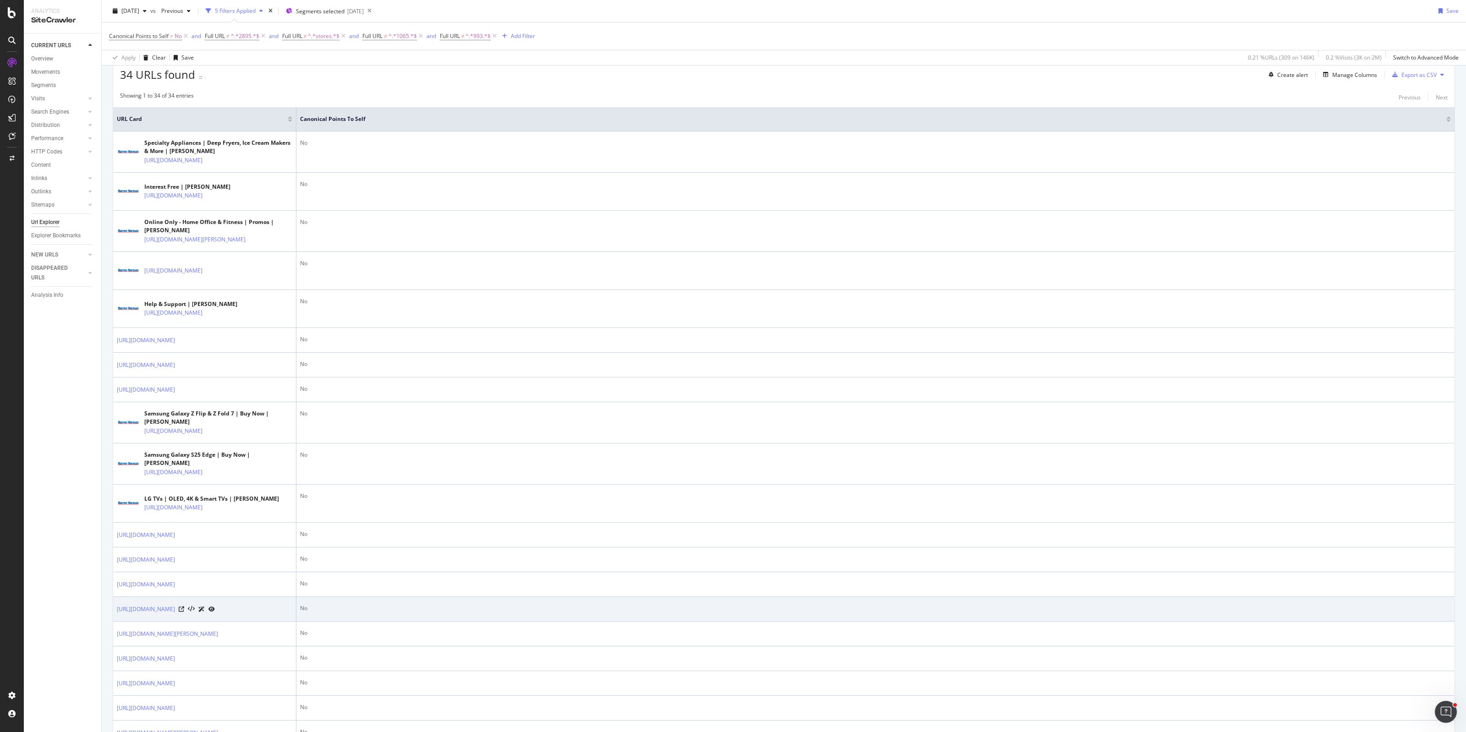
scroll to position [168, 0]
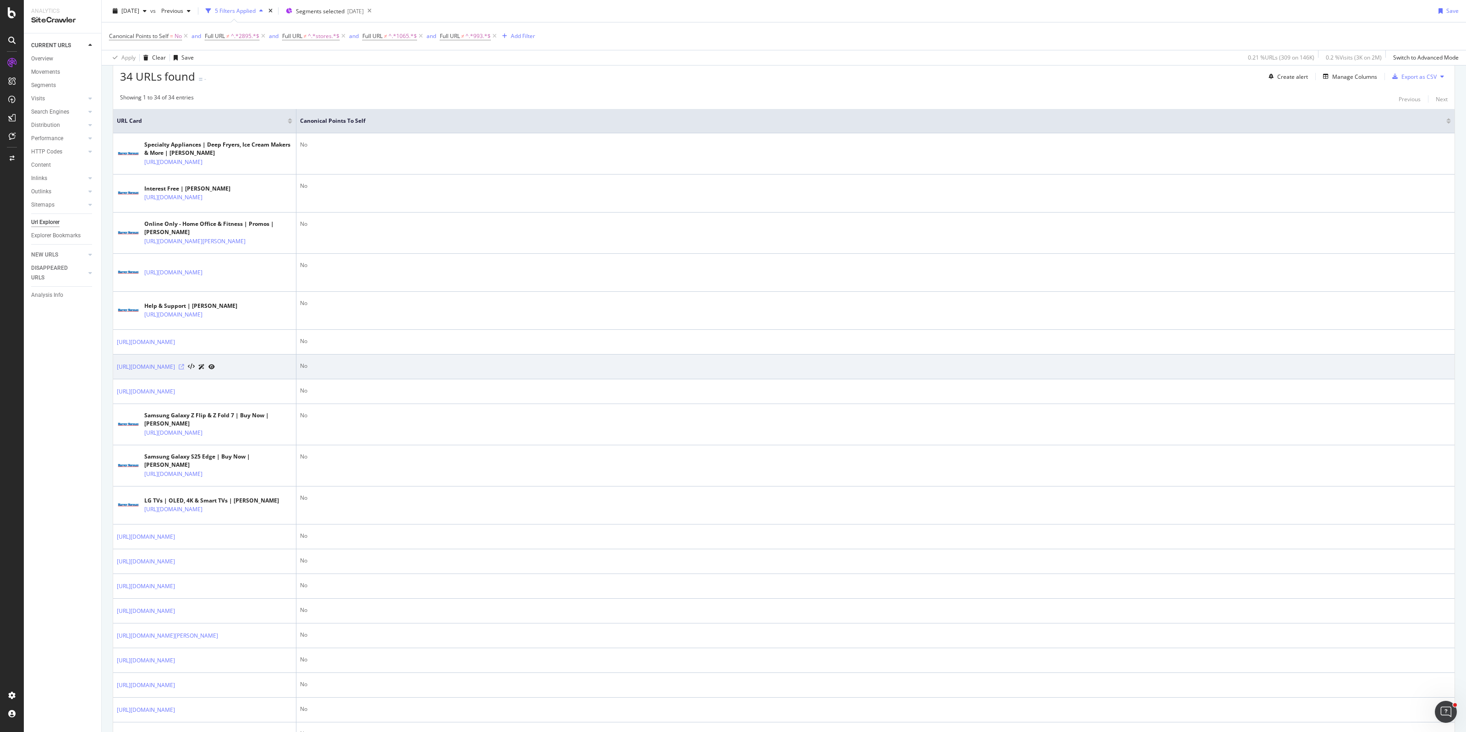
click at [184, 370] on icon at bounding box center [181, 366] width 5 height 5
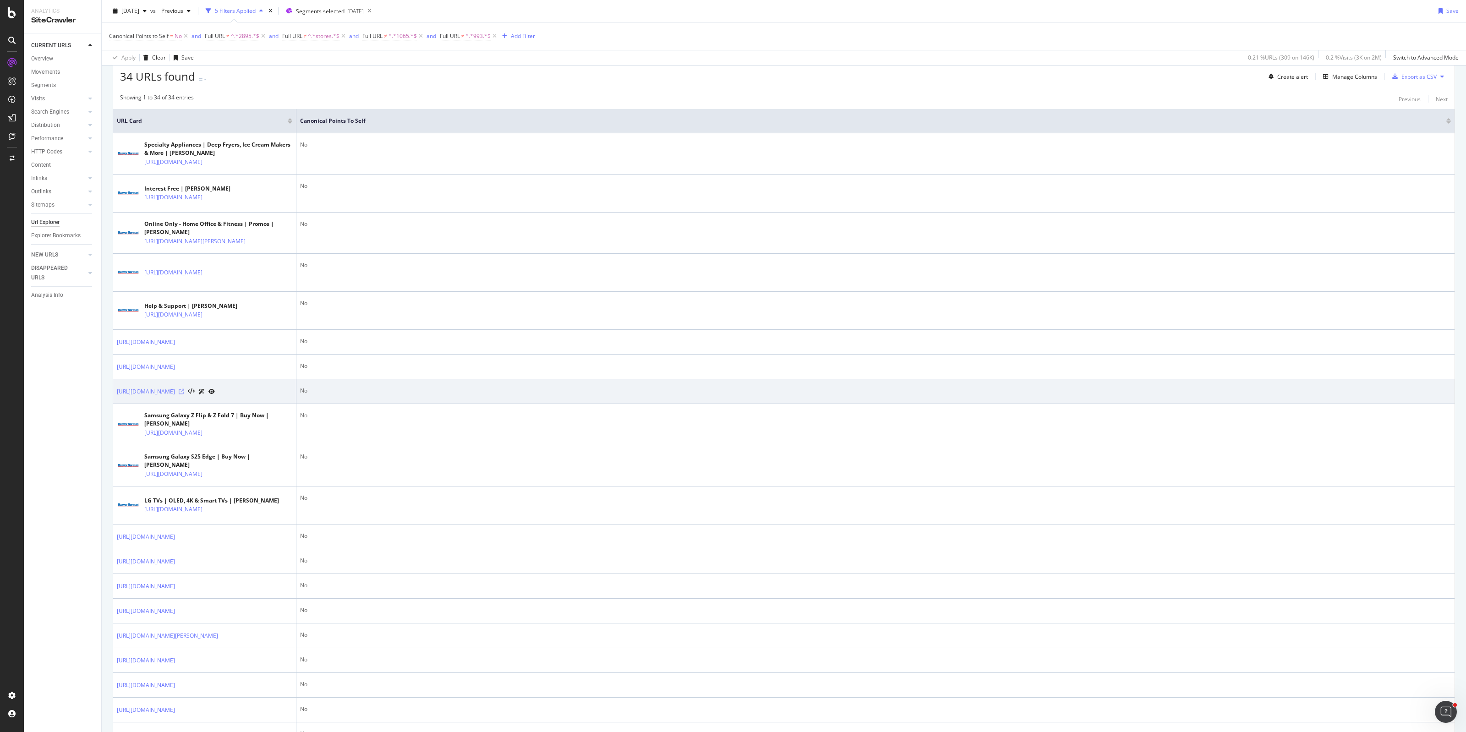
click at [184, 395] on icon at bounding box center [181, 391] width 5 height 5
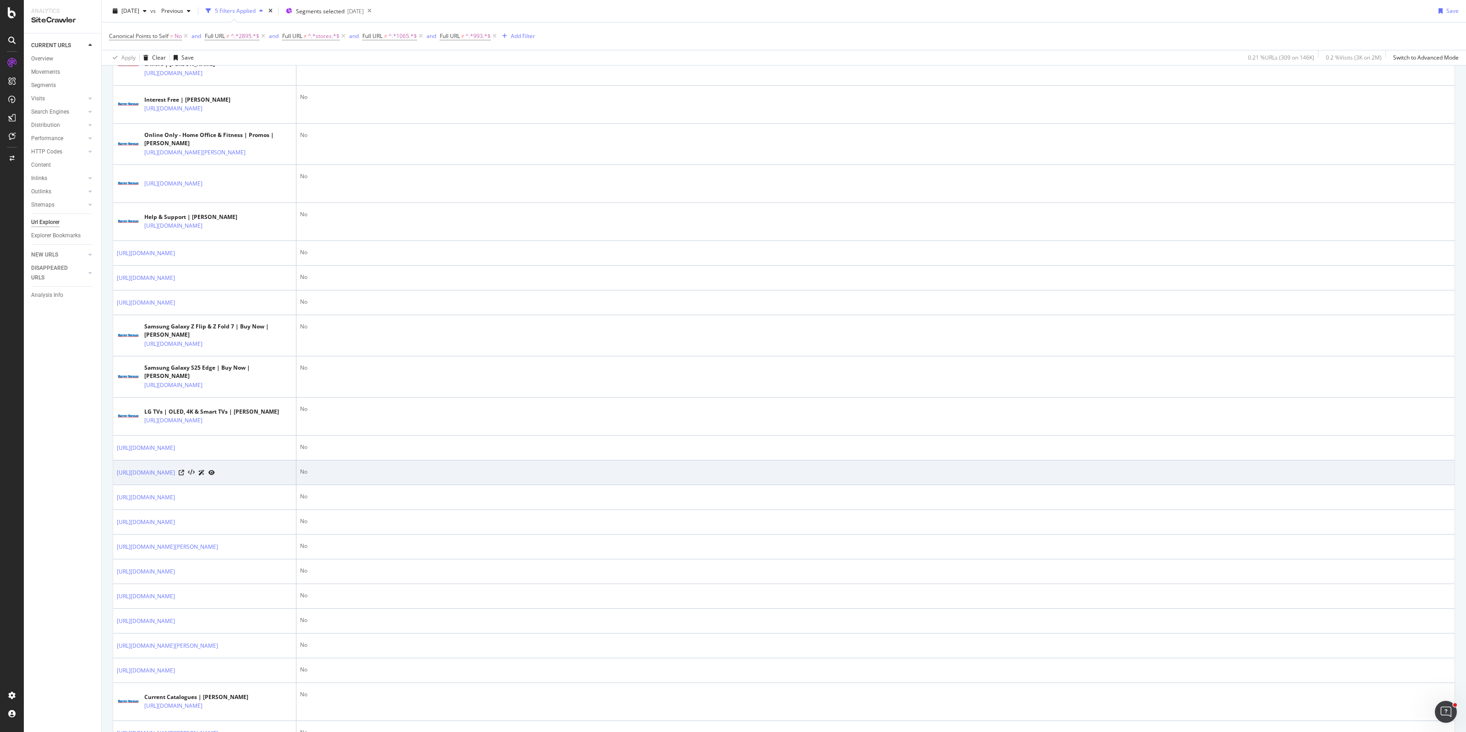
scroll to position [454, 0]
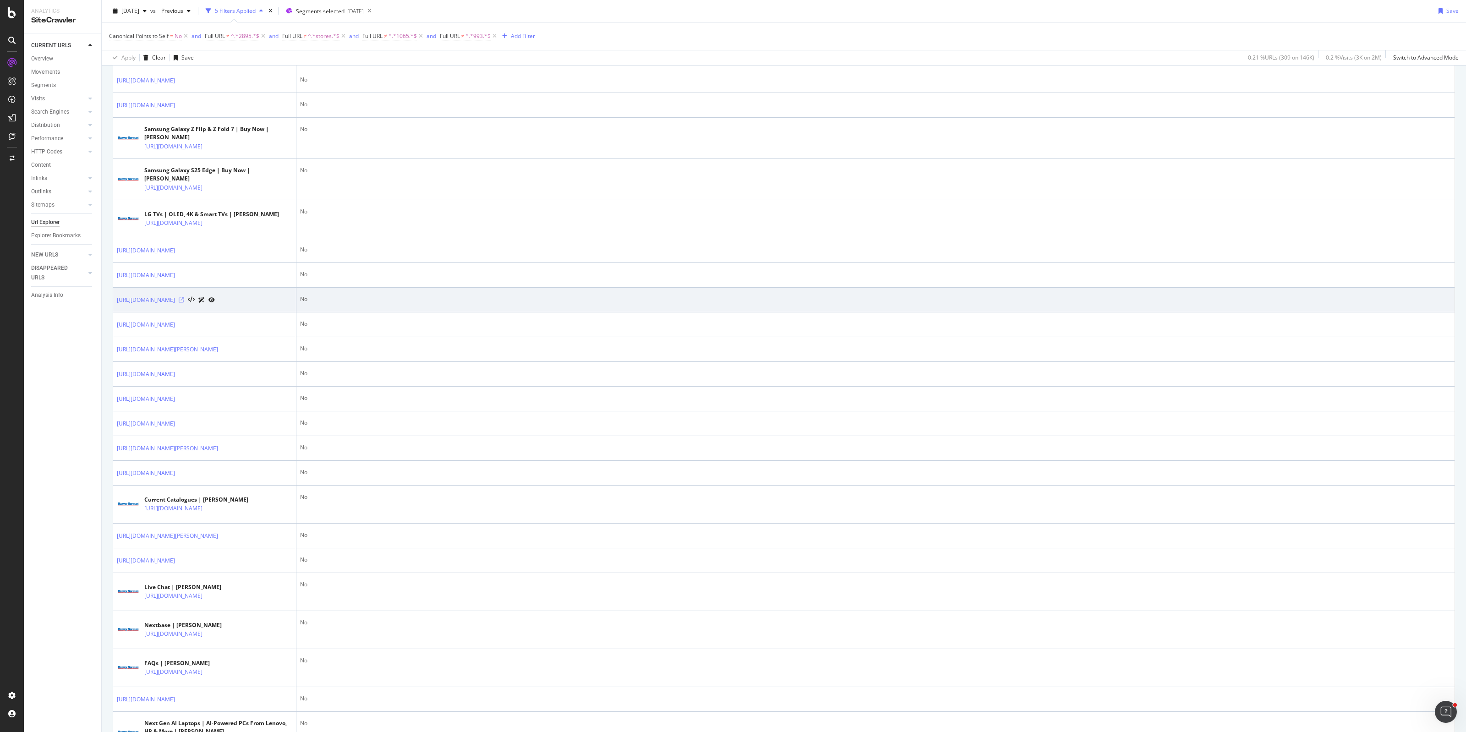
click at [184, 303] on icon at bounding box center [181, 299] width 5 height 5
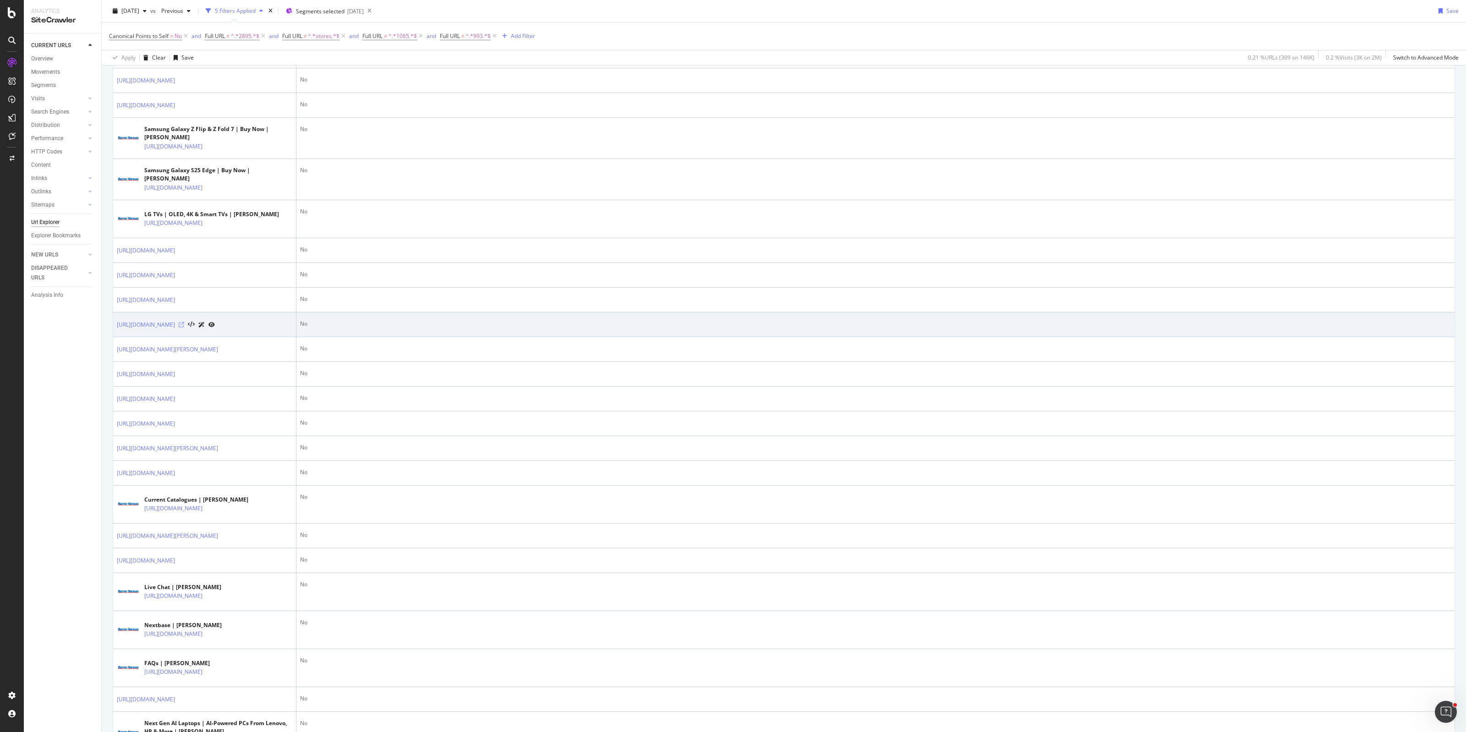
click at [184, 328] on icon at bounding box center [181, 324] width 5 height 5
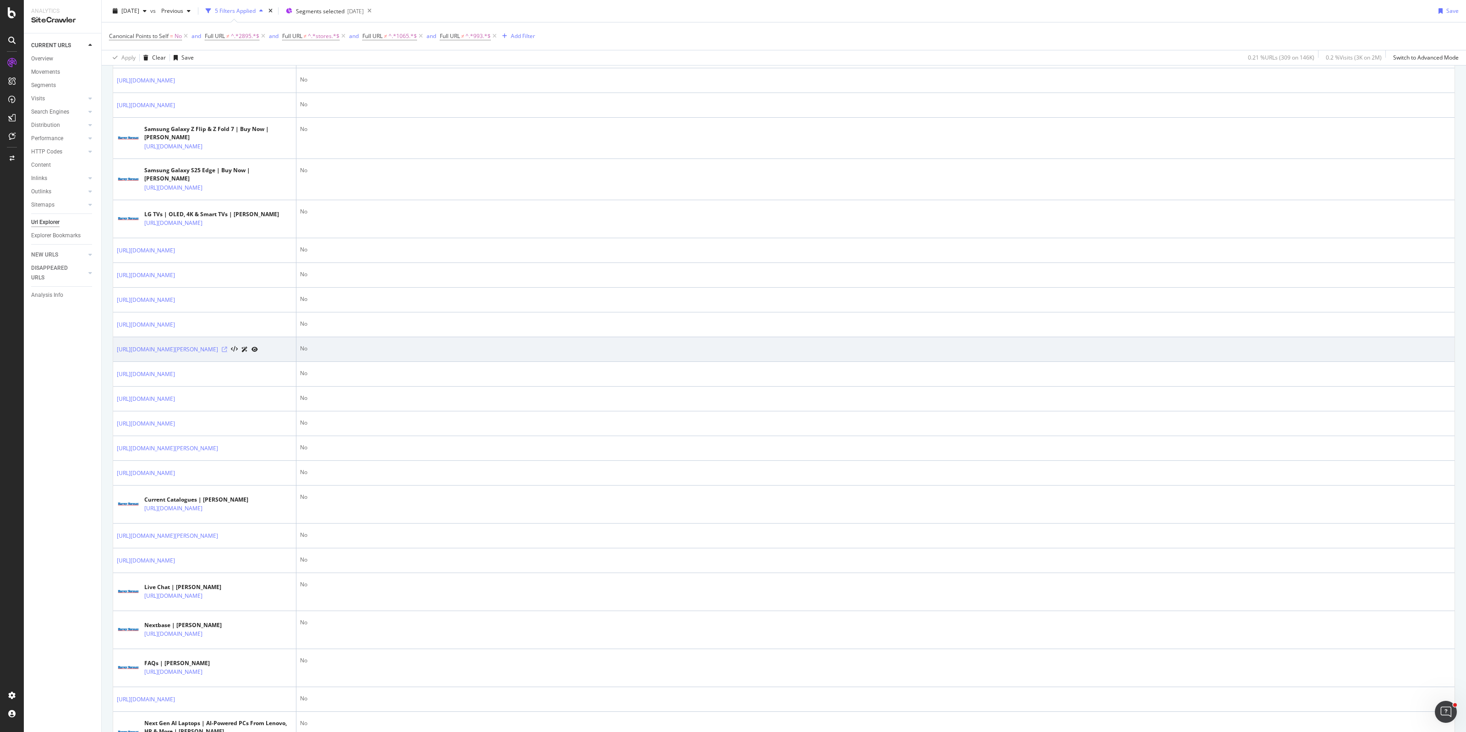
click at [227, 352] on icon at bounding box center [224, 349] width 5 height 5
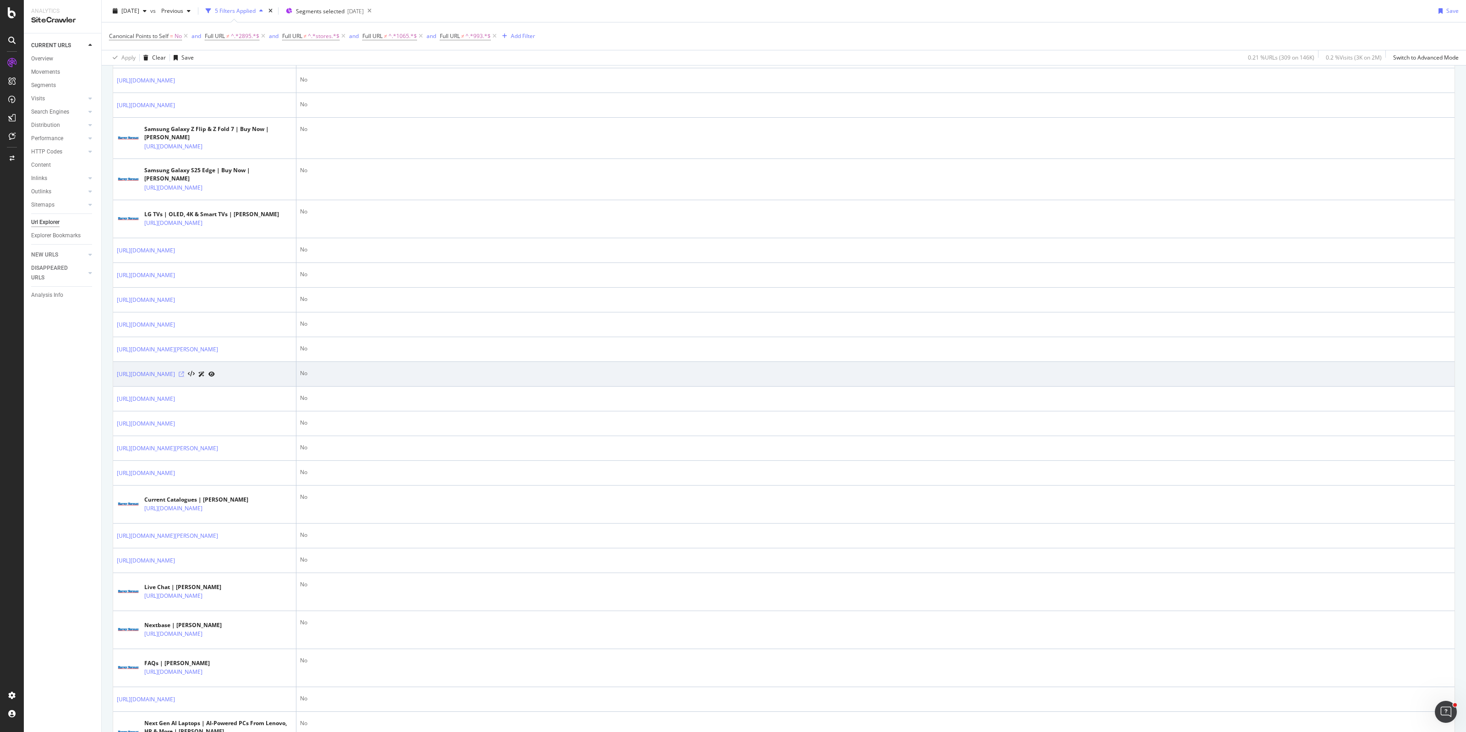
click at [184, 377] on icon at bounding box center [181, 374] width 5 height 5
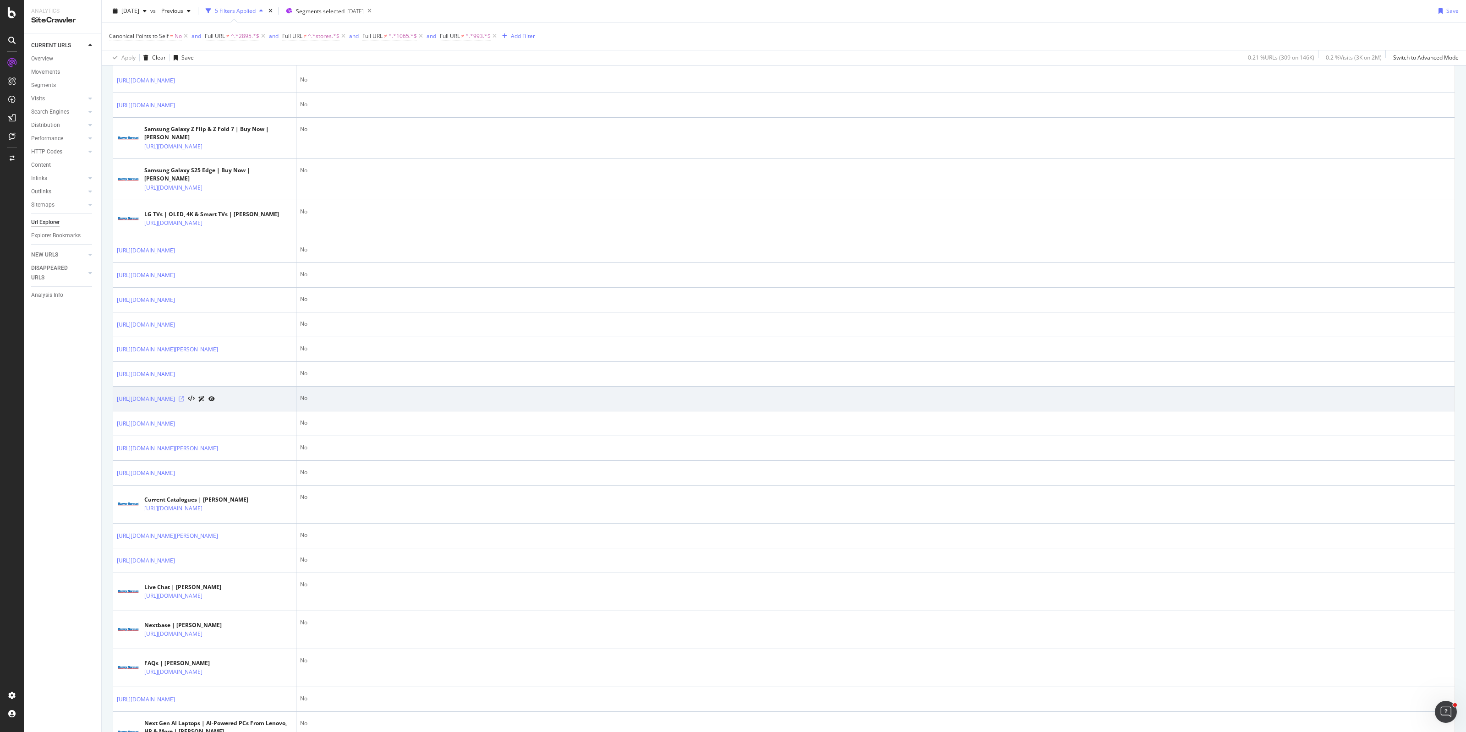
click at [184, 402] on icon at bounding box center [181, 398] width 5 height 5
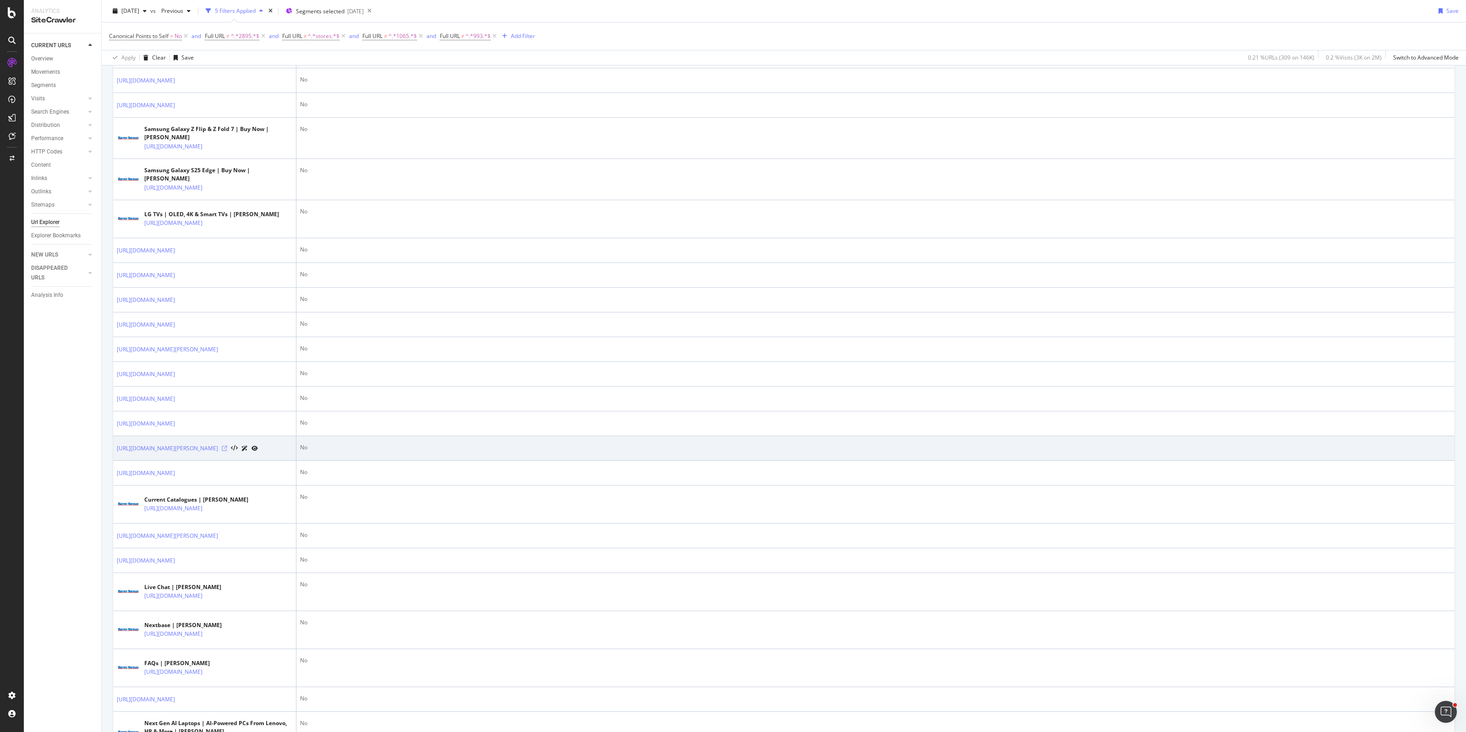
click at [227, 451] on icon at bounding box center [224, 448] width 5 height 5
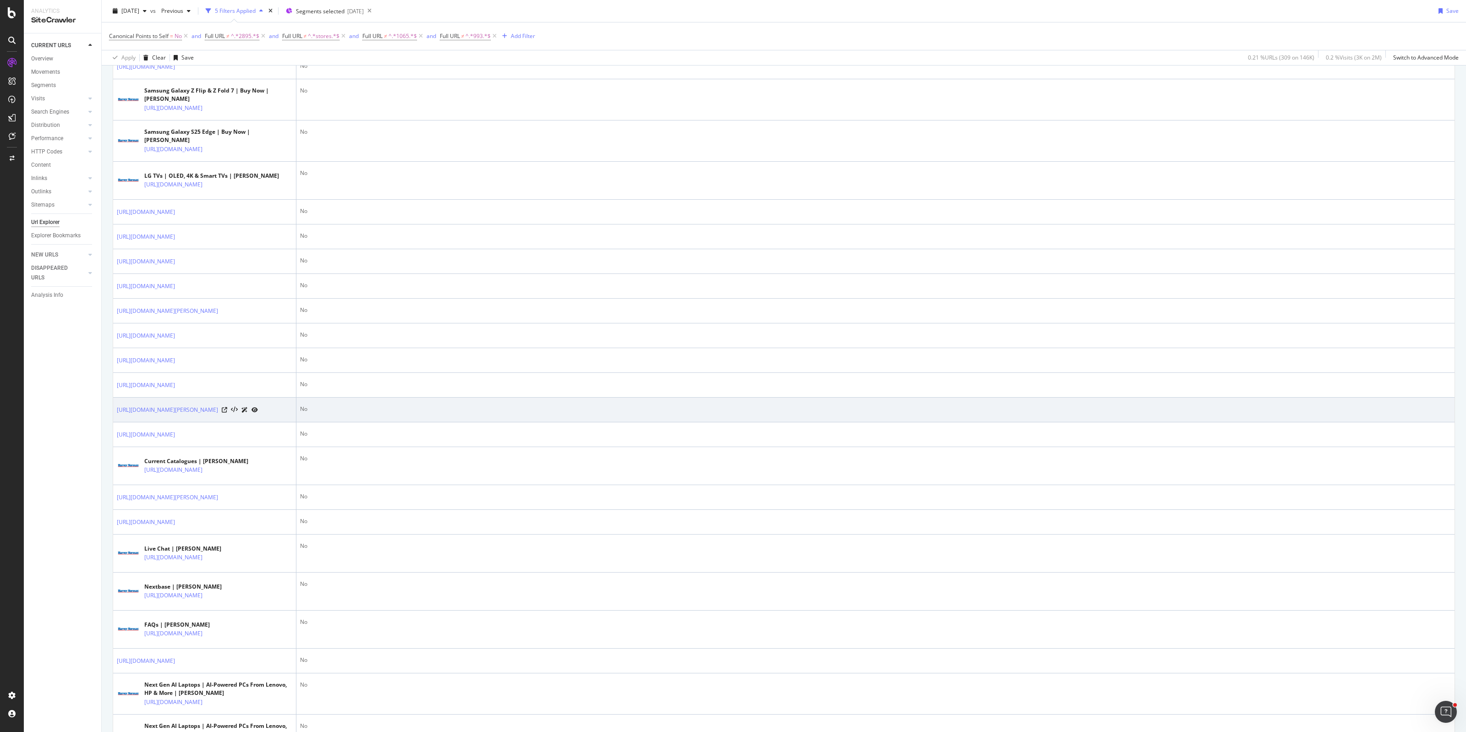
scroll to position [511, 0]
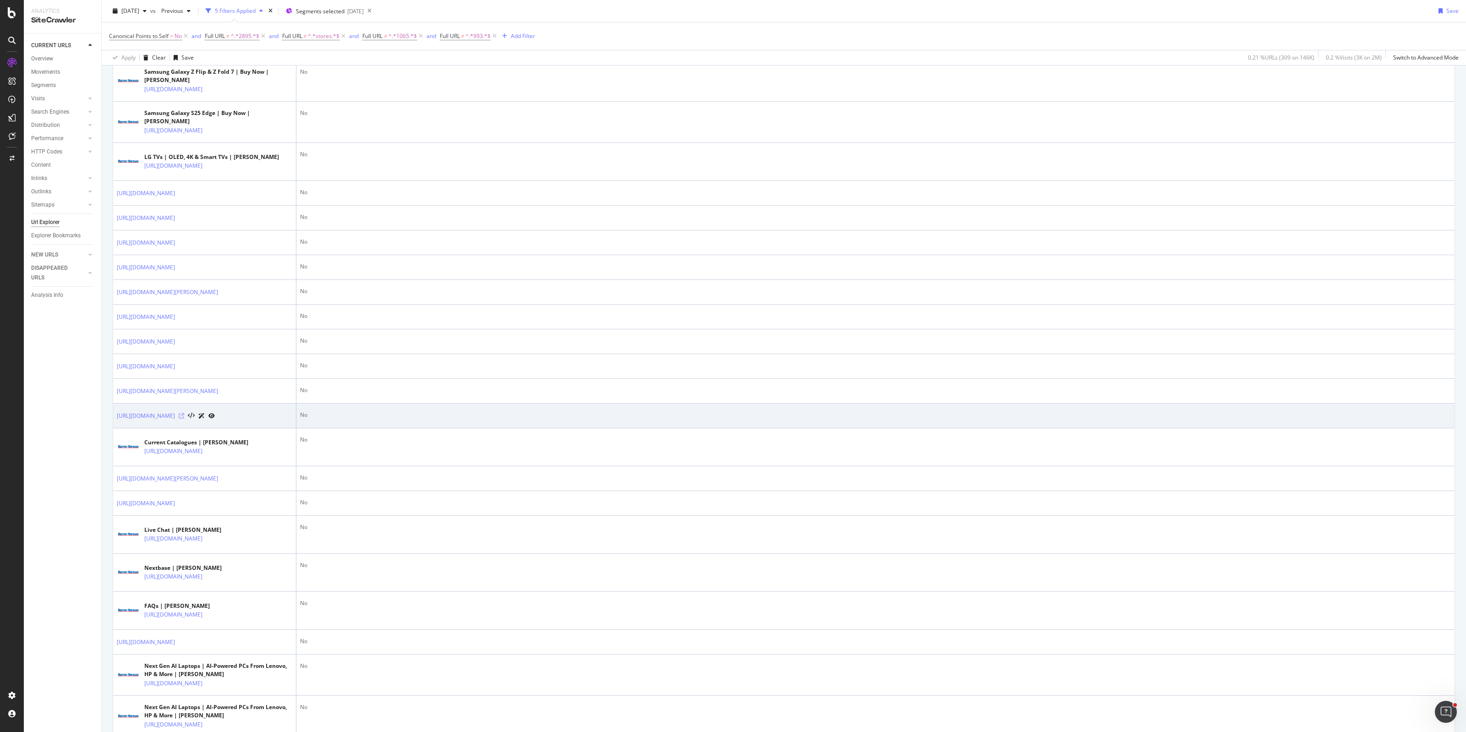
click at [184, 419] on icon at bounding box center [181, 415] width 5 height 5
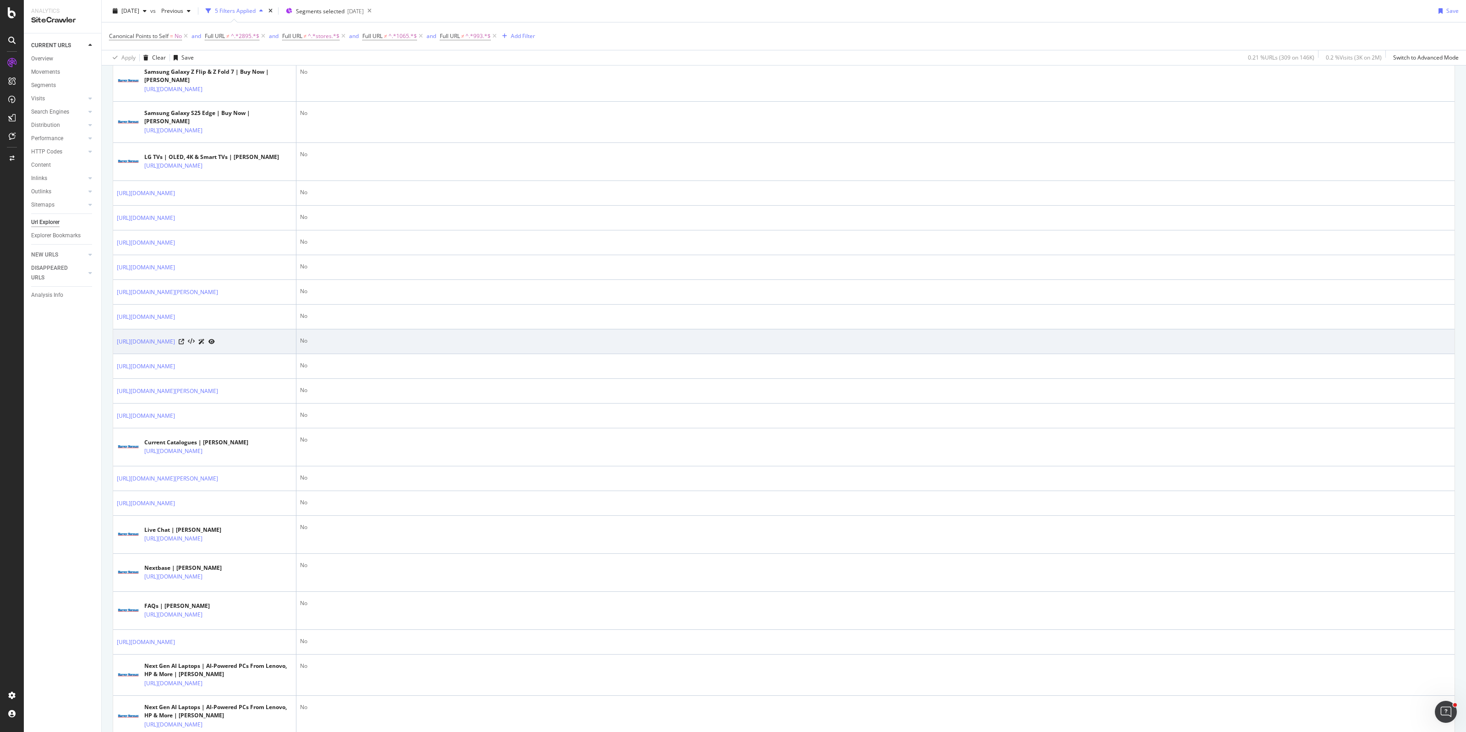
scroll to position [569, 0]
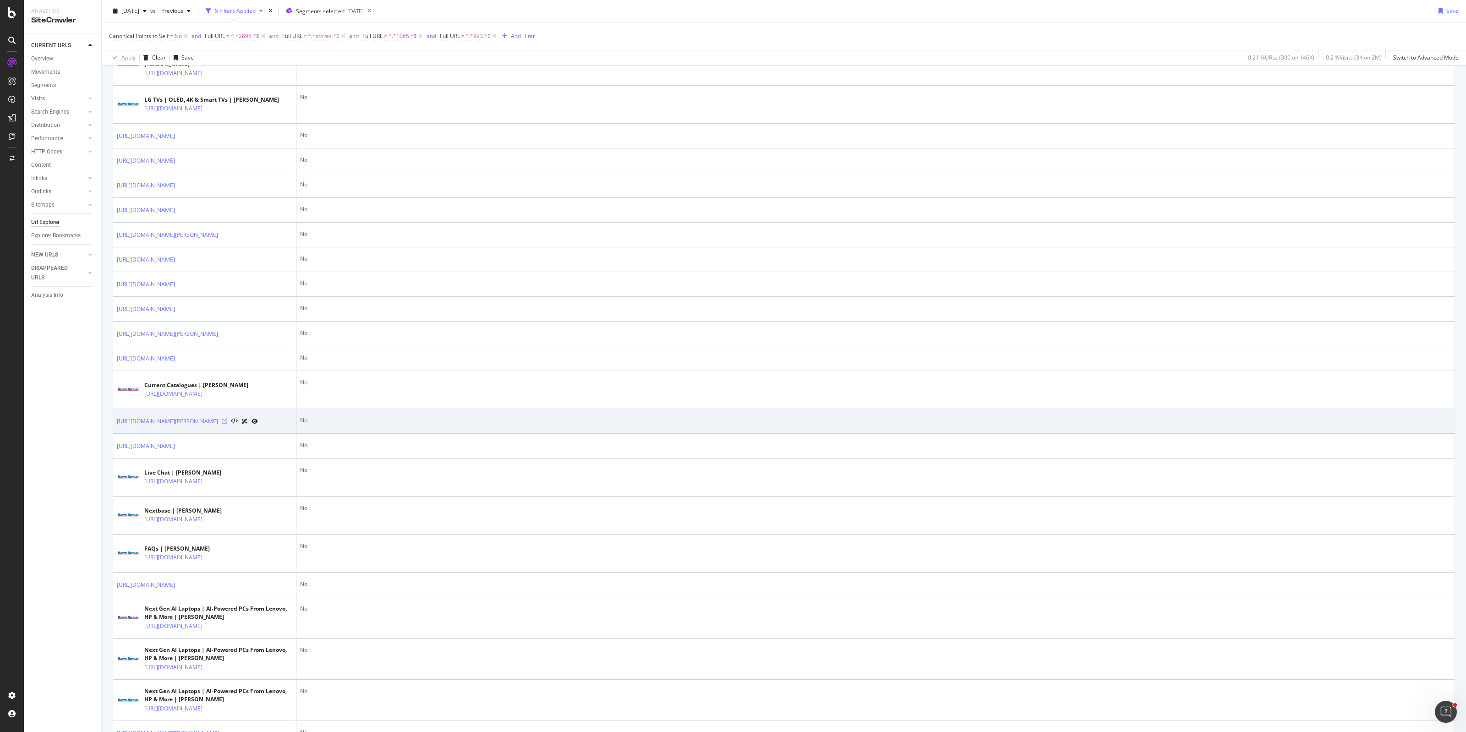
click at [227, 424] on icon at bounding box center [224, 421] width 5 height 5
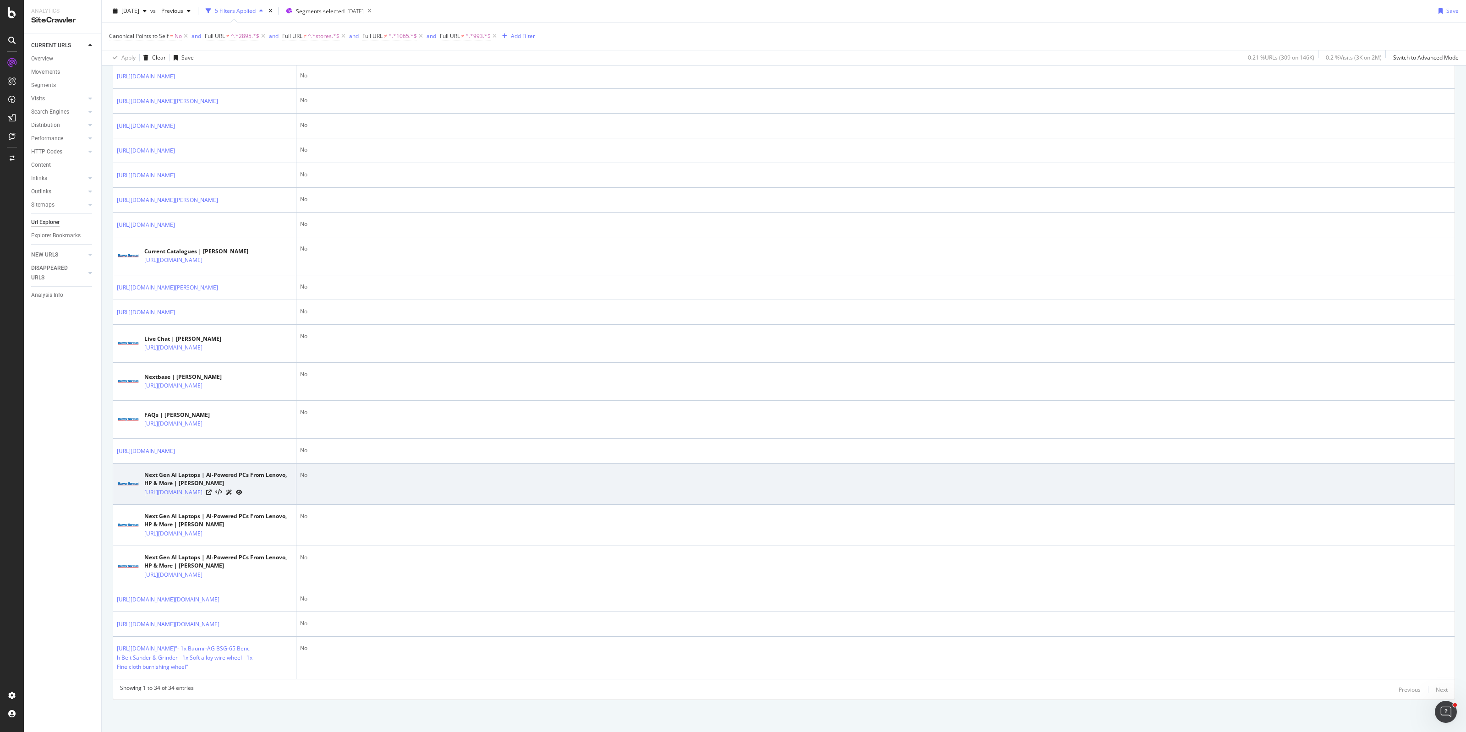
scroll to position [970, 0]
